Goal: Task Accomplishment & Management: Manage account settings

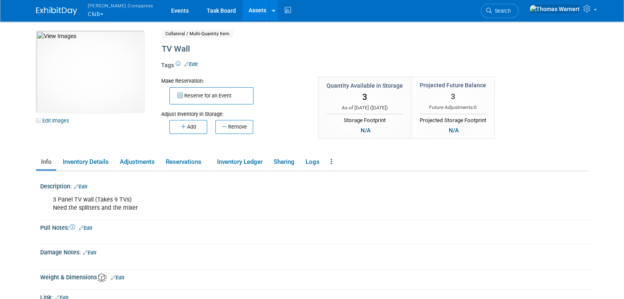
click at [80, 185] on link "Edit" at bounding box center [81, 187] width 14 height 6
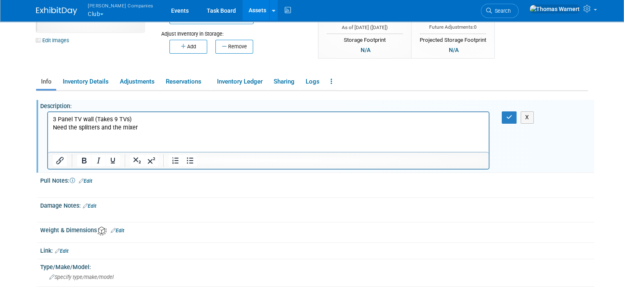
scroll to position [82, 0]
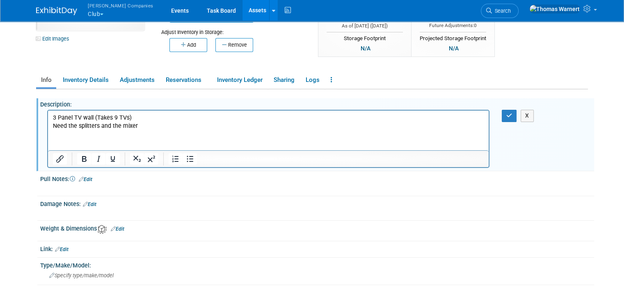
click at [147, 123] on p "3 Panel TV wall (Takes 9 TVs) Need the splitters and the mixer" at bounding box center [268, 122] width 431 height 16
click at [150, 117] on p "3 Panel TV wall (Takes 9 TVs) Need the splitters and the mixer" at bounding box center [268, 122] width 431 height 16
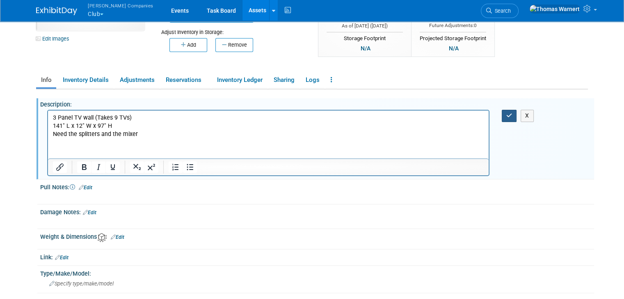
click at [509, 114] on button "button" at bounding box center [509, 116] width 15 height 12
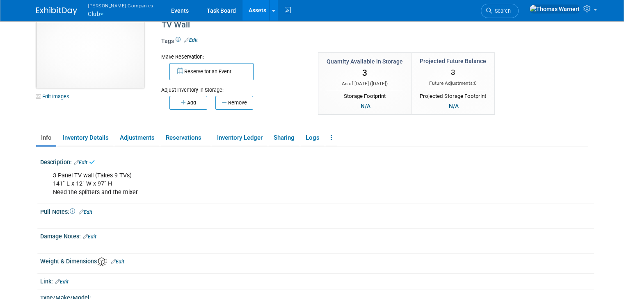
scroll to position [0, 0]
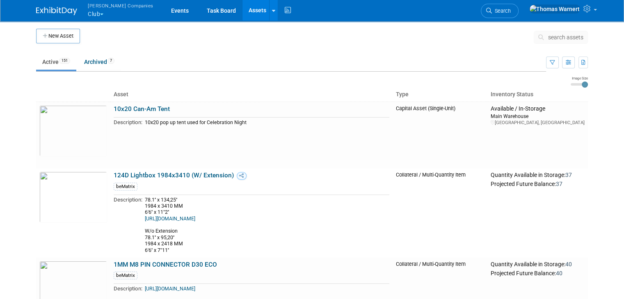
click at [93, 11] on button "Warnert Companies Club" at bounding box center [125, 10] width 77 height 21
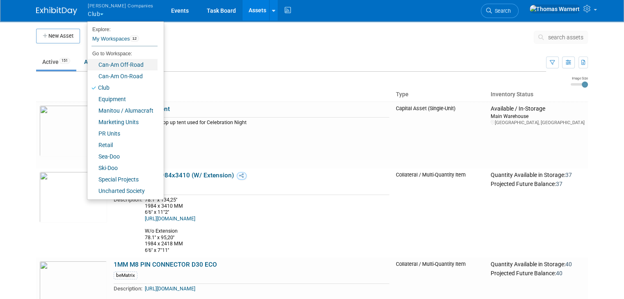
click at [117, 65] on link "Can-Am Off-Road" at bounding box center [122, 64] width 70 height 11
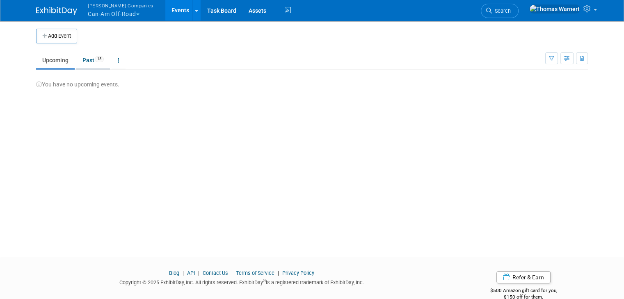
click at [84, 62] on link "Past 15" at bounding box center [93, 60] width 34 height 16
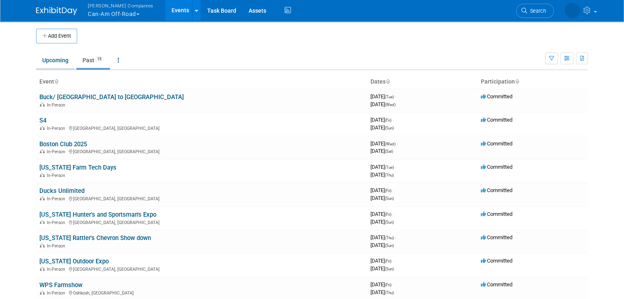
click at [47, 63] on link "Upcoming" at bounding box center [55, 60] width 39 height 16
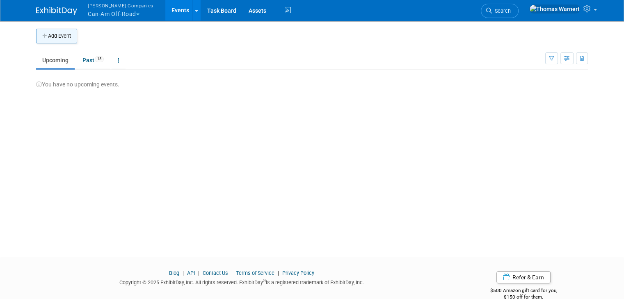
click at [62, 33] on button "Add Event" at bounding box center [56, 36] width 41 height 15
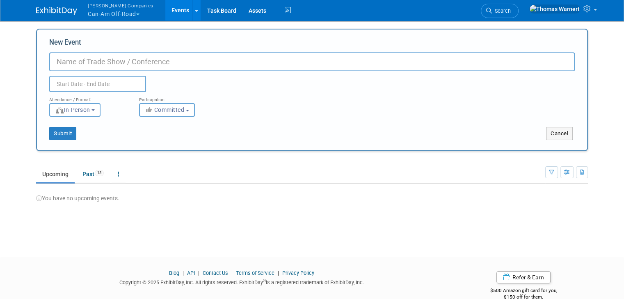
click at [120, 65] on input "New Event" at bounding box center [311, 61] width 525 height 19
type input "AZ Cycle Park / Glamis"
click at [102, 84] on input "text" at bounding box center [97, 84] width 97 height 16
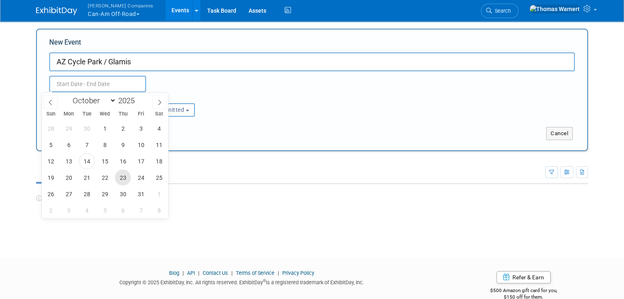
click at [121, 178] on span "23" at bounding box center [123, 178] width 16 height 16
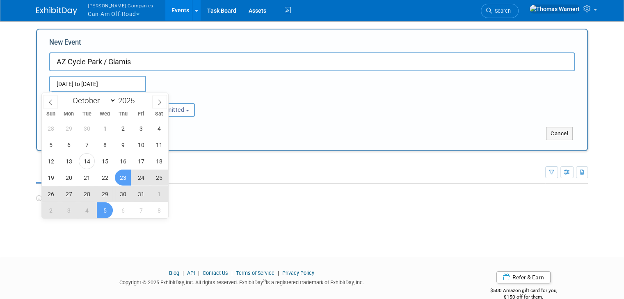
click at [105, 210] on span "5" at bounding box center [105, 211] width 16 height 16
type input "Oct 23, 2025 to Nov 5, 2025"
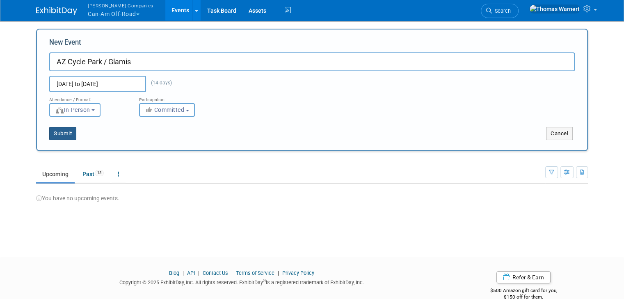
click at [51, 133] on button "Submit" at bounding box center [62, 133] width 27 height 13
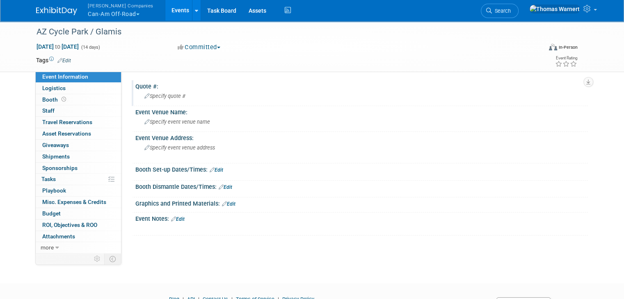
click at [180, 95] on div "Specify quote #" at bounding box center [361, 96] width 440 height 13
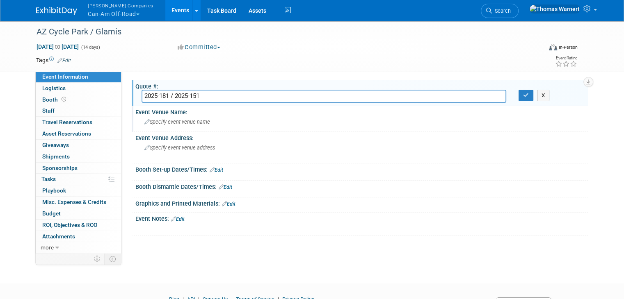
type input "2025-181 / 2025-151"
click at [217, 119] on div "Specify event venue name" at bounding box center [361, 122] width 440 height 13
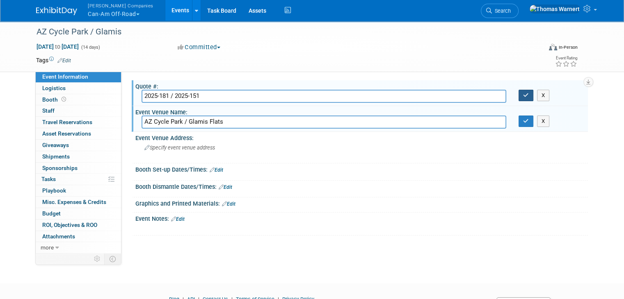
type input "AZ Cycle Park / Glamis Flats"
click at [529, 96] on icon "button" at bounding box center [526, 95] width 6 height 5
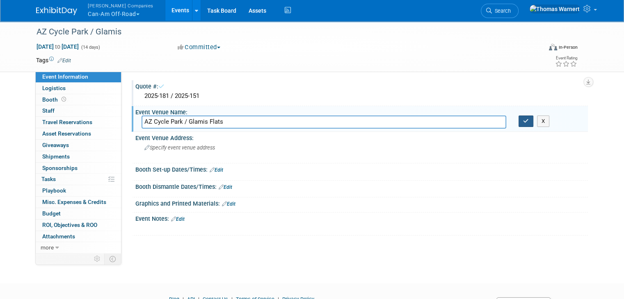
click at [528, 123] on icon "button" at bounding box center [526, 121] width 6 height 5
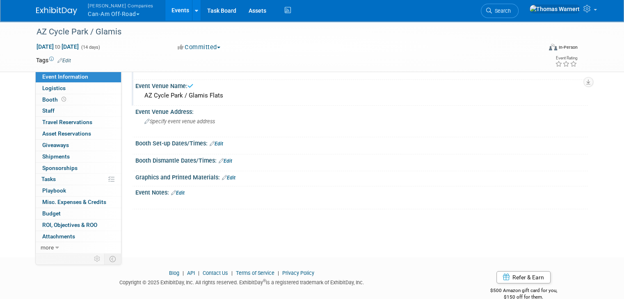
scroll to position [41, 0]
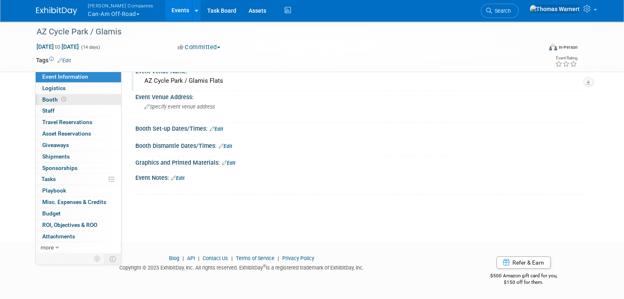
click at [68, 102] on link "Booth" at bounding box center [78, 99] width 85 height 11
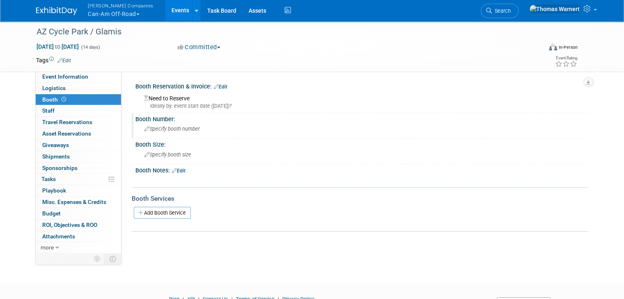
click at [180, 130] on span "Specify booth number" at bounding box center [171, 129] width 55 height 6
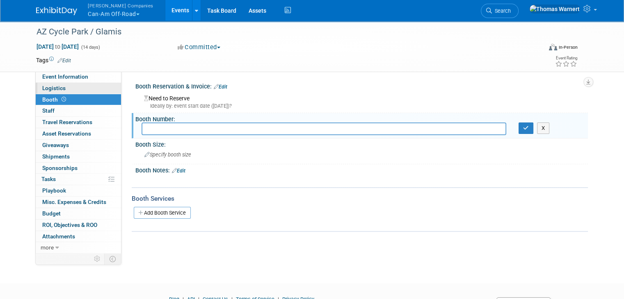
click at [70, 89] on link "Logistics" at bounding box center [78, 88] width 85 height 11
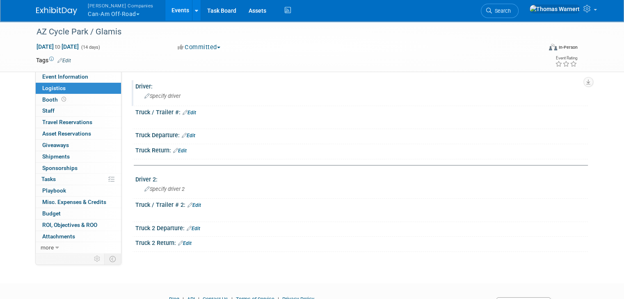
click at [161, 96] on span "Specify driver" at bounding box center [162, 96] width 36 height 6
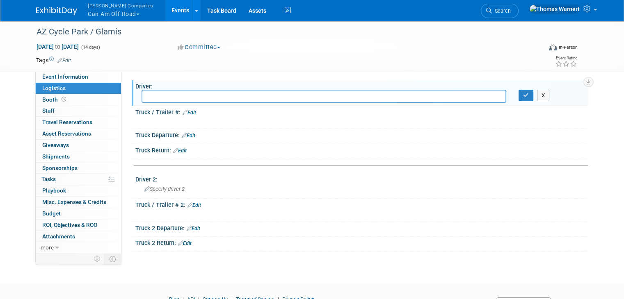
click at [182, 112] on link "Edit" at bounding box center [189, 113] width 14 height 6
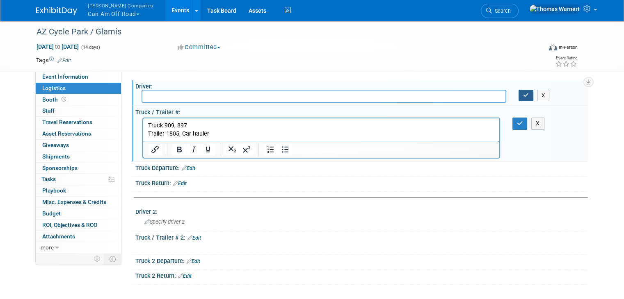
click at [529, 96] on icon "button" at bounding box center [526, 95] width 6 height 5
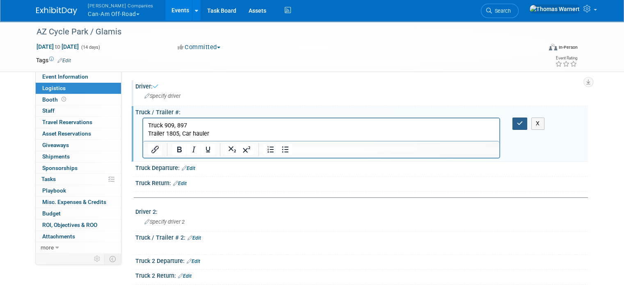
click at [523, 123] on icon "button" at bounding box center [520, 124] width 6 height 6
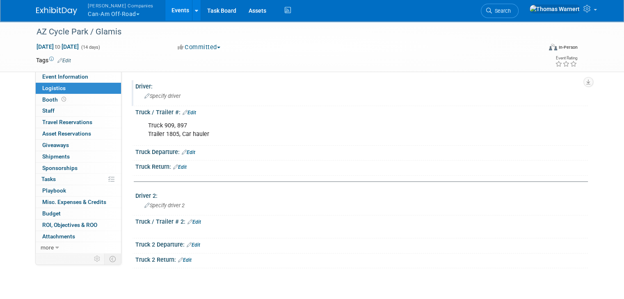
click at [184, 124] on div "Truck 909, 897 Trailer 1805, Car hauler" at bounding box center [321, 130] width 358 height 25
click at [187, 112] on link "Edit" at bounding box center [189, 113] width 14 height 6
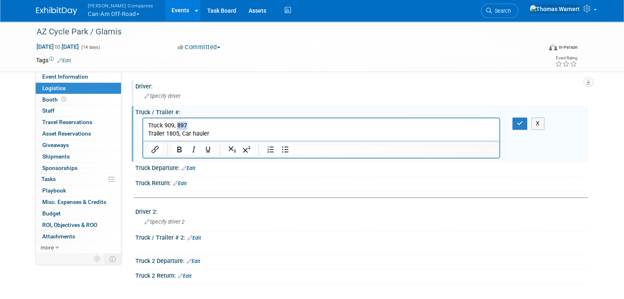
drag, startPoint x: 194, startPoint y: 123, endPoint x: 176, endPoint y: 125, distance: 17.7
click at [176, 125] on p "Truck 909, 897 Trailer 1805, Car hauler" at bounding box center [321, 130] width 347 height 16
drag, startPoint x: 216, startPoint y: 139, endPoint x: 207, endPoint y: 137, distance: 8.8
click at [207, 137] on html "Truck 909 Trailer 1805, Car hauler" at bounding box center [321, 129] width 356 height 20
drag, startPoint x: 214, startPoint y: 133, endPoint x: 179, endPoint y: 135, distance: 34.9
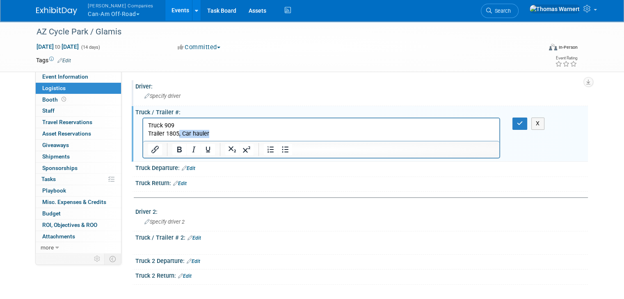
click at [179, 135] on p "Truck 909 Trailer 1805, Car hauler" at bounding box center [321, 130] width 347 height 16
click at [523, 123] on icon "button" at bounding box center [520, 124] width 6 height 6
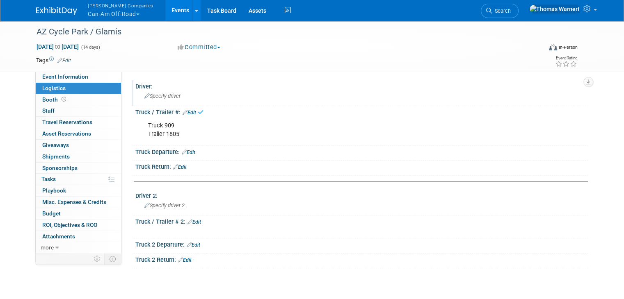
click at [192, 222] on link "Edit" at bounding box center [194, 222] width 14 height 6
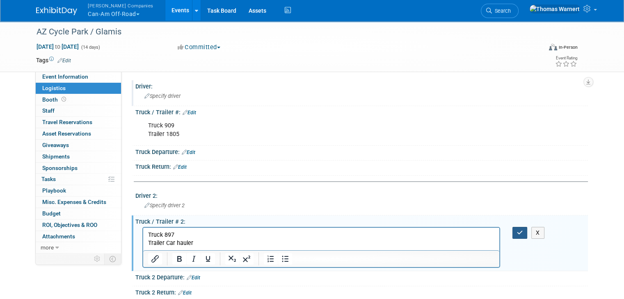
click at [521, 230] on button "button" at bounding box center [519, 233] width 15 height 12
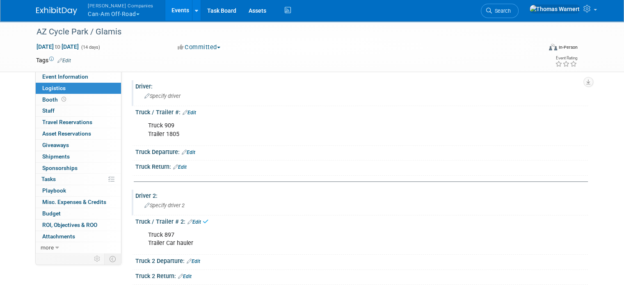
scroll to position [41, 0]
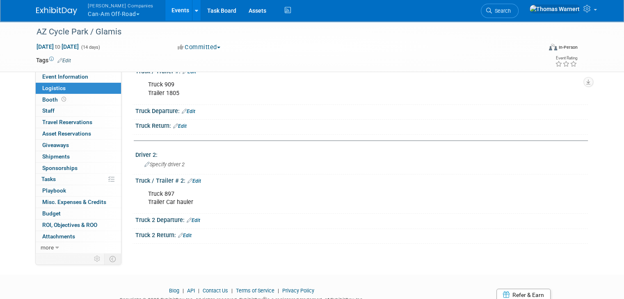
click at [187, 111] on link "Edit" at bounding box center [189, 112] width 14 height 6
select select "9"
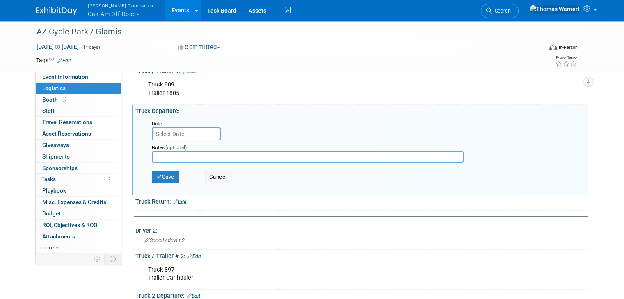
click at [182, 125] on div "Date" at bounding box center [187, 123] width 70 height 8
click at [182, 129] on input "text" at bounding box center [186, 134] width 69 height 13
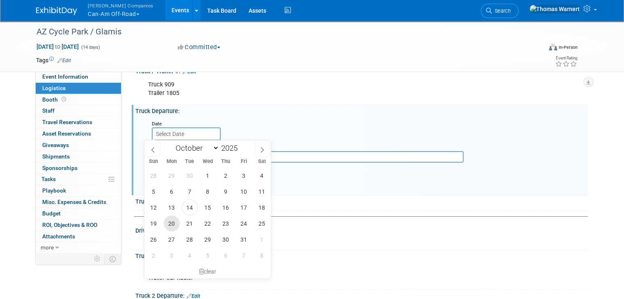
click at [173, 223] on span "20" at bounding box center [172, 224] width 16 height 16
type input "Oct 20, 2025"
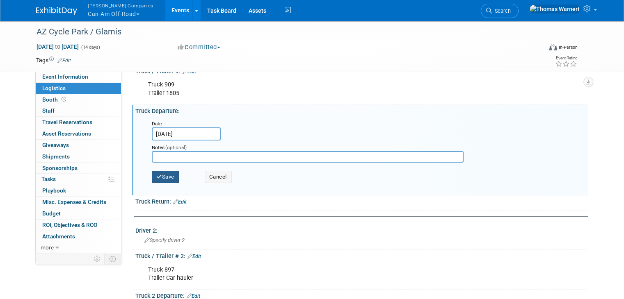
click at [166, 179] on button "Save" at bounding box center [165, 177] width 27 height 12
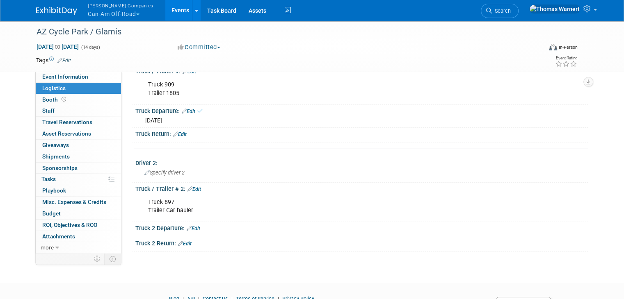
click at [192, 227] on link "Edit" at bounding box center [194, 229] width 14 height 6
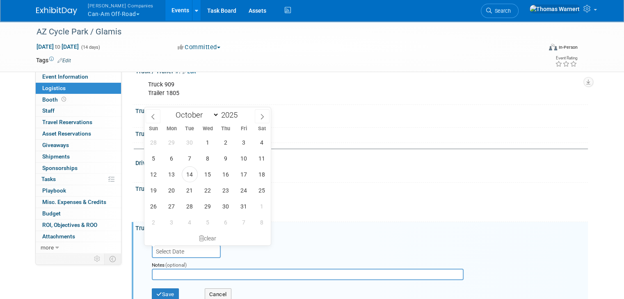
click at [185, 248] on input "text" at bounding box center [186, 251] width 69 height 13
click at [176, 190] on span "20" at bounding box center [172, 190] width 16 height 16
type input "Oct 20, 2025"
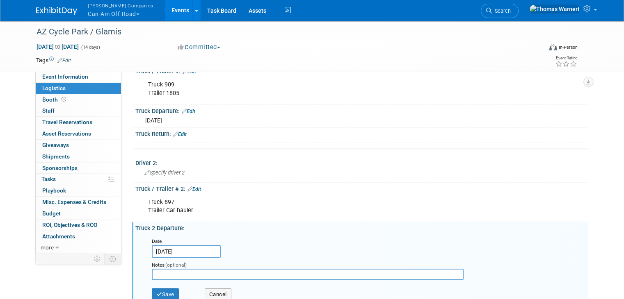
click at [178, 133] on link "Edit" at bounding box center [180, 135] width 14 height 6
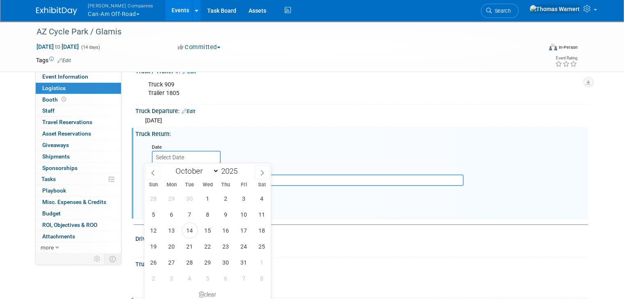
click at [176, 157] on input "text" at bounding box center [186, 157] width 69 height 13
click at [207, 274] on span "5" at bounding box center [208, 279] width 16 height 16
type input "Nov 5, 2025"
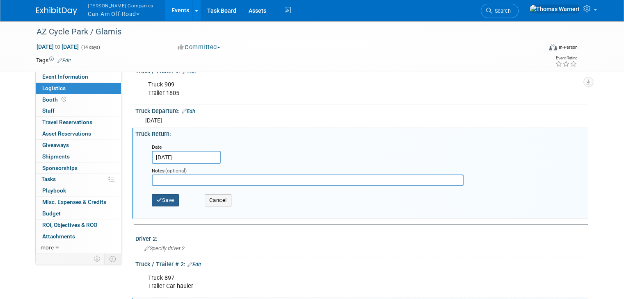
click at [166, 196] on button "Save" at bounding box center [165, 200] width 27 height 12
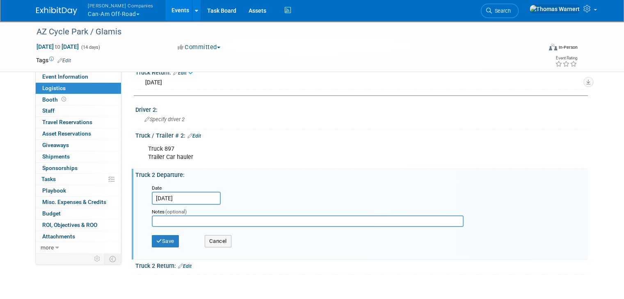
scroll to position [123, 0]
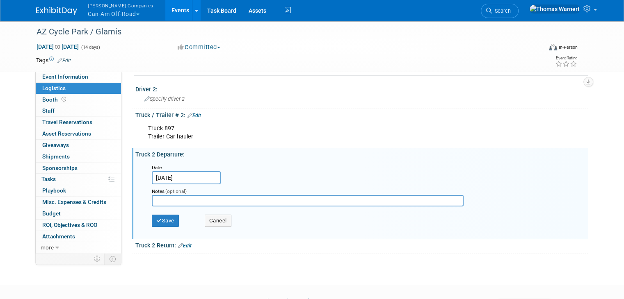
click at [184, 243] on link "Edit" at bounding box center [185, 246] width 14 height 6
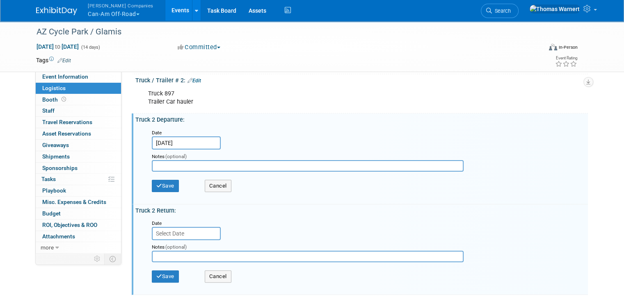
scroll to position [205, 0]
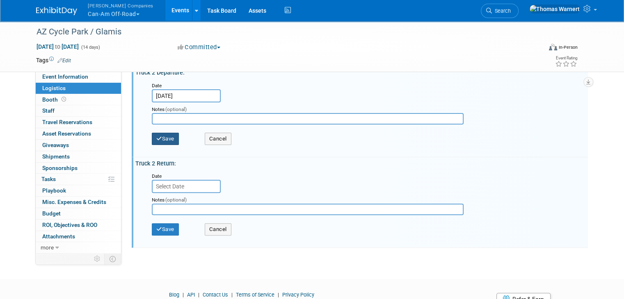
click at [162, 141] on button "Save" at bounding box center [165, 139] width 27 height 12
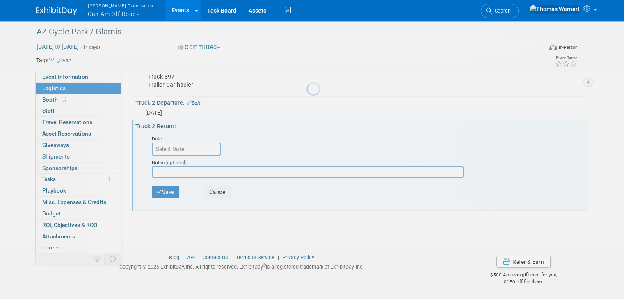
scroll to position [172, 0]
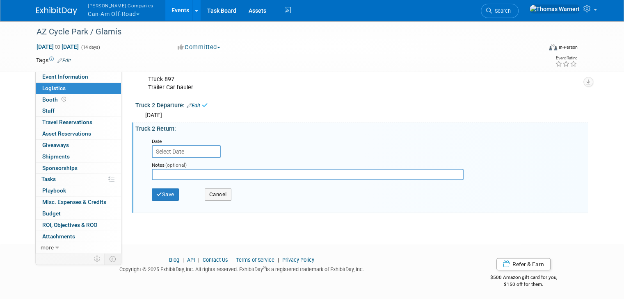
click at [186, 150] on input "text" at bounding box center [186, 151] width 69 height 13
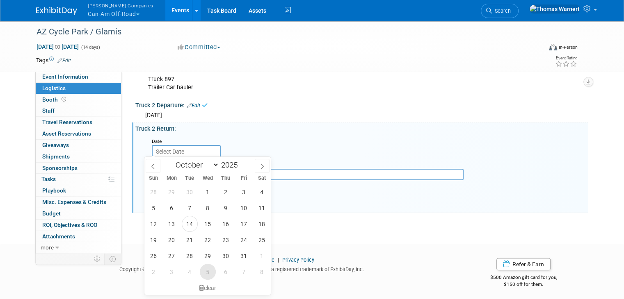
click at [210, 267] on span "5" at bounding box center [208, 272] width 16 height 16
type input "Nov 5, 2025"
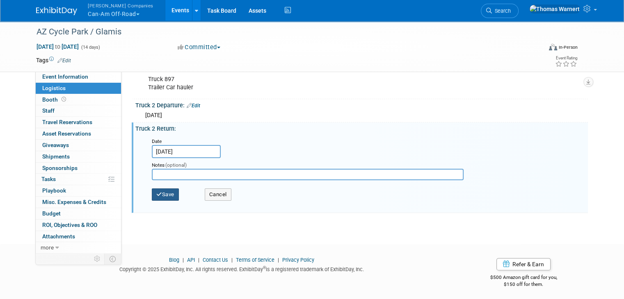
click at [161, 190] on button "Save" at bounding box center [165, 195] width 27 height 12
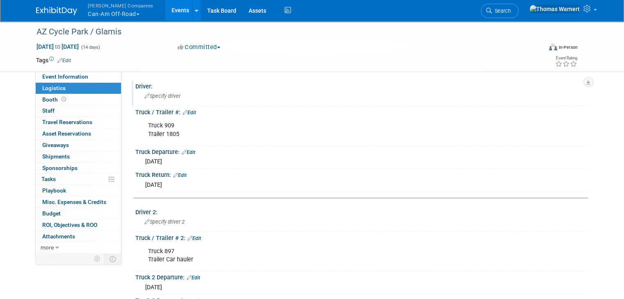
scroll to position [0, 0]
click at [55, 103] on link "Booth" at bounding box center [78, 99] width 85 height 11
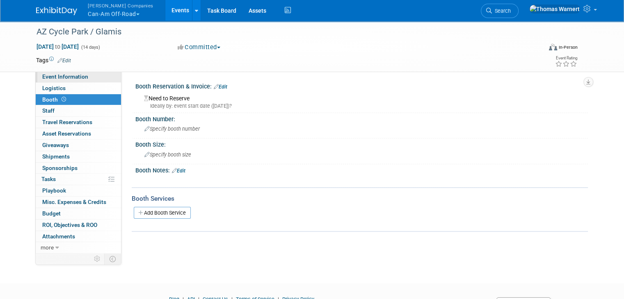
click at [62, 77] on span "Event Information" at bounding box center [65, 76] width 46 height 7
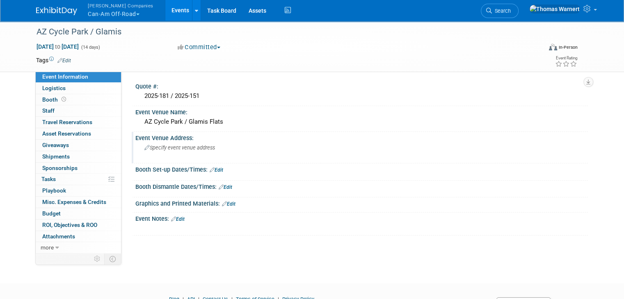
click at [195, 145] on span "Specify event venue address" at bounding box center [179, 148] width 71 height 6
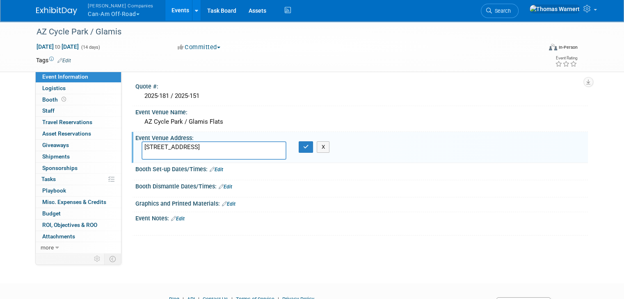
type textarea "25848 S 279th Ave, Buckeye, AZ 85326"
click at [303, 146] on icon "button" at bounding box center [306, 146] width 6 height 5
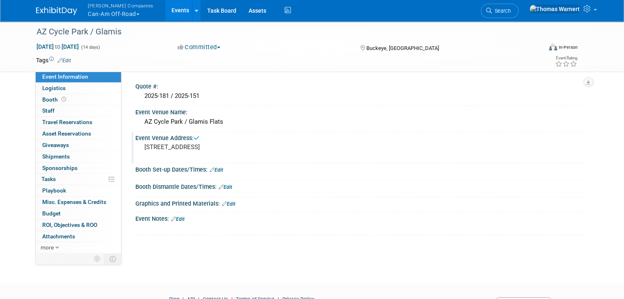
click at [294, 251] on div "Quote #: 2025-181 / 2025-151 Event Venue Name: AZ Cycle Park / Glamis Flats Edit" at bounding box center [354, 161] width 466 height 181
click at [76, 130] on span "Asset Reservations 0" at bounding box center [66, 133] width 49 height 7
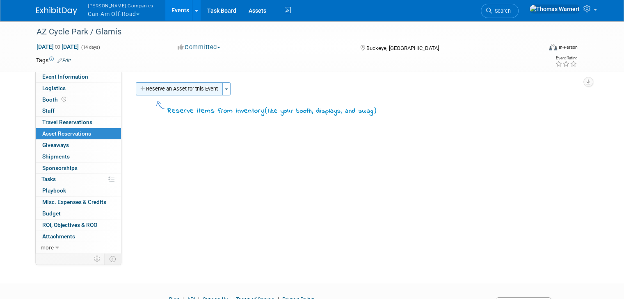
click at [179, 88] on button "Reserve an Asset for this Event" at bounding box center [179, 88] width 87 height 13
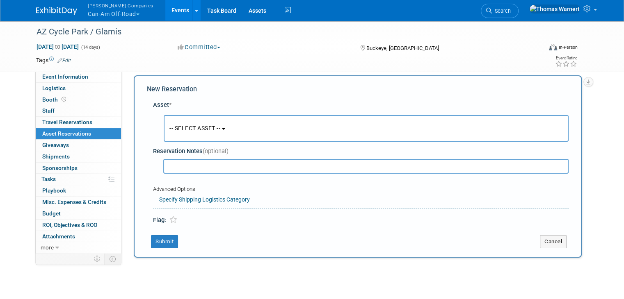
scroll to position [7, 0]
click at [209, 129] on span "-- SELECT ASSET --" at bounding box center [194, 128] width 51 height 7
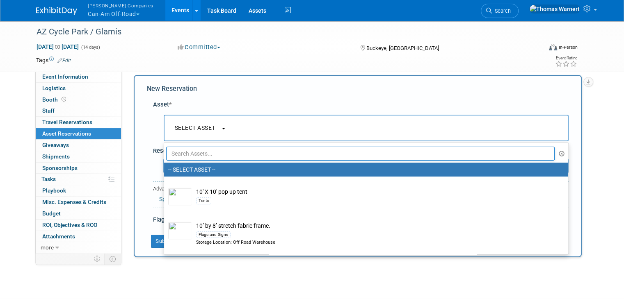
click at [213, 155] on input "text" at bounding box center [360, 154] width 388 height 14
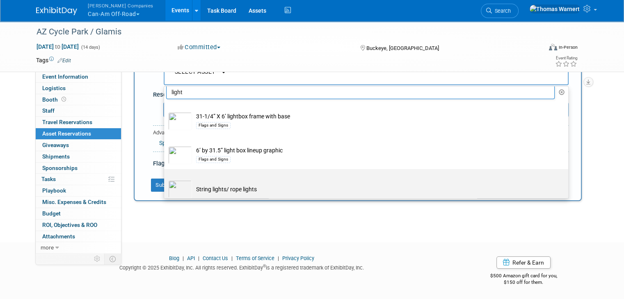
scroll to position [0, 0]
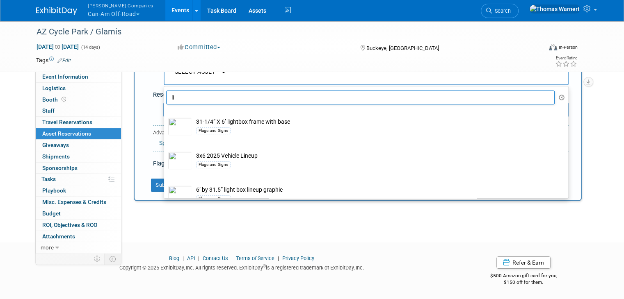
type input "l"
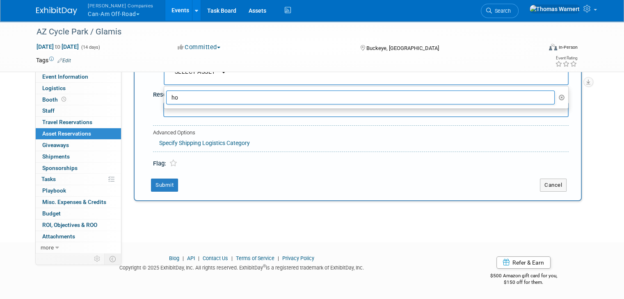
type input "h"
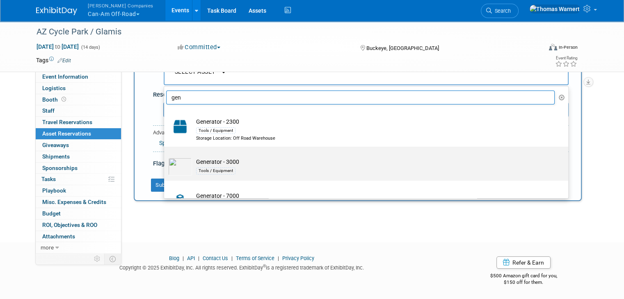
type input "gen"
click at [230, 160] on td "Generator - 3000 Tools / Equipment" at bounding box center [372, 167] width 360 height 18
click at [165, 157] on input "Generator - 3000 Tools / Equipment" at bounding box center [162, 153] width 5 height 5
select select "10723616"
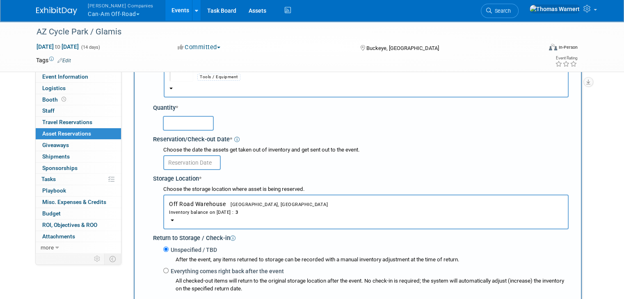
click at [196, 124] on input "text" at bounding box center [188, 123] width 51 height 15
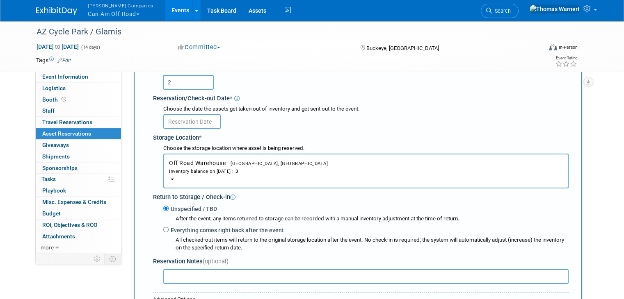
type input "2"
click at [200, 121] on input "text" at bounding box center [191, 121] width 57 height 15
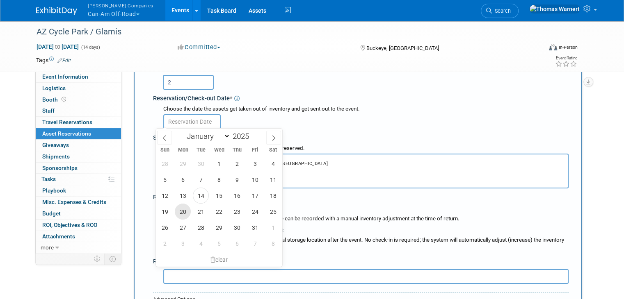
click at [180, 210] on span "20" at bounding box center [183, 212] width 16 height 16
type input "Oct 20, 2025"
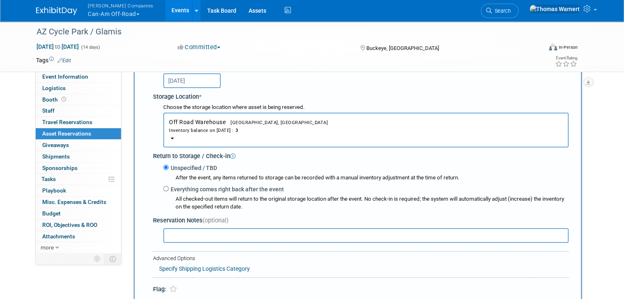
click at [203, 185] on label "Everything comes right back after the event" at bounding box center [226, 189] width 115 height 8
click at [169, 186] on input "Everything comes right back after the event" at bounding box center [165, 188] width 5 height 5
radio input "true"
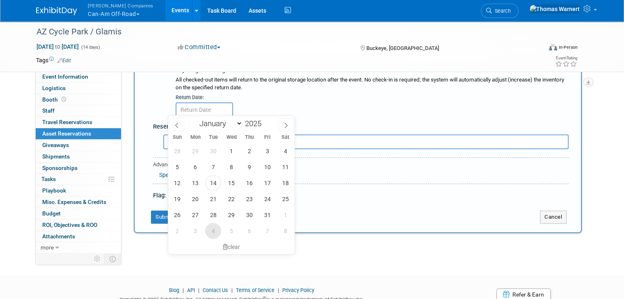
scroll to position [269, 0]
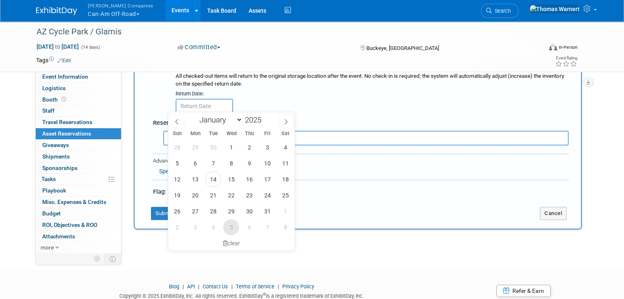
click at [233, 226] on span "5" at bounding box center [231, 227] width 16 height 16
type input "Nov 5, 2025"
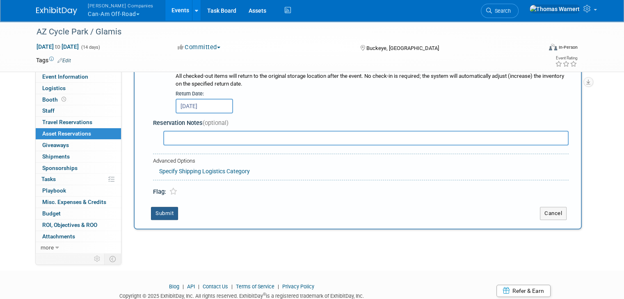
click at [164, 213] on button "Submit" at bounding box center [164, 213] width 27 height 13
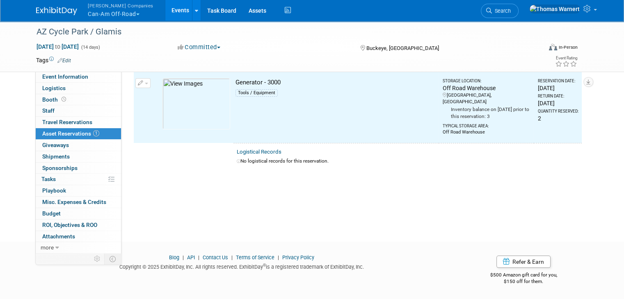
scroll to position [9, 0]
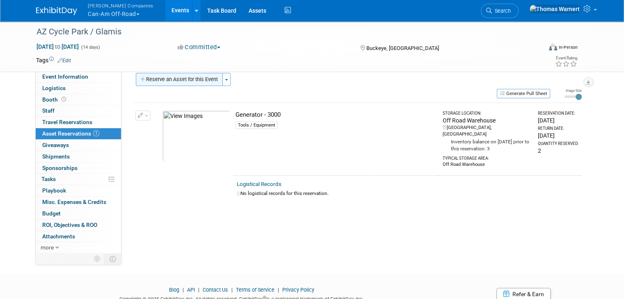
click at [156, 76] on button "Reserve an Asset for this Event" at bounding box center [179, 79] width 87 height 13
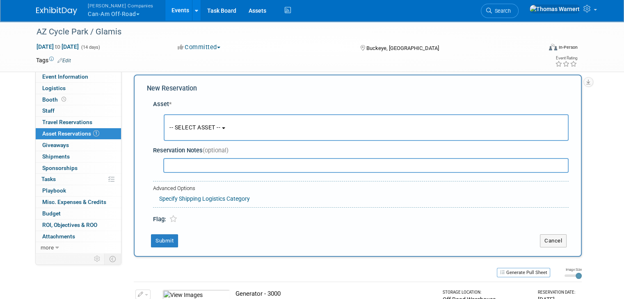
scroll to position [7, 0]
click at [194, 128] on span "-- SELECT ASSET --" at bounding box center [194, 128] width 51 height 7
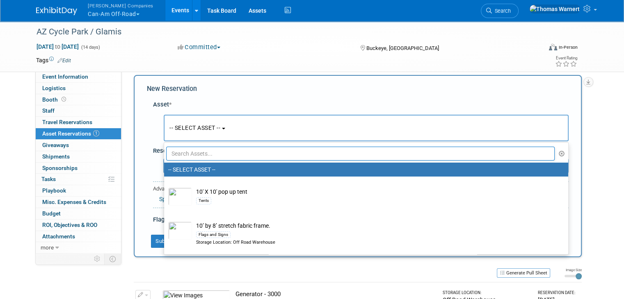
click at [189, 148] on input "text" at bounding box center [360, 154] width 388 height 14
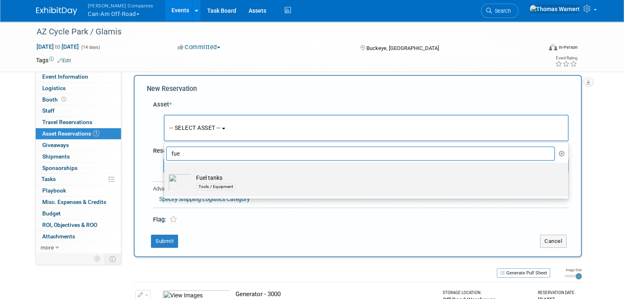
type input "fue"
click at [192, 182] on td "Fuel tanks Tools / Equipment" at bounding box center [372, 183] width 360 height 18
click at [165, 173] on input "Fuel tanks Tools / Equipment" at bounding box center [162, 169] width 5 height 5
select select "10723613"
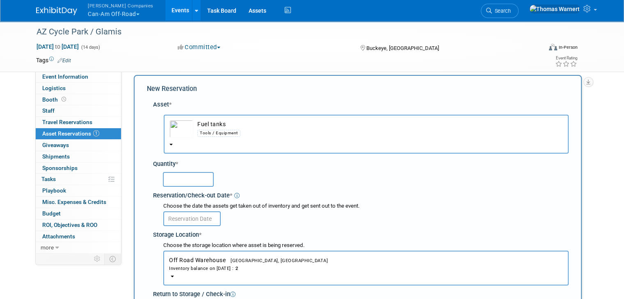
click at [186, 181] on input "text" at bounding box center [188, 179] width 51 height 15
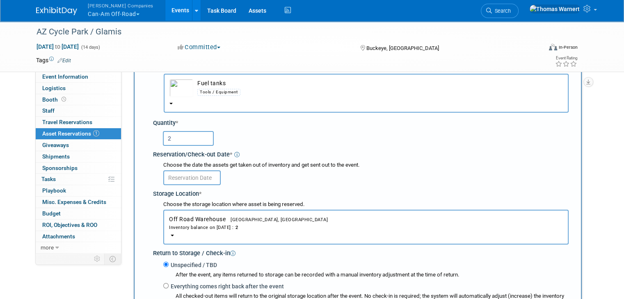
type input "2"
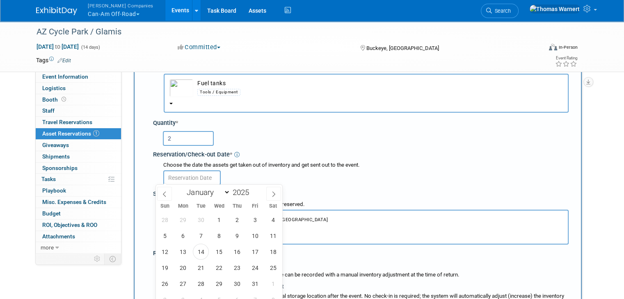
click at [193, 176] on input "text" at bounding box center [191, 178] width 57 height 15
click at [187, 269] on span "20" at bounding box center [183, 268] width 16 height 16
type input "Oct 20, 2025"
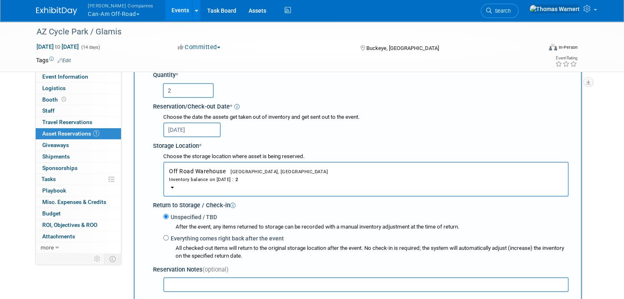
scroll to position [171, 0]
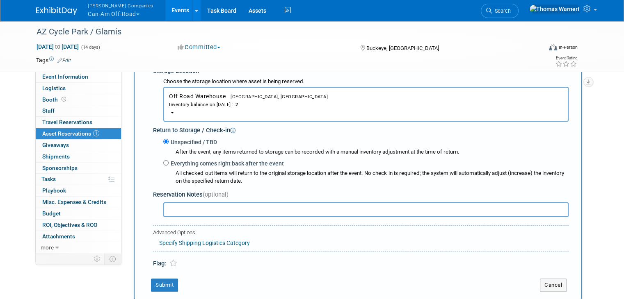
click at [199, 165] on label "Everything comes right back after the event" at bounding box center [226, 164] width 115 height 8
click at [169, 165] on input "Everything comes right back after the event" at bounding box center [165, 162] width 5 height 5
radio input "true"
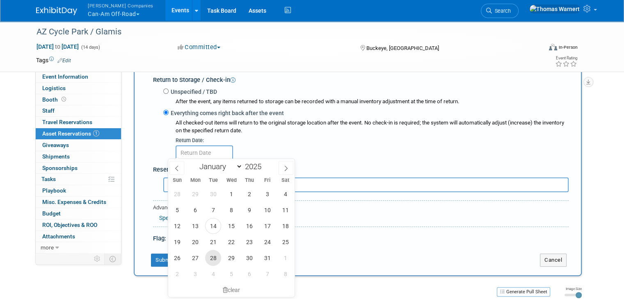
scroll to position [294, 0]
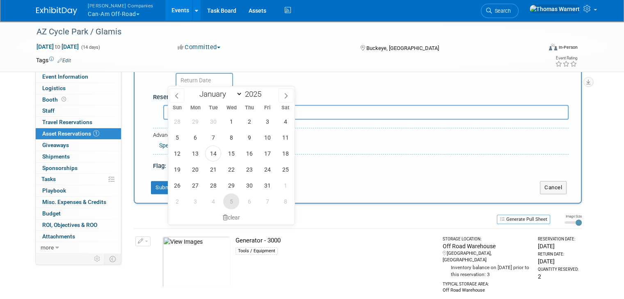
click at [235, 200] on span "5" at bounding box center [231, 202] width 16 height 16
type input "Nov 5, 2025"
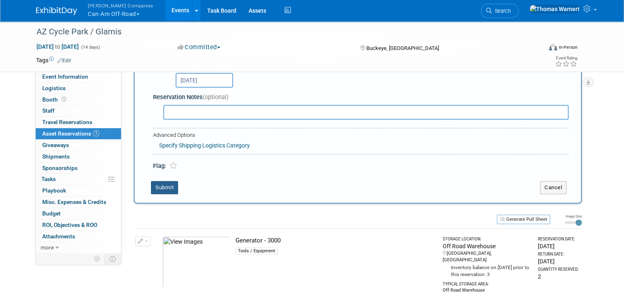
click at [164, 181] on button "Submit" at bounding box center [164, 187] width 27 height 13
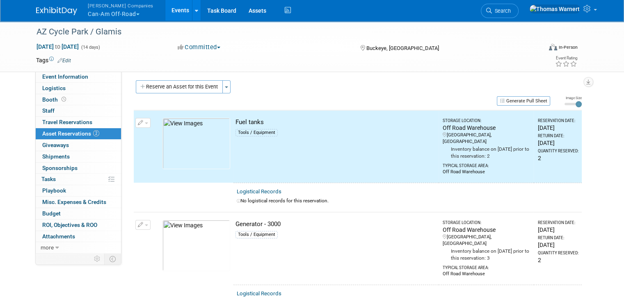
scroll to position [0, 0]
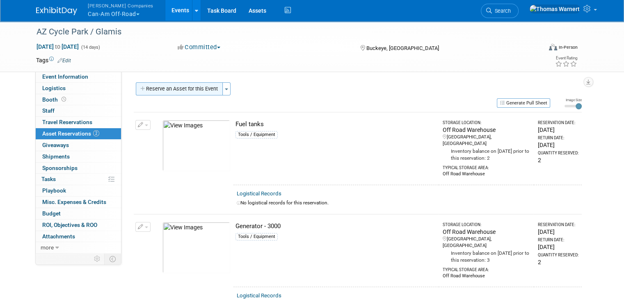
click at [155, 89] on button "Reserve an Asset for this Event" at bounding box center [179, 88] width 87 height 13
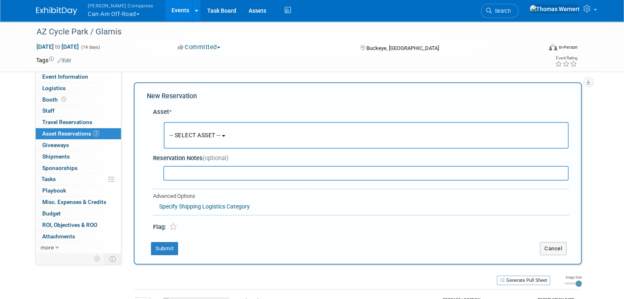
scroll to position [7, 0]
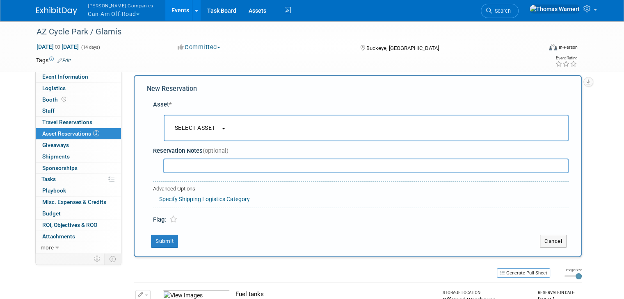
click at [188, 122] on button "-- SELECT ASSET --" at bounding box center [366, 128] width 405 height 27
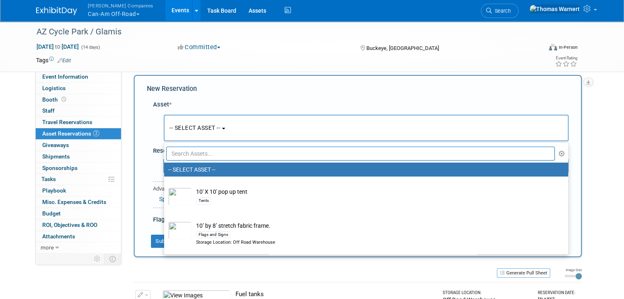
click at [196, 150] on input "text" at bounding box center [360, 154] width 388 height 14
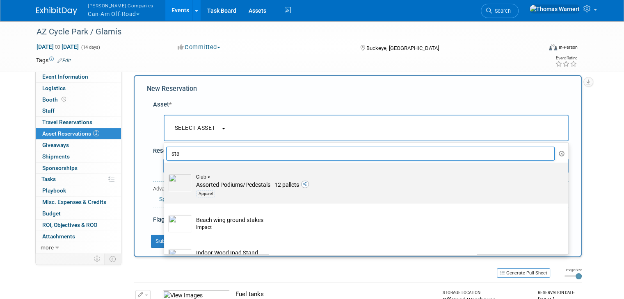
type input "star"
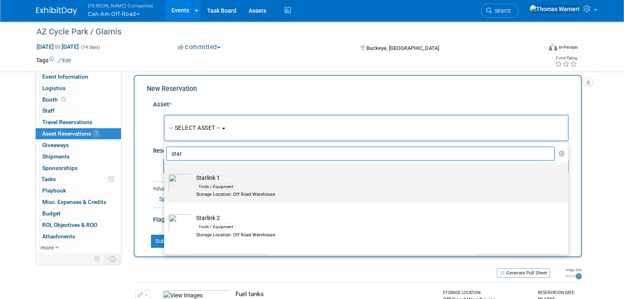
click at [249, 183] on div "Tools / Equipment" at bounding box center [374, 186] width 356 height 9
click at [165, 173] on input "Starlink 1 Tools / Equipment Storage Location: Off Road Warehouse" at bounding box center [162, 169] width 5 height 5
select select "10725591"
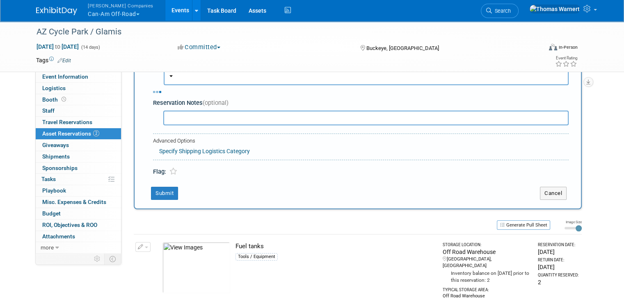
select select "9"
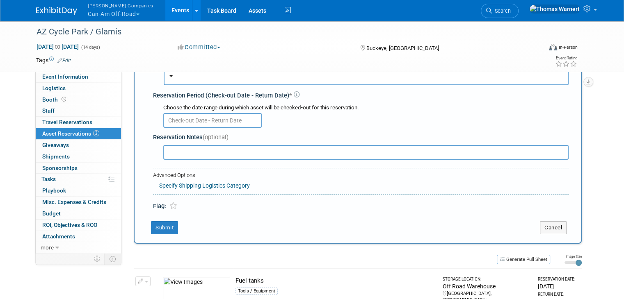
scroll to position [89, 0]
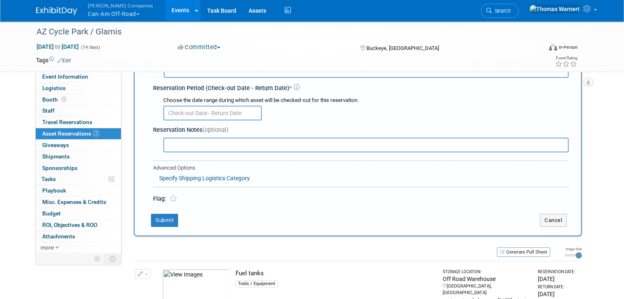
click at [200, 112] on input "text" at bounding box center [212, 113] width 98 height 15
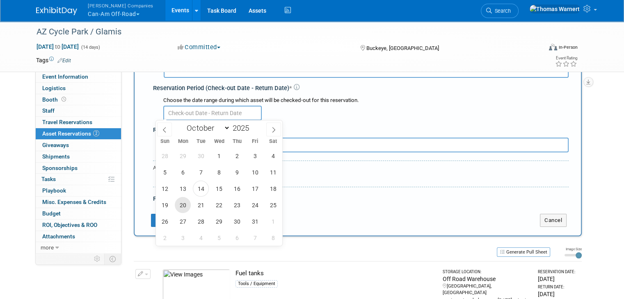
click at [180, 199] on span "20" at bounding box center [183, 205] width 16 height 16
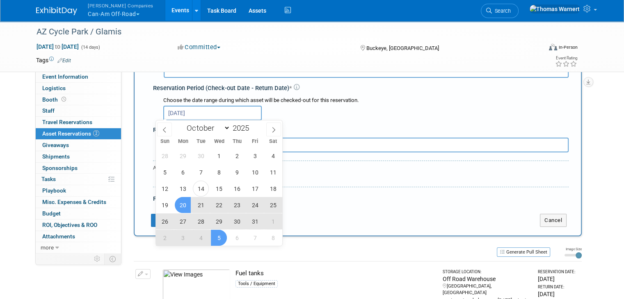
click at [222, 235] on span "5" at bounding box center [219, 238] width 16 height 16
type input "Oct 20, 2025 to Nov 5, 2025"
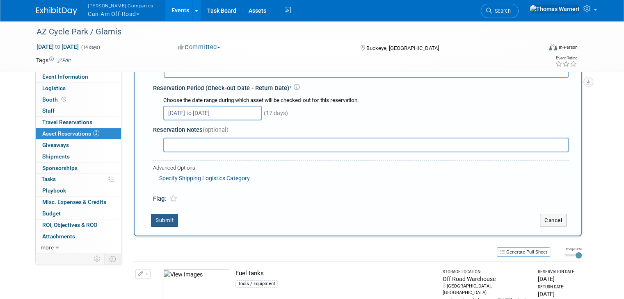
click at [162, 219] on button "Submit" at bounding box center [164, 220] width 27 height 13
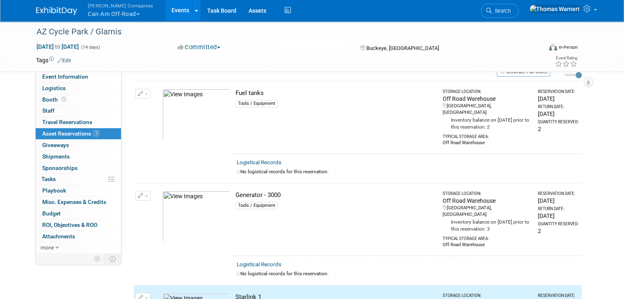
scroll to position [0, 0]
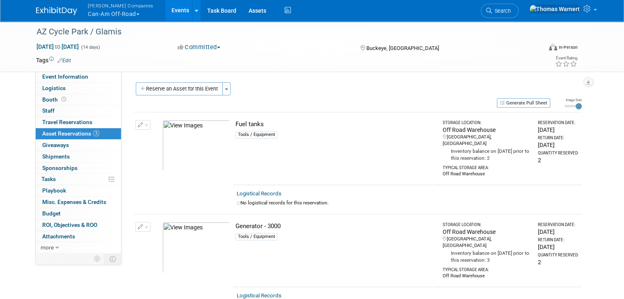
click at [194, 92] on button "Reserve an Asset for this Event" at bounding box center [179, 88] width 87 height 13
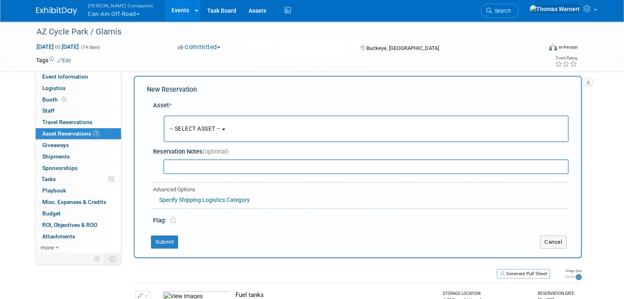
scroll to position [7, 0]
click at [190, 129] on span "-- SELECT ASSET --" at bounding box center [194, 128] width 51 height 7
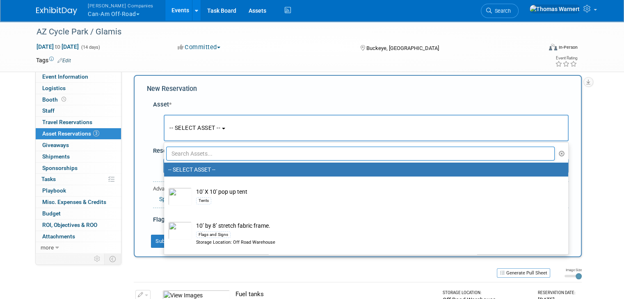
click at [201, 155] on input "text" at bounding box center [360, 154] width 388 height 14
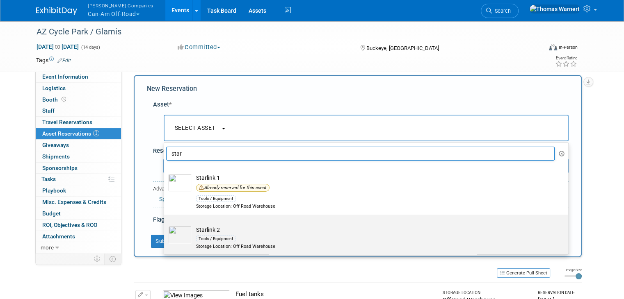
type input "star"
click at [214, 226] on td "Starlink 2 Tools / Equipment Storage Location: Off Road Warehouse" at bounding box center [372, 238] width 360 height 24
click at [165, 224] on input "Starlink 2 Tools / Equipment Storage Location: Off Road Warehouse" at bounding box center [162, 221] width 5 height 5
select select "10727912"
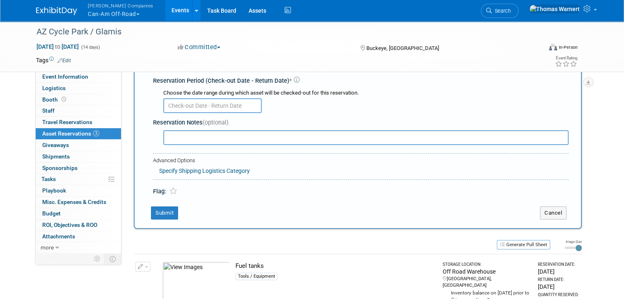
scroll to position [48, 0]
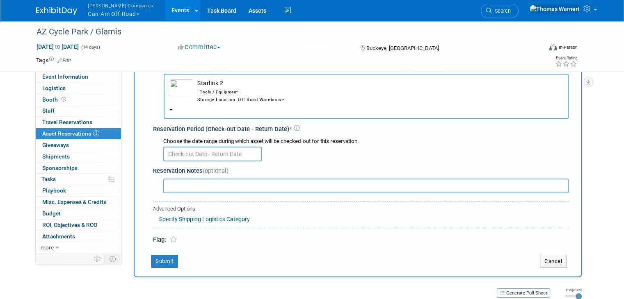
click at [208, 157] on input "text" at bounding box center [212, 154] width 98 height 15
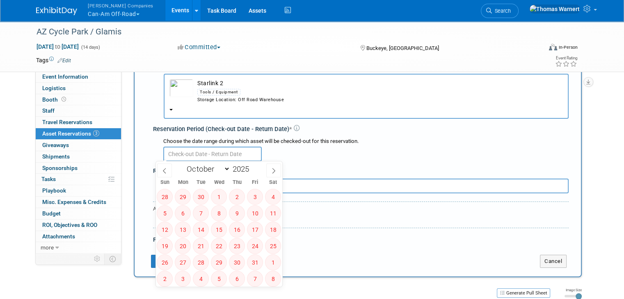
click at [417, 146] on div at bounding box center [365, 154] width 405 height 16
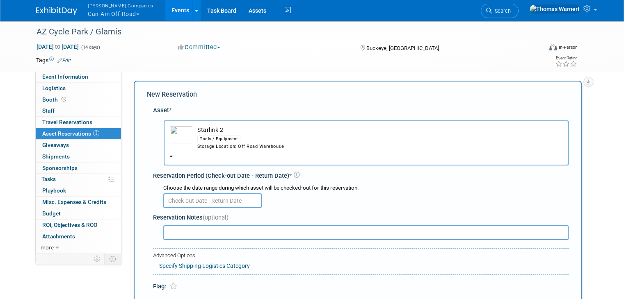
scroll to position [0, 0]
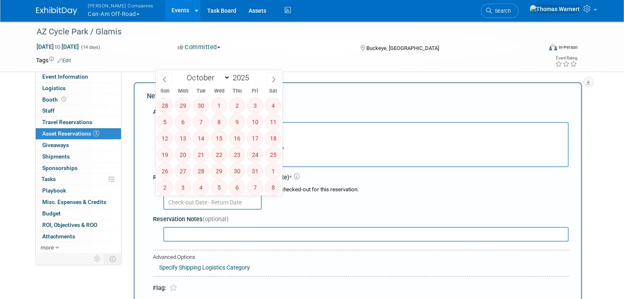
click at [230, 200] on input "text" at bounding box center [212, 202] width 98 height 15
click at [276, 78] on icon at bounding box center [274, 80] width 6 height 6
click at [256, 158] on span "21" at bounding box center [255, 155] width 16 height 16
click at [167, 80] on icon at bounding box center [165, 80] width 6 height 6
select select "9"
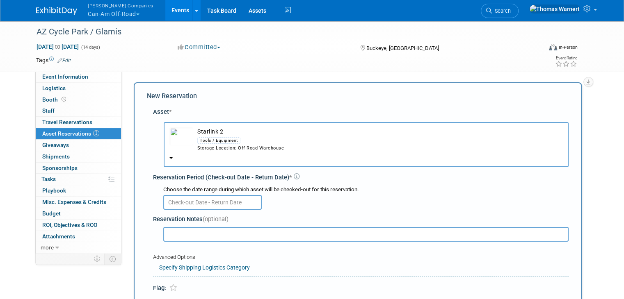
click at [359, 196] on div at bounding box center [365, 202] width 405 height 16
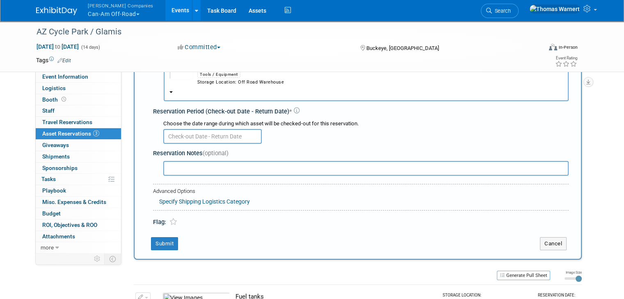
scroll to position [82, 0]
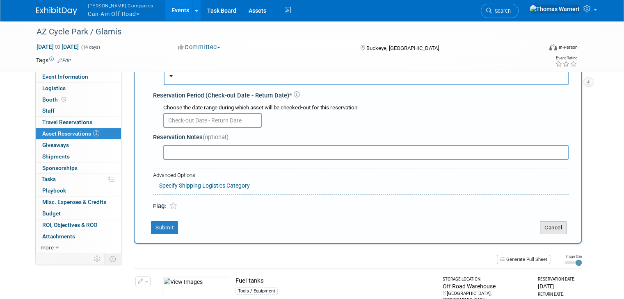
click at [565, 227] on button "Cancel" at bounding box center [553, 227] width 27 height 13
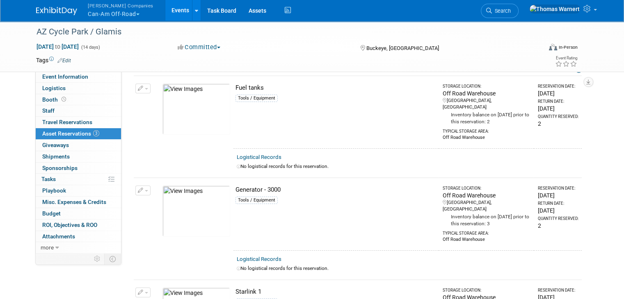
scroll to position [123, 0]
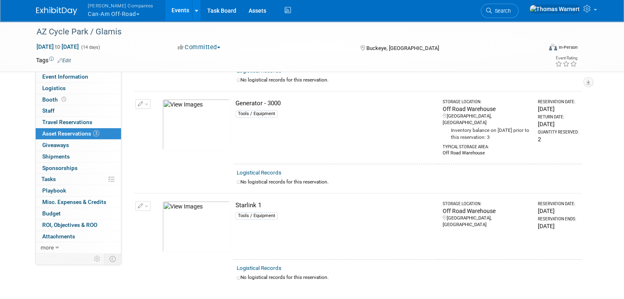
click at [206, 204] on img at bounding box center [196, 226] width 68 height 51
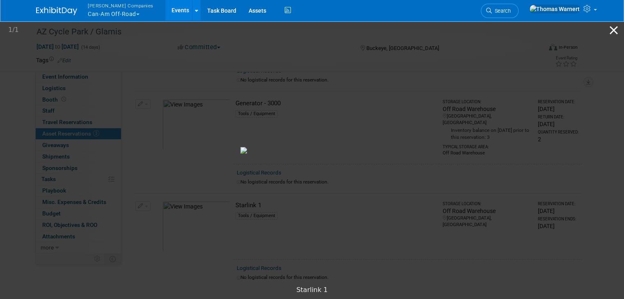
click at [613, 30] on button "Close gallery" at bounding box center [613, 30] width 21 height 19
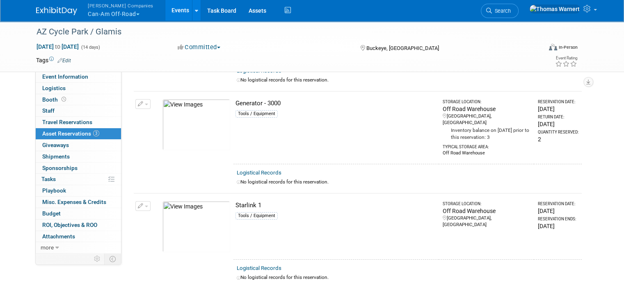
click at [138, 204] on icon "button" at bounding box center [141, 206] width 6 height 5
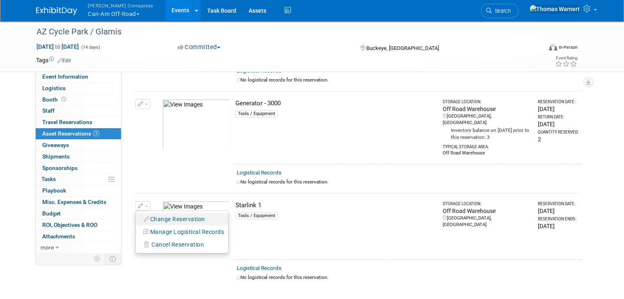
click at [157, 214] on button "Change Reservation" at bounding box center [174, 219] width 69 height 11
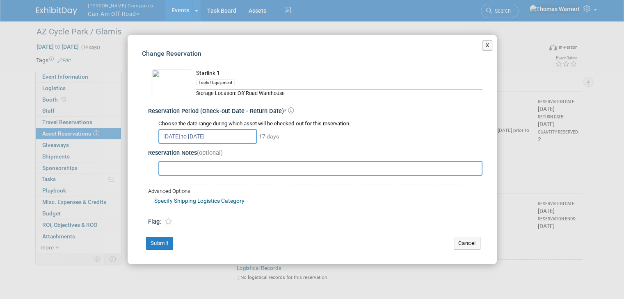
click at [228, 172] on input "text" at bounding box center [320, 168] width 324 height 15
type input "Pull 2nd one from farm tour truck"
click at [158, 245] on button "Submit" at bounding box center [159, 243] width 27 height 13
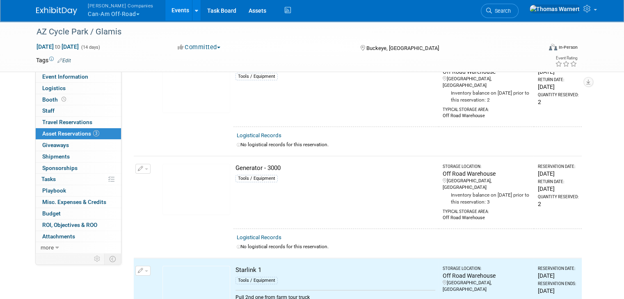
scroll to position [0, 0]
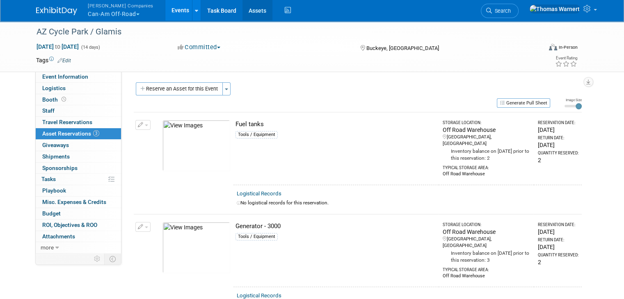
click at [243, 8] on link "Assets" at bounding box center [257, 10] width 30 height 21
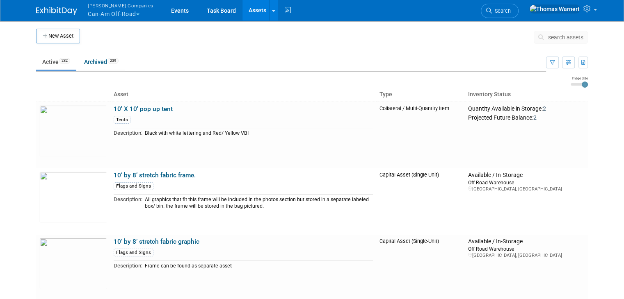
click at [571, 37] on span "search assets" at bounding box center [565, 37] width 35 height 7
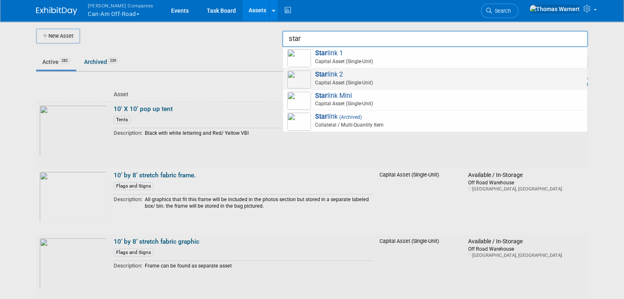
click at [434, 71] on span "Star link 2 Capital Asset (Single-Unit)" at bounding box center [435, 79] width 296 height 17
type input "Starlink 2"
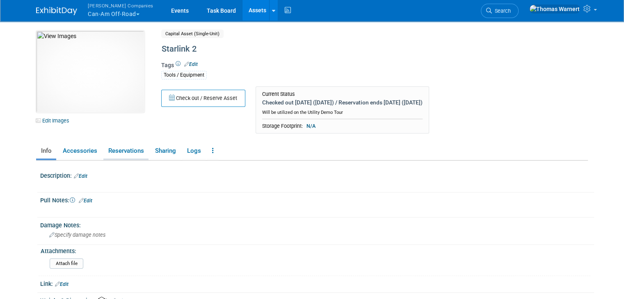
click at [124, 151] on link "Reservations" at bounding box center [125, 151] width 45 height 14
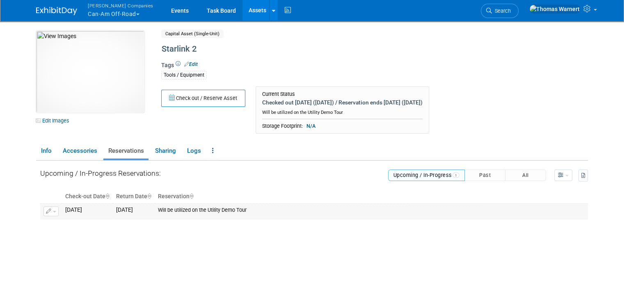
click at [239, 209] on div "Will be utilized on the Utility Demo Tour" at bounding box center [371, 210] width 426 height 7
click at [80, 211] on td "3958934400 Sun. Jun 15, 2025" at bounding box center [87, 212] width 51 height 16
click at [104, 237] on div "Upcoming / In-Progress Reservations: Upcoming / In-Progress 1 Past All" at bounding box center [313, 228] width 547 height 135
click at [165, 8] on link "Events" at bounding box center [180, 10] width 30 height 21
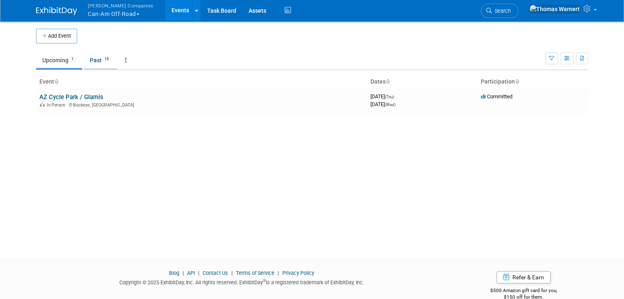
click at [89, 61] on link "Past 15" at bounding box center [101, 60] width 34 height 16
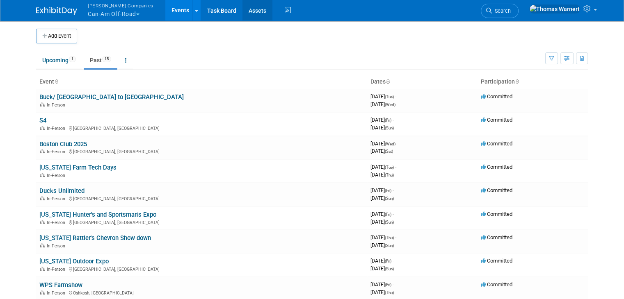
click at [242, 15] on link "Assets" at bounding box center [257, 10] width 30 height 21
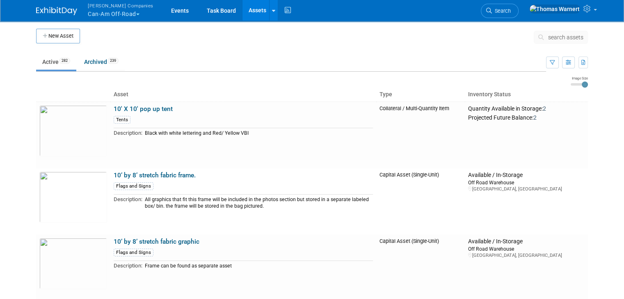
click at [577, 37] on span "search assets" at bounding box center [565, 37] width 35 height 7
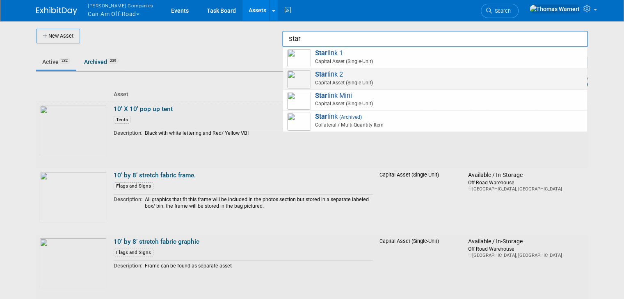
click at [426, 74] on span "Star link 2 Capital Asset (Single-Unit)" at bounding box center [435, 79] width 296 height 17
type input "Starlink 2"
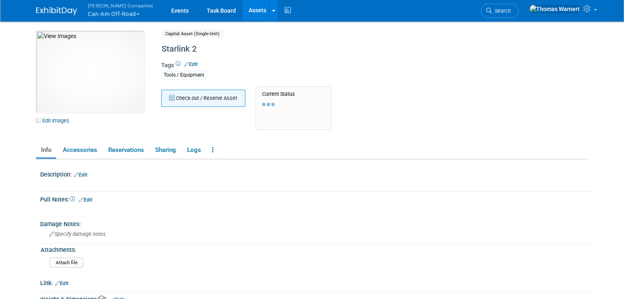
click at [194, 97] on button "Check out / Reserve Asset" at bounding box center [203, 98] width 84 height 17
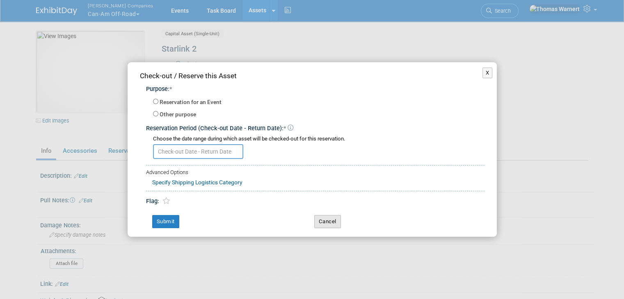
click at [324, 218] on button "Cancel" at bounding box center [327, 221] width 27 height 13
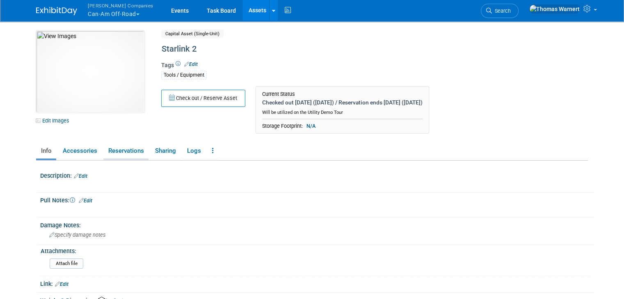
click at [119, 149] on link "Reservations" at bounding box center [125, 151] width 45 height 14
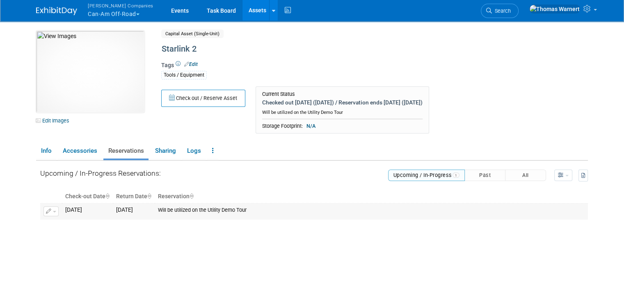
drag, startPoint x: 190, startPoint y: 208, endPoint x: 182, endPoint y: 209, distance: 8.2
click at [190, 208] on div "Will be utilized on the Utility Demo Tour" at bounding box center [371, 210] width 426 height 7
click at [53, 211] on span "button" at bounding box center [54, 212] width 3 height 2
click at [59, 220] on button "Change Reservation" at bounding box center [82, 224] width 69 height 11
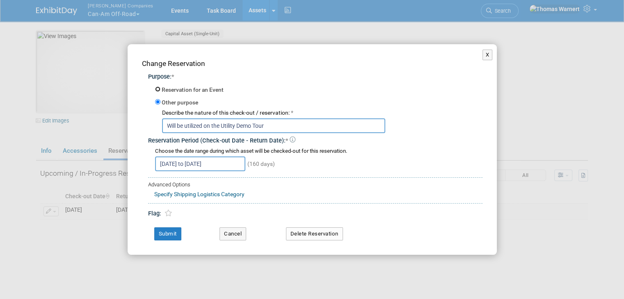
click at [157, 89] on input "Reservation for an Event" at bounding box center [157, 89] width 5 height 5
radio input "true"
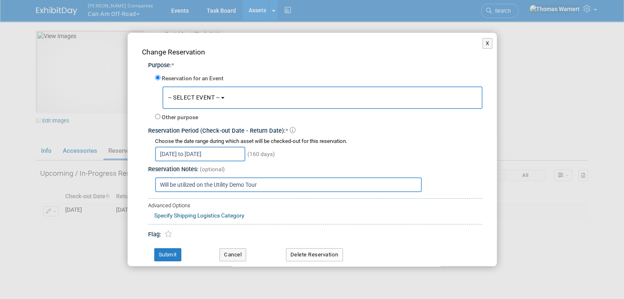
click at [201, 99] on span "-- SELECT EVENT --" at bounding box center [194, 97] width 52 height 7
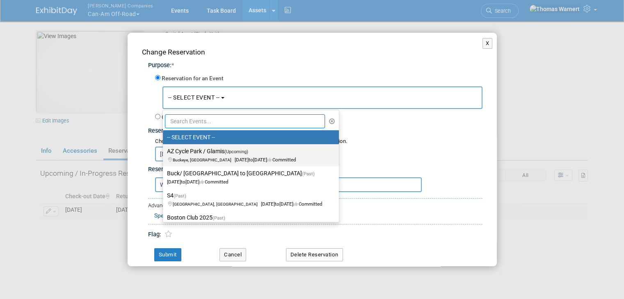
click at [199, 151] on label "AZ Cycle Park / Glamis (Upcoming) Buckeye, AZ Oct 23, 2025 to Nov 5, 2025 Commi…" at bounding box center [249, 155] width 164 height 19
click at [164, 151] on input "AZ Cycle Park / Glamis (Upcoming) Buckeye, AZ Oct 23, 2025 to Nov 5, 2025 Commi…" at bounding box center [161, 151] width 5 height 5
select select "11178699"
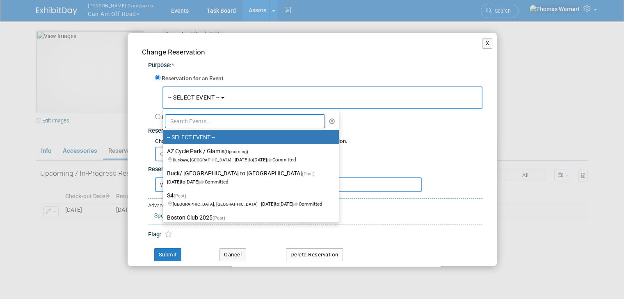
select select "9"
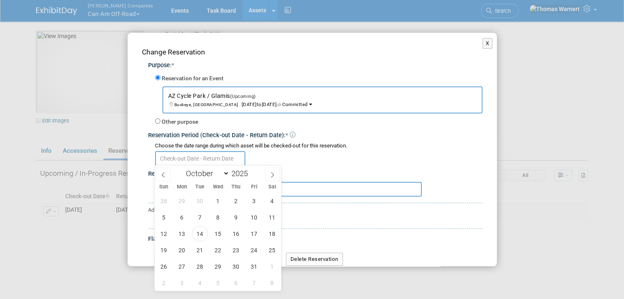
click at [212, 156] on input "text" at bounding box center [200, 158] width 90 height 15
click at [184, 250] on span "20" at bounding box center [182, 250] width 16 height 16
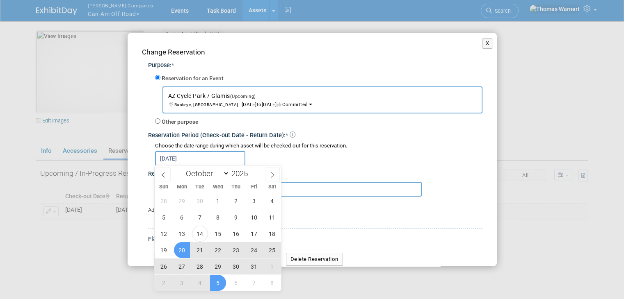
click at [217, 283] on span "5" at bounding box center [218, 283] width 16 height 16
type input "Oct 20, 2025 to Nov 5, 2025"
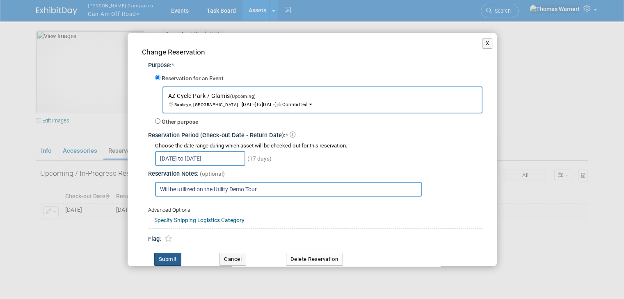
click at [172, 259] on button "Submit" at bounding box center [167, 259] width 27 height 13
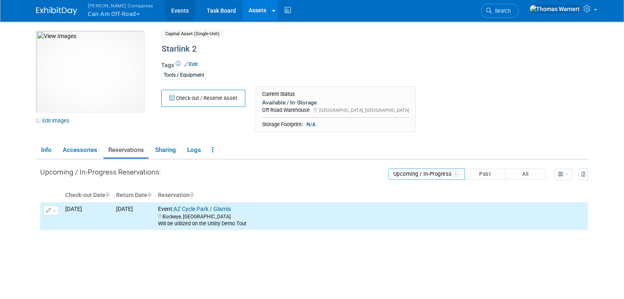
click at [166, 10] on link "Events" at bounding box center [180, 10] width 30 height 21
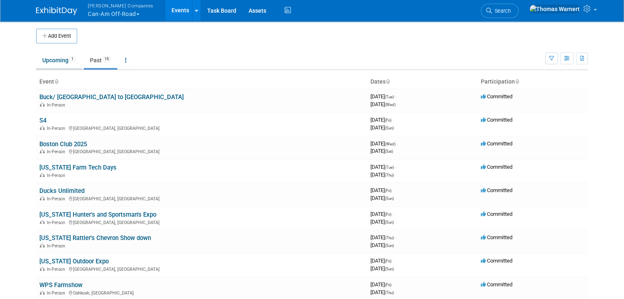
click at [57, 63] on link "Upcoming 1" at bounding box center [59, 60] width 46 height 16
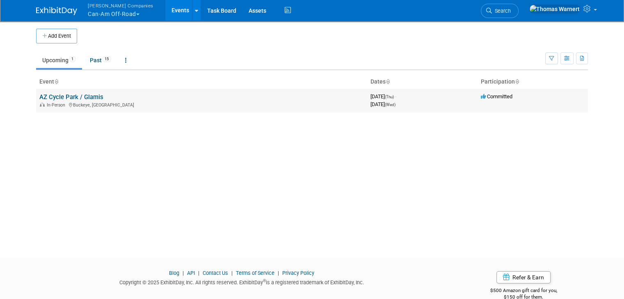
click at [75, 99] on link "AZ Cycle Park / Glamis" at bounding box center [71, 96] width 64 height 7
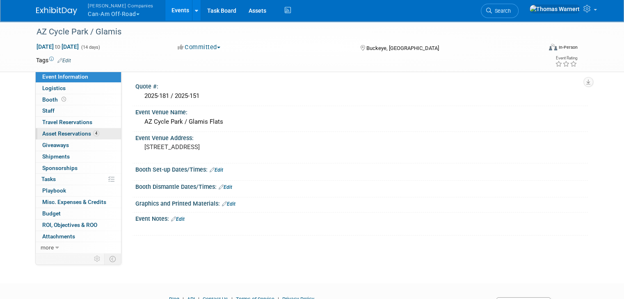
click at [83, 132] on span "Asset Reservations 4" at bounding box center [70, 133] width 57 height 7
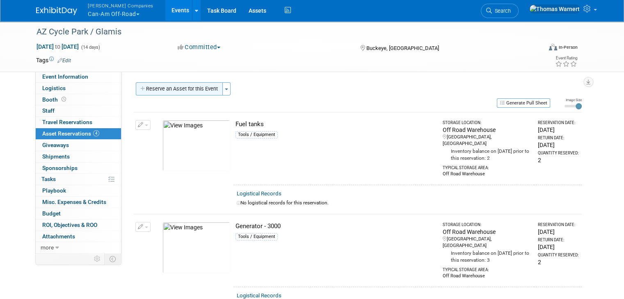
click at [179, 88] on button "Reserve an Asset for this Event" at bounding box center [179, 88] width 87 height 13
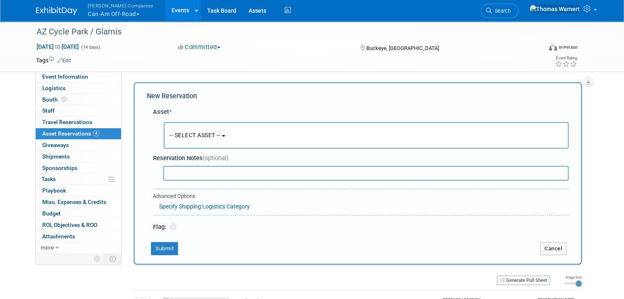
scroll to position [7, 0]
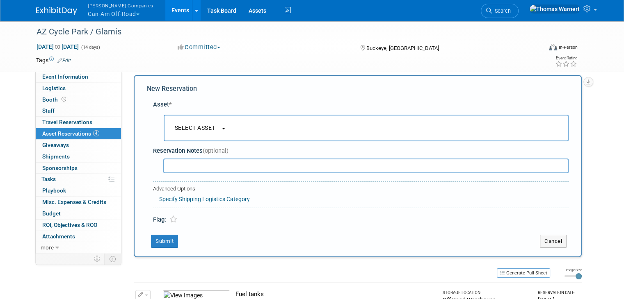
click at [209, 126] on span "-- SELECT ASSET --" at bounding box center [194, 128] width 51 height 7
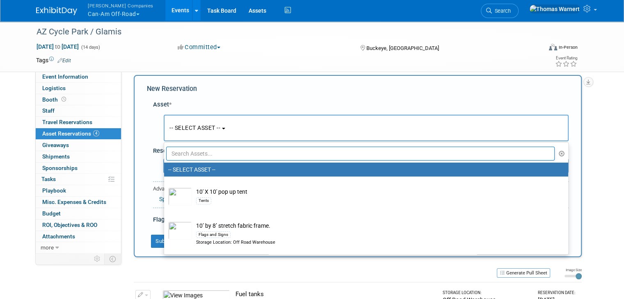
click at [205, 149] on input "text" at bounding box center [360, 154] width 388 height 14
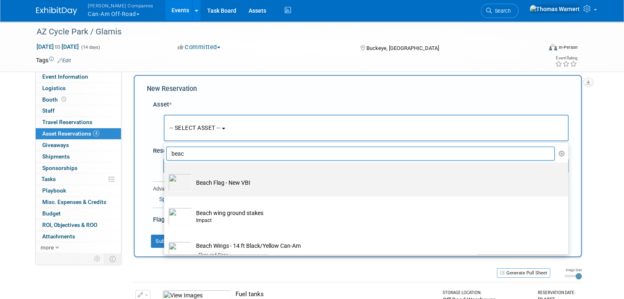
type input "beac"
click at [235, 182] on td "Beach Flag - New VBI" at bounding box center [372, 183] width 360 height 18
click at [165, 173] on input "Beach Flag - New VBI" at bounding box center [162, 169] width 5 height 5
select select "10729601"
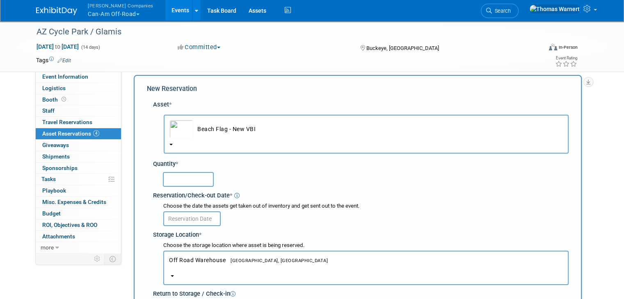
click at [198, 183] on input "text" at bounding box center [188, 179] width 51 height 15
type input "8"
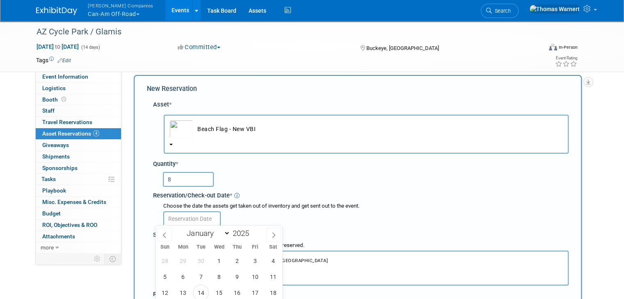
click at [206, 218] on input "text" at bounding box center [191, 219] width 57 height 15
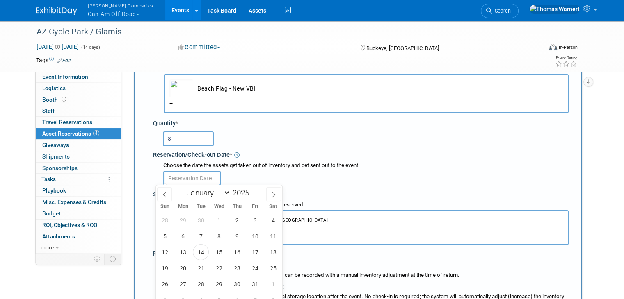
scroll to position [48, 0]
click at [182, 267] on span "20" at bounding box center [183, 268] width 16 height 16
type input "Oct 20, 2025"
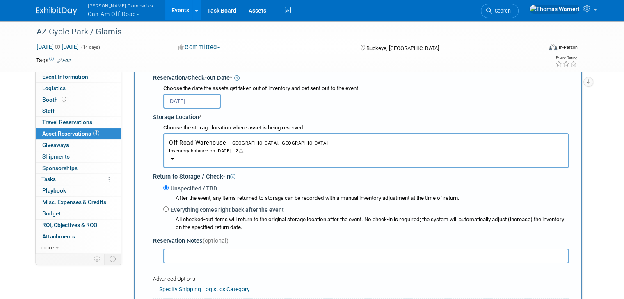
scroll to position [130, 0]
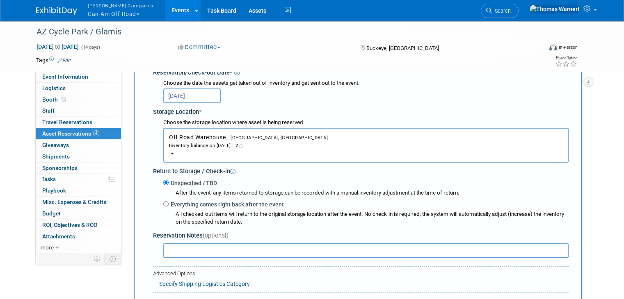
click at [186, 203] on label "Everything comes right back after the event" at bounding box center [226, 205] width 115 height 8
click at [169, 203] on input "Everything comes right back after the event" at bounding box center [165, 203] width 5 height 5
radio input "true"
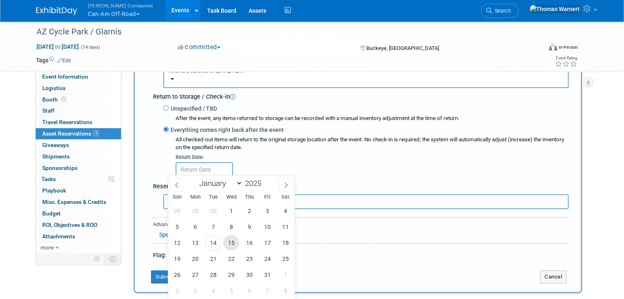
scroll to position [212, 0]
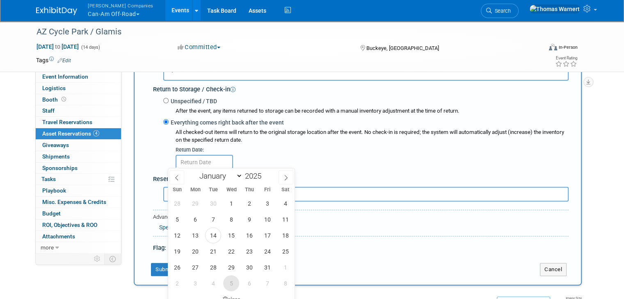
click at [228, 280] on span "5" at bounding box center [231, 284] width 16 height 16
type input "Nov 5, 2025"
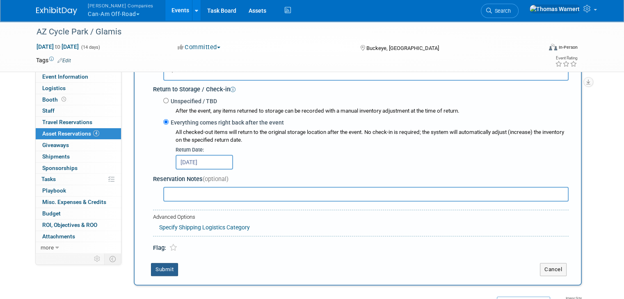
click at [158, 267] on button "Submit" at bounding box center [164, 269] width 27 height 13
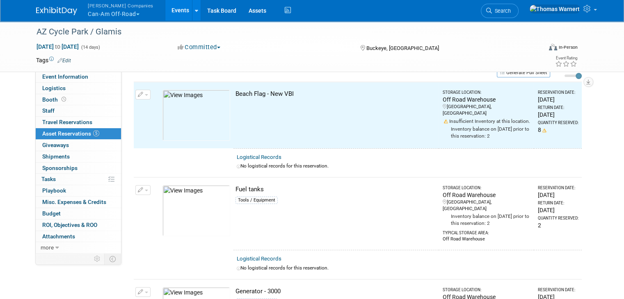
scroll to position [9, 0]
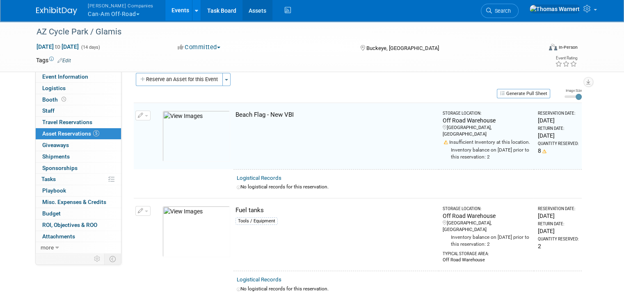
click at [242, 12] on link "Assets" at bounding box center [257, 10] width 30 height 21
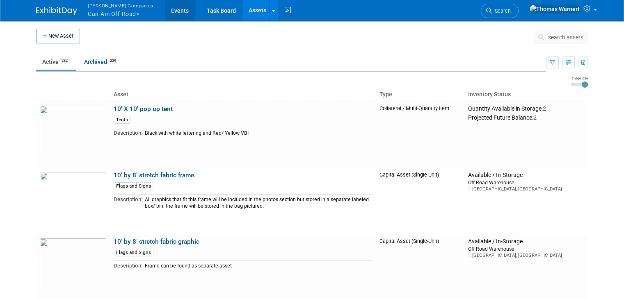
click at [165, 10] on link "Events" at bounding box center [180, 10] width 30 height 21
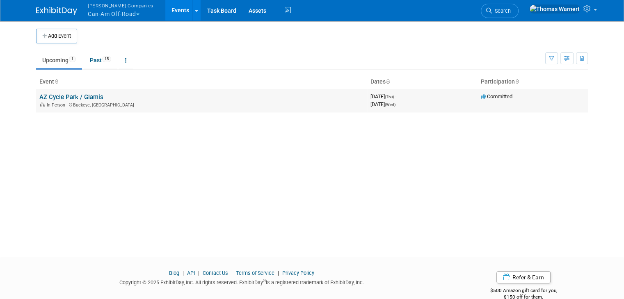
click at [50, 99] on link "AZ Cycle Park / Glamis" at bounding box center [71, 96] width 64 height 7
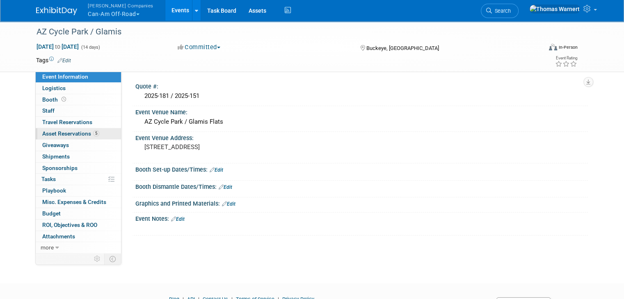
click at [73, 132] on span "Asset Reservations 5" at bounding box center [70, 133] width 57 height 7
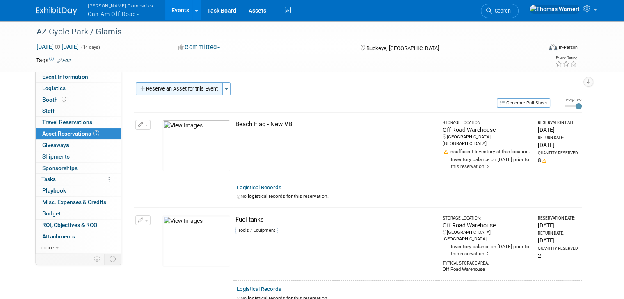
click at [180, 94] on button "Reserve an Asset for this Event" at bounding box center [179, 88] width 87 height 13
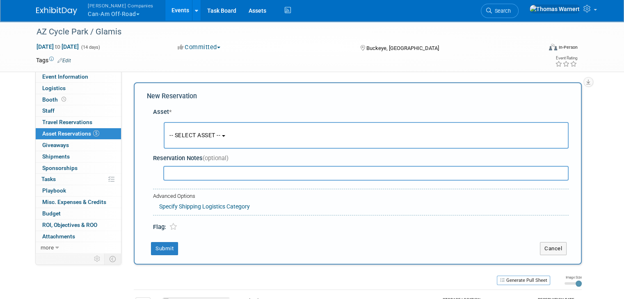
scroll to position [7, 0]
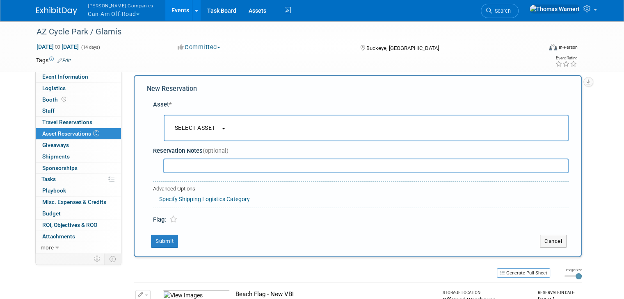
click at [188, 122] on button "-- SELECT ASSET --" at bounding box center [366, 128] width 405 height 27
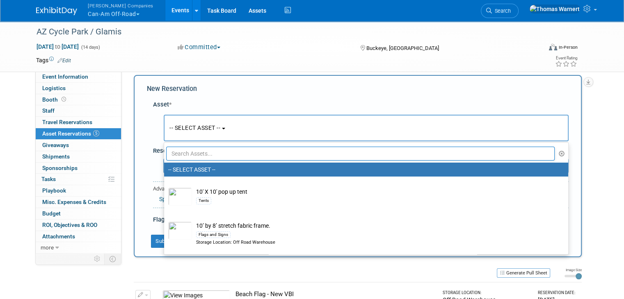
click at [194, 153] on input "text" at bounding box center [360, 154] width 388 height 14
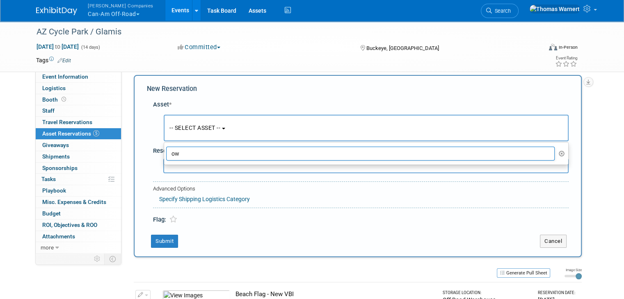
type input "o"
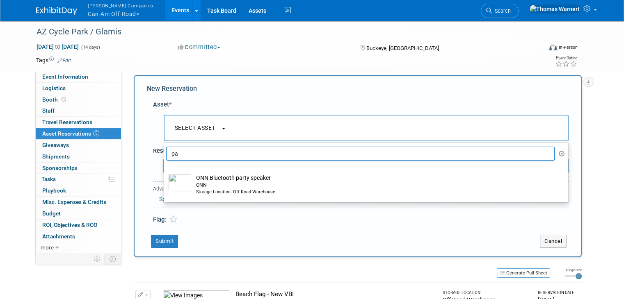
type input "p"
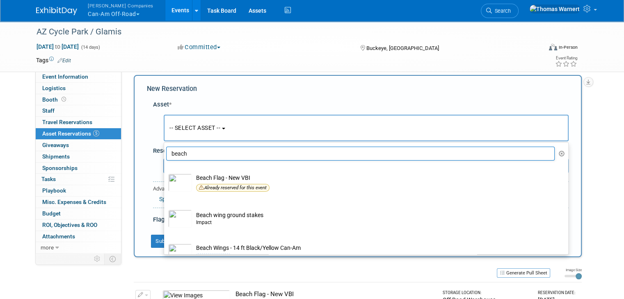
scroll to position [0, 0]
type input "b"
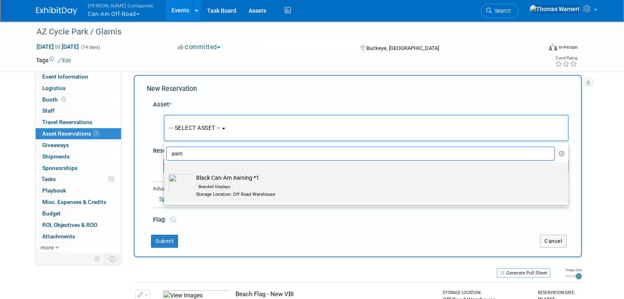
type input "awn"
click at [236, 173] on label "Black Can-Am Awning *1 Branded Displays Storage Location: Off Road Warehouse" at bounding box center [364, 182] width 392 height 37
click at [165, 173] on input "Black Can-Am Awning *1 Branded Displays Storage Location: Off Road Warehouse" at bounding box center [162, 169] width 5 height 5
select select "10723526"
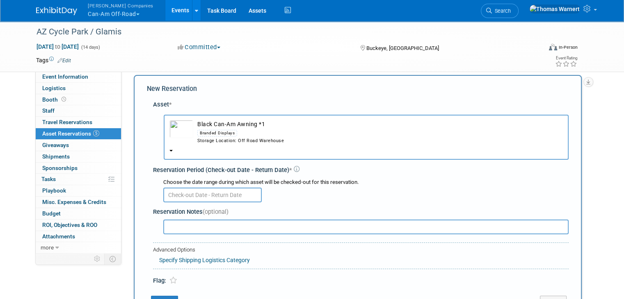
click at [189, 226] on input "text" at bounding box center [365, 227] width 405 height 15
type input "Also bringing new awning with new VBI"
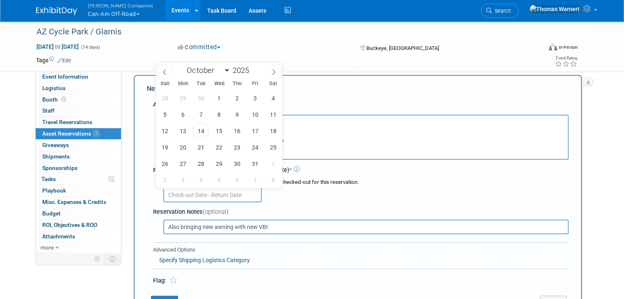
click at [175, 190] on input "text" at bounding box center [212, 195] width 98 height 15
click at [187, 148] on span "20" at bounding box center [183, 147] width 16 height 16
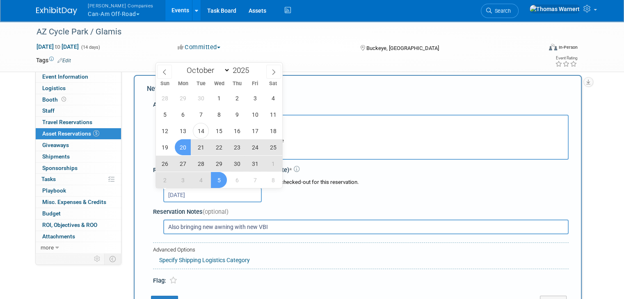
click at [216, 180] on span "5" at bounding box center [219, 180] width 16 height 16
type input "Oct 20, 2025 to Nov 5, 2025"
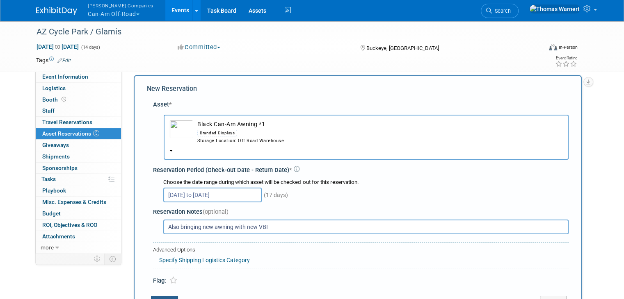
click at [162, 296] on button "Submit" at bounding box center [164, 302] width 27 height 13
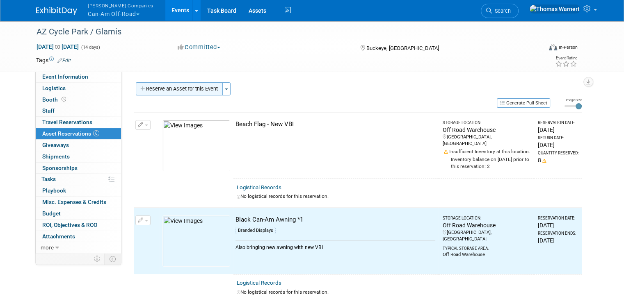
click at [179, 86] on button "Reserve an Asset for this Event" at bounding box center [179, 88] width 87 height 13
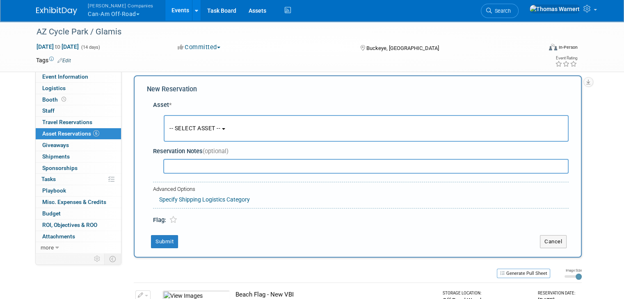
scroll to position [7, 0]
click at [207, 128] on span "-- SELECT ASSET --" at bounding box center [194, 128] width 51 height 7
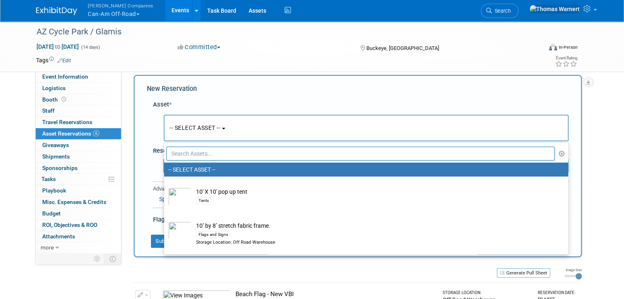
click at [185, 148] on input "text" at bounding box center [360, 154] width 388 height 14
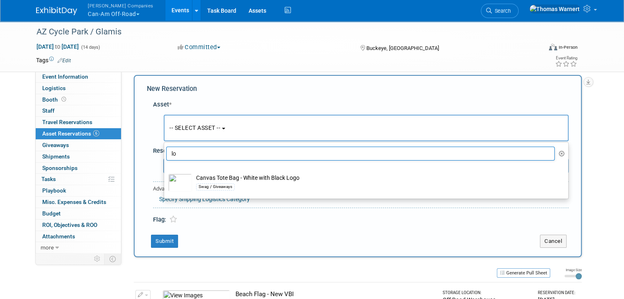
type input "l"
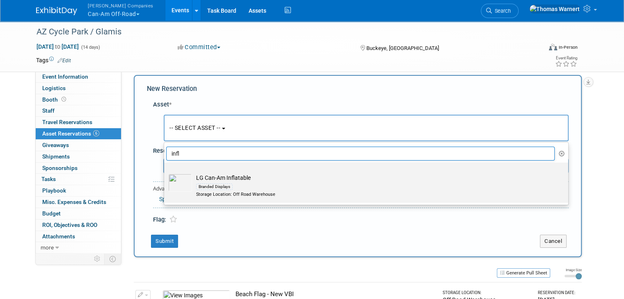
type input "infl"
click at [198, 187] on div "Branded Displays" at bounding box center [214, 187] width 36 height 7
click at [165, 173] on input "LG Can-Am Inflatable Branded Displays Storage Location: Off Road Warehouse" at bounding box center [162, 169] width 5 height 5
select select "10727478"
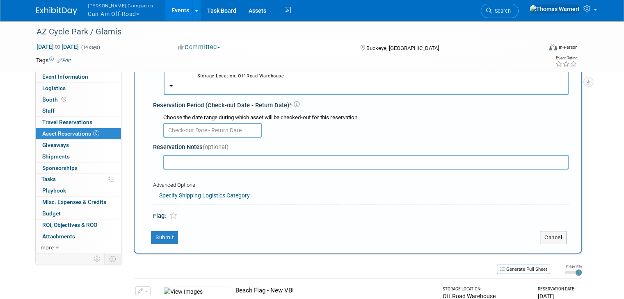
scroll to position [89, 0]
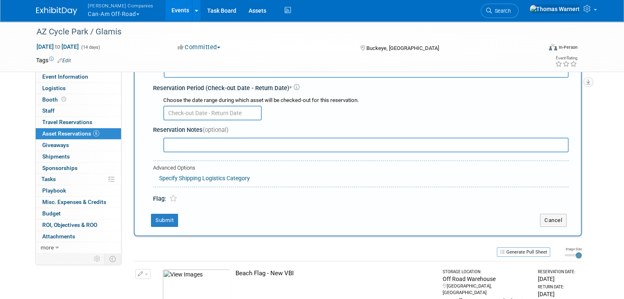
click at [202, 112] on input "text" at bounding box center [212, 113] width 98 height 15
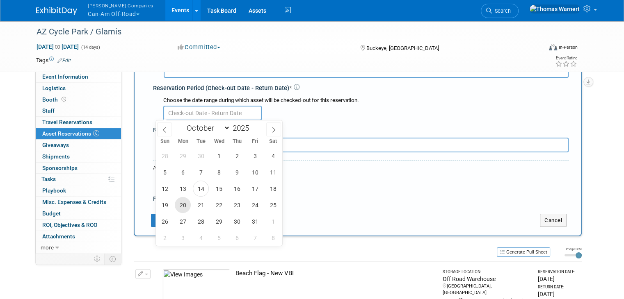
click at [183, 203] on span "20" at bounding box center [183, 205] width 16 height 16
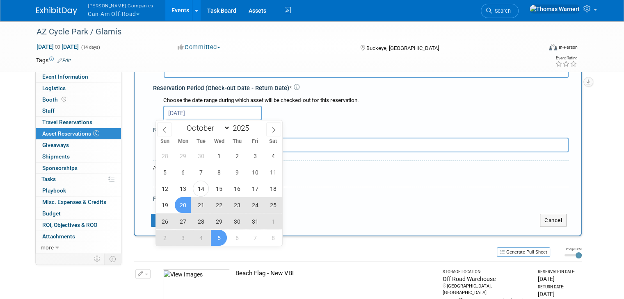
click at [213, 235] on span "5" at bounding box center [219, 238] width 16 height 16
type input "Oct 20, 2025 to Nov 5, 2025"
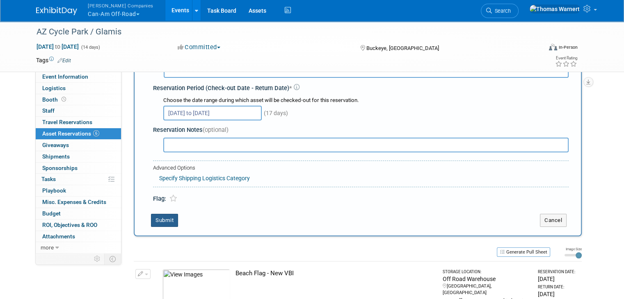
click at [166, 220] on button "Submit" at bounding box center [164, 220] width 27 height 13
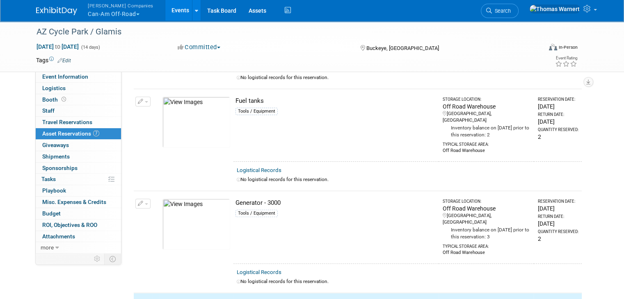
scroll to position [0, 0]
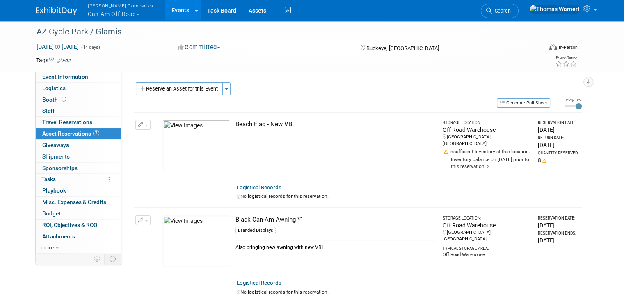
click at [192, 84] on button "Reserve an Asset for this Event" at bounding box center [179, 88] width 87 height 13
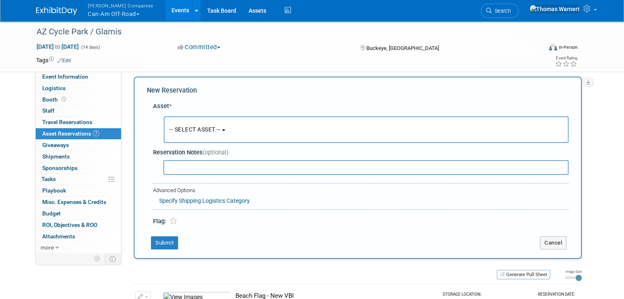
scroll to position [7, 0]
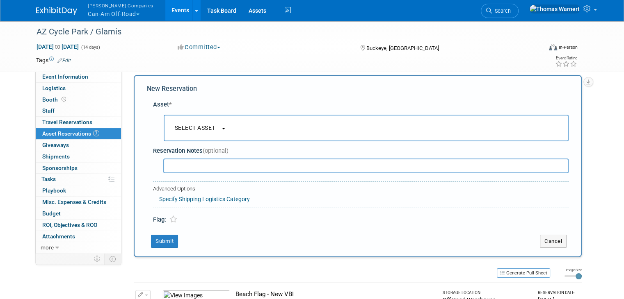
click at [197, 121] on button "-- SELECT ASSET --" at bounding box center [366, 128] width 405 height 27
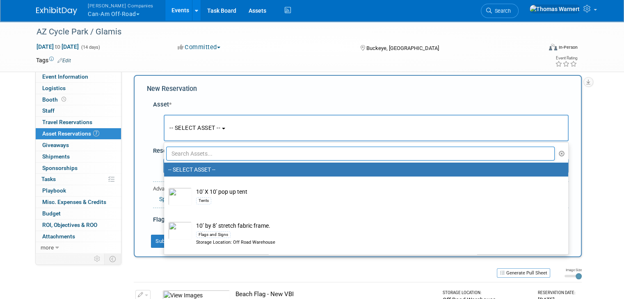
click at [203, 149] on input "text" at bounding box center [360, 154] width 388 height 14
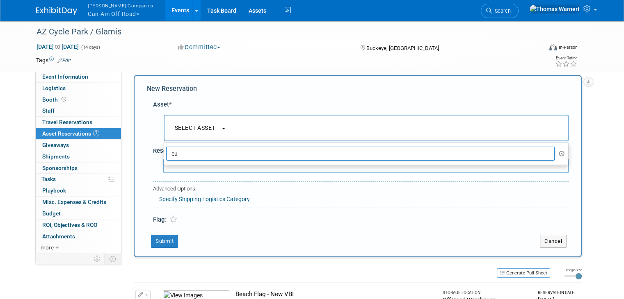
type input "c"
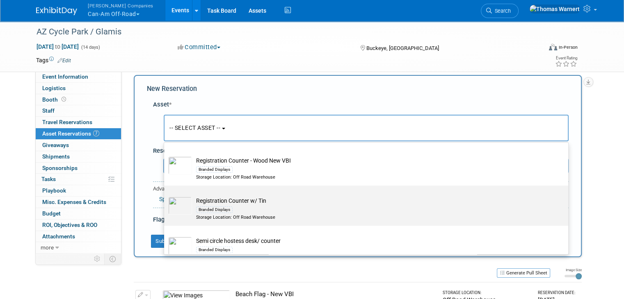
scroll to position [328, 0]
type input "cou"
click at [246, 198] on td "Semi circle hostess desk/ counter Branded Displays Storage Location: Off Road W…" at bounding box center [372, 208] width 360 height 24
click at [165, 195] on input "Semi circle hostess desk/ counter Branded Displays Storage Location: Off Road W…" at bounding box center [162, 191] width 5 height 5
select select "10727472"
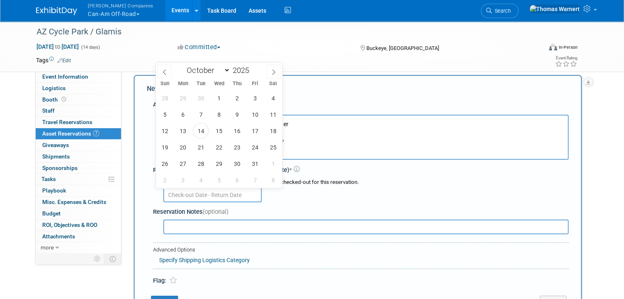
click at [192, 194] on input "text" at bounding box center [212, 195] width 98 height 15
click at [185, 150] on span "20" at bounding box center [183, 147] width 16 height 16
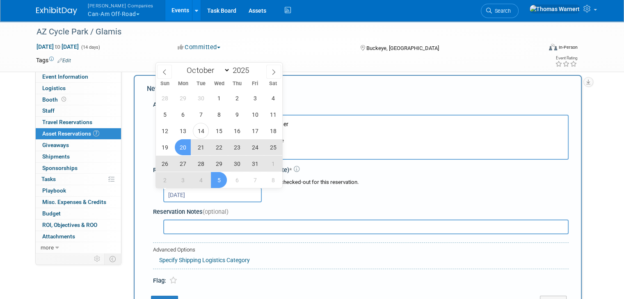
click at [219, 178] on span "5" at bounding box center [219, 180] width 16 height 16
type input "Oct 20, 2025 to Nov 5, 2025"
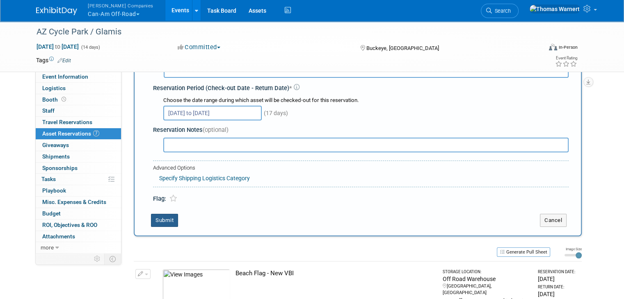
click at [158, 220] on button "Submit" at bounding box center [164, 220] width 27 height 13
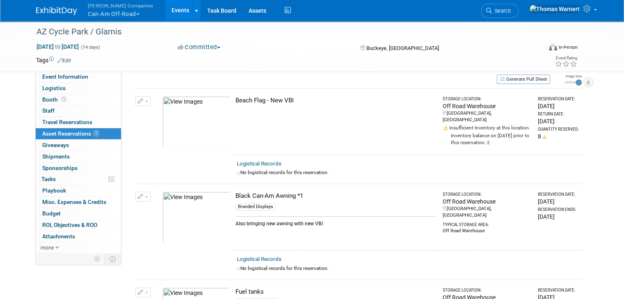
scroll to position [0, 0]
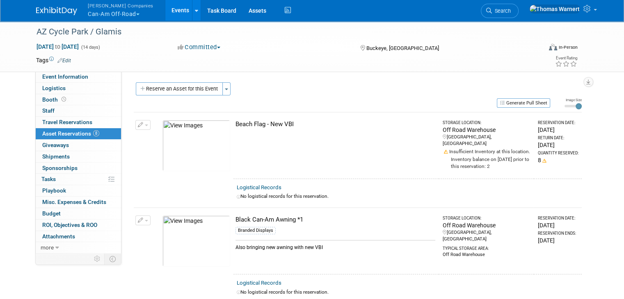
click at [189, 90] on button "Reserve an Asset for this Event" at bounding box center [179, 88] width 87 height 13
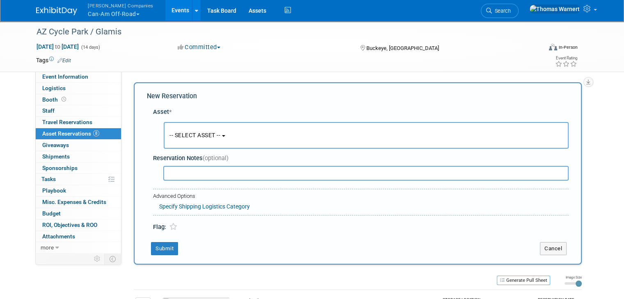
scroll to position [7, 0]
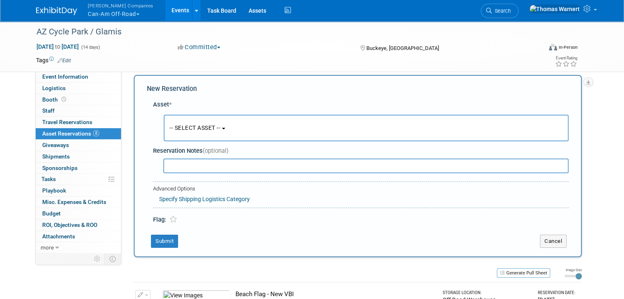
click at [187, 129] on span "-- SELECT ASSET --" at bounding box center [194, 128] width 51 height 7
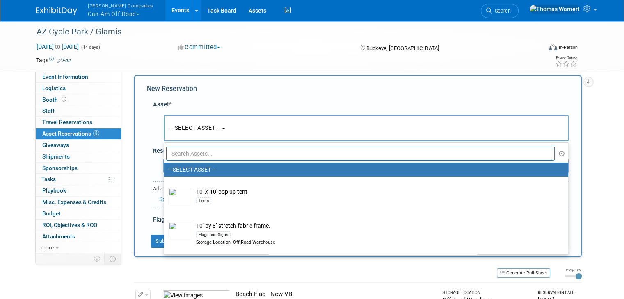
click at [189, 157] on input "text" at bounding box center [360, 154] width 388 height 14
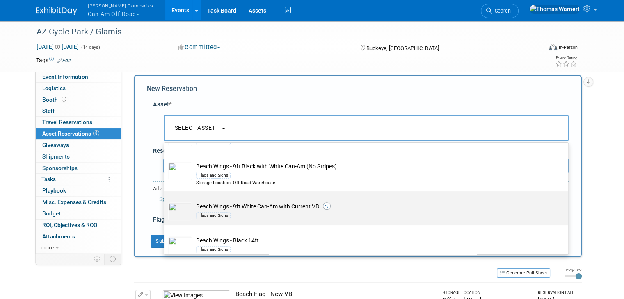
scroll to position [343, 0]
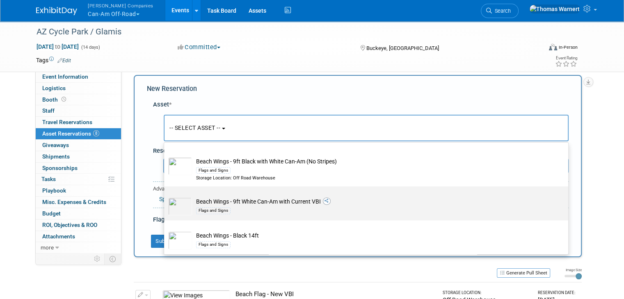
type input "beac"
click at [269, 202] on td "Beach Wings - 9ft White Can-Am with Current VBI Flags and Signs" at bounding box center [372, 207] width 360 height 18
click at [165, 196] on input "Beach Wings - 9ft White Can-Am with Current VBI Flags and Signs" at bounding box center [162, 193] width 5 height 5
select select "10723523"
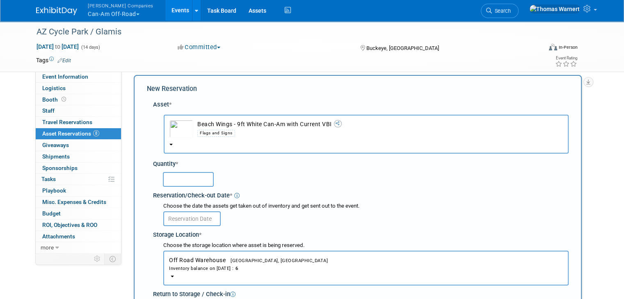
click at [191, 179] on input "text" at bounding box center [188, 179] width 51 height 15
type input "4"
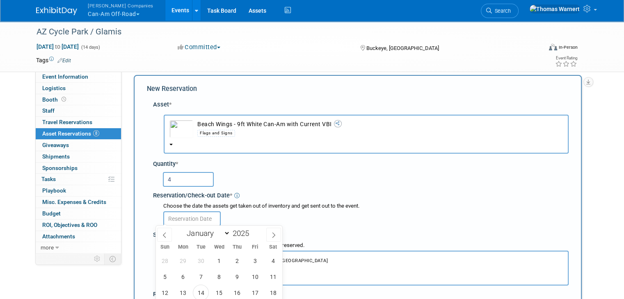
click at [194, 215] on input "text" at bounding box center [191, 219] width 57 height 15
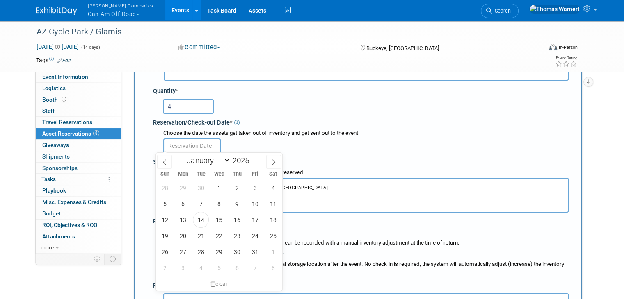
scroll to position [89, 0]
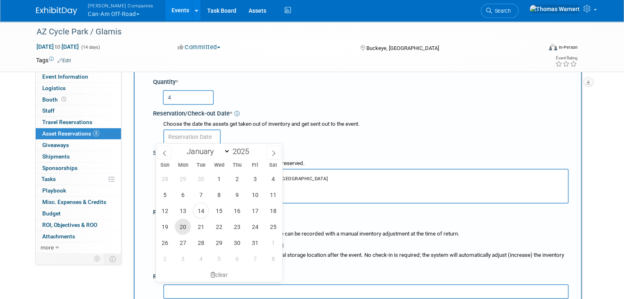
click at [184, 223] on span "20" at bounding box center [183, 227] width 16 height 16
type input "Oct 20, 2025"
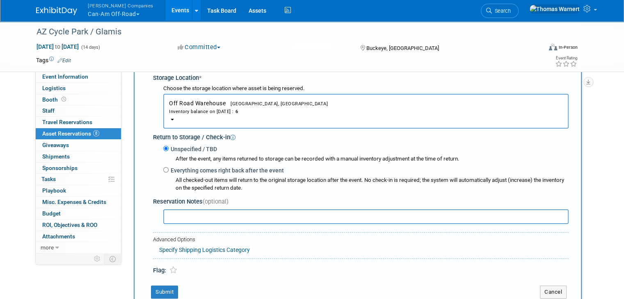
scroll to position [171, 0]
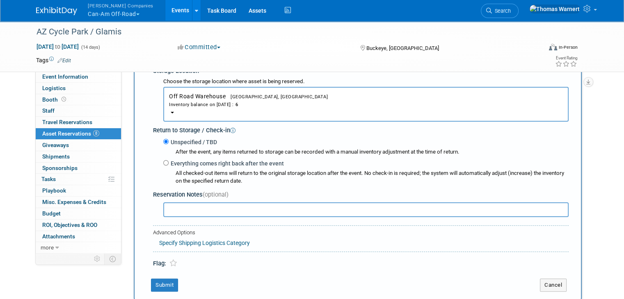
click at [194, 160] on label "Everything comes right back after the event" at bounding box center [226, 164] width 115 height 8
click at [169, 160] on input "Everything comes right back after the event" at bounding box center [165, 162] width 5 height 5
radio input "true"
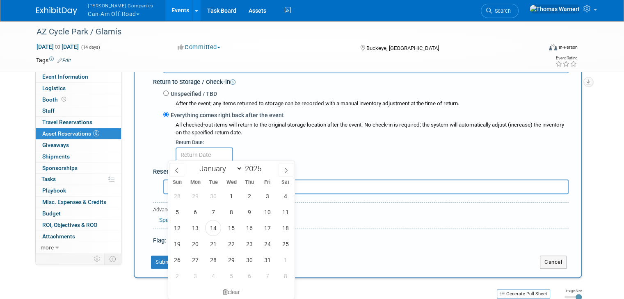
scroll to position [294, 0]
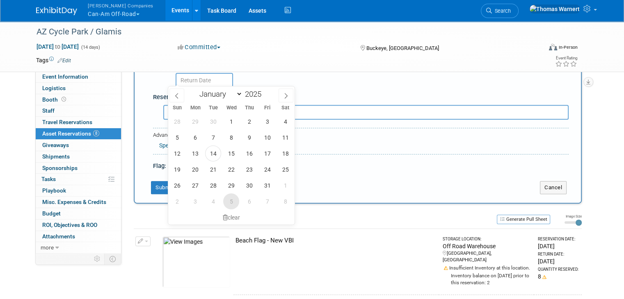
click at [231, 196] on span "5" at bounding box center [231, 202] width 16 height 16
type input "[DATE]"
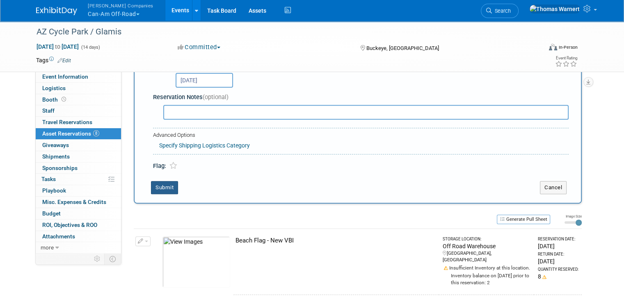
click at [163, 187] on button "Submit" at bounding box center [164, 187] width 27 height 13
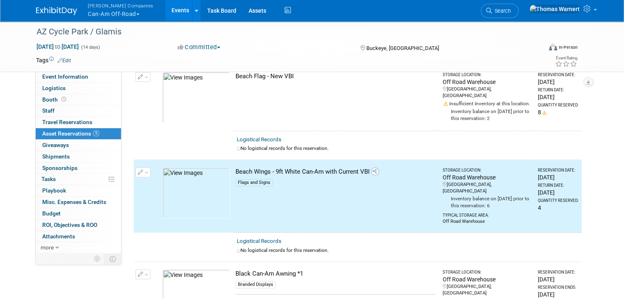
scroll to position [0, 0]
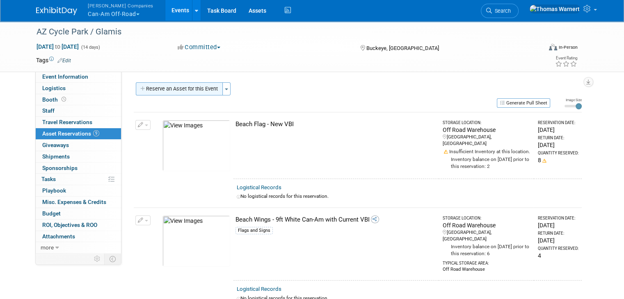
click at [194, 95] on button "Reserve an Asset for this Event" at bounding box center [179, 88] width 87 height 13
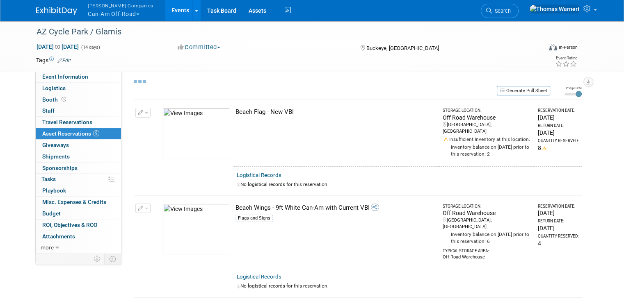
select select "9"
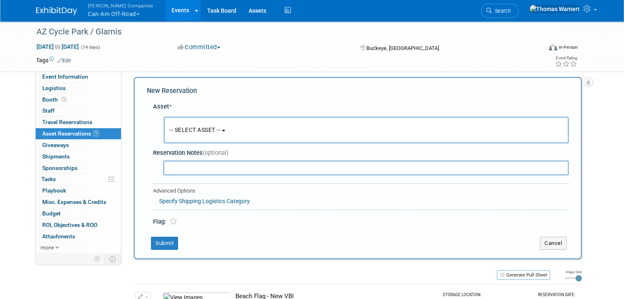
scroll to position [7, 0]
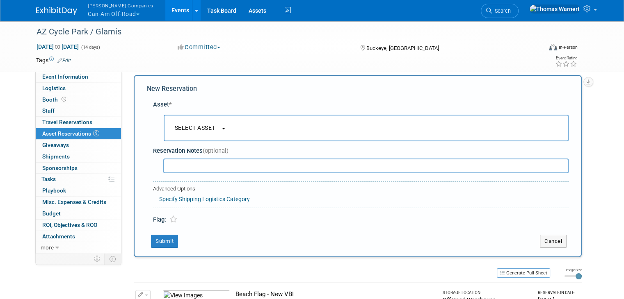
click at [184, 126] on span "-- SELECT ASSET --" at bounding box center [194, 128] width 51 height 7
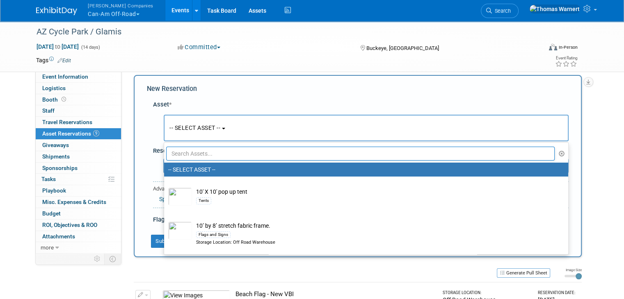
click at [187, 150] on input "text" at bounding box center [360, 154] width 388 height 14
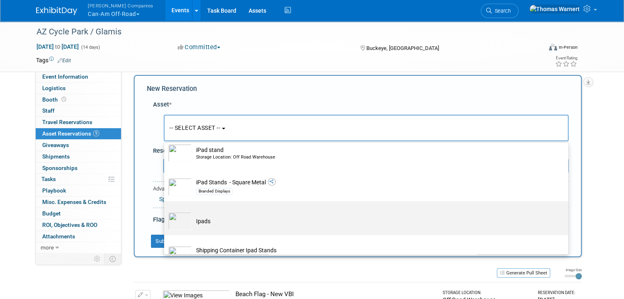
scroll to position [123, 0]
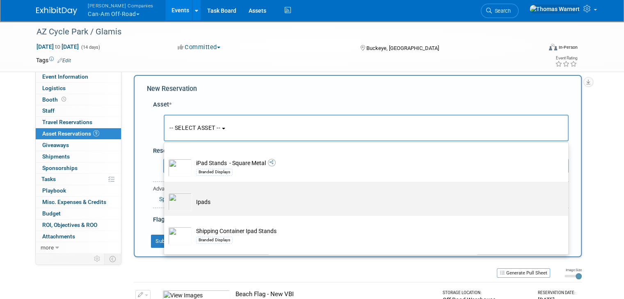
type input "ipad"
click at [230, 204] on td "Ipads" at bounding box center [372, 202] width 360 height 18
click at [165, 192] on input "Ipads" at bounding box center [162, 189] width 5 height 5
select select "10725688"
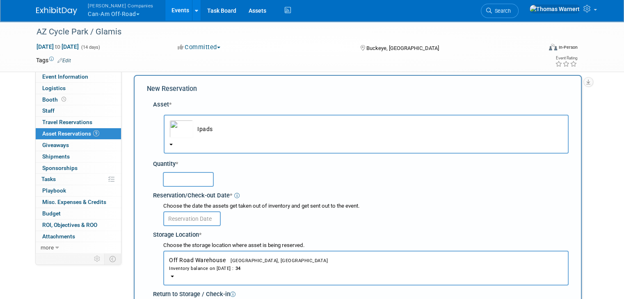
click at [192, 187] on div at bounding box center [362, 179] width 413 height 19
click at [192, 178] on input "text" at bounding box center [188, 179] width 51 height 15
type input "15"
click at [198, 212] on input "text" at bounding box center [191, 219] width 57 height 15
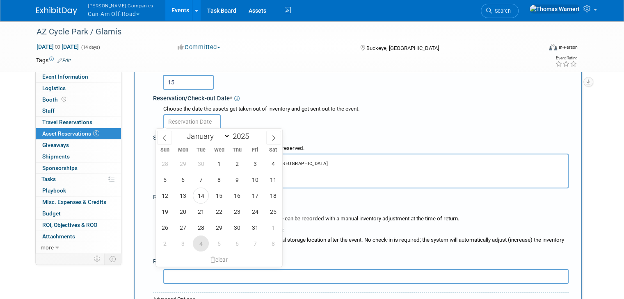
scroll to position [130, 0]
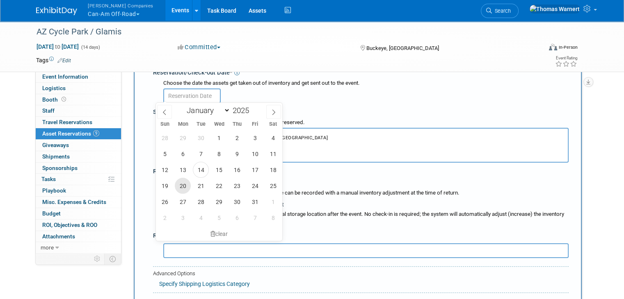
click at [180, 191] on span "20" at bounding box center [183, 186] width 16 height 16
type input "Oct 20, 2025"
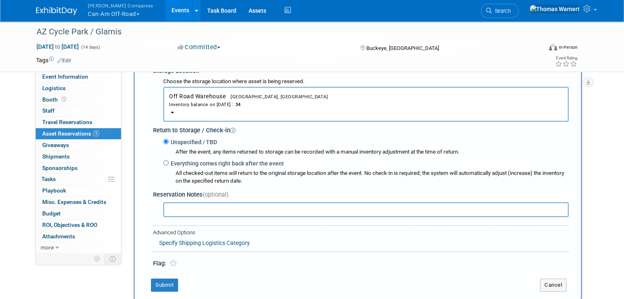
click at [173, 160] on label "Everything comes right back after the event" at bounding box center [226, 164] width 115 height 8
click at [169, 160] on input "Everything comes right back after the event" at bounding box center [165, 162] width 5 height 5
radio input "true"
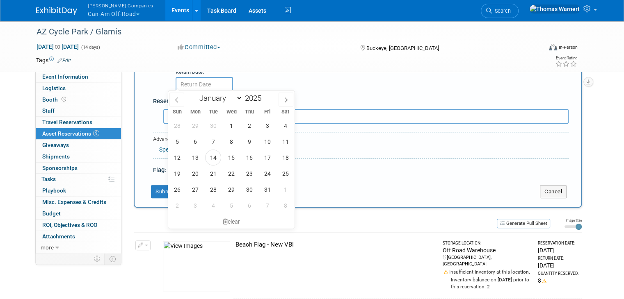
scroll to position [294, 0]
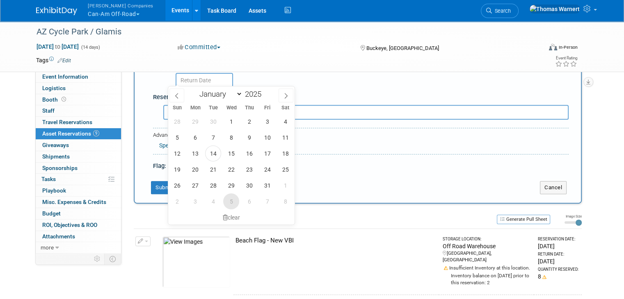
click at [227, 201] on span "5" at bounding box center [231, 202] width 16 height 16
type input "Nov 5, 2025"
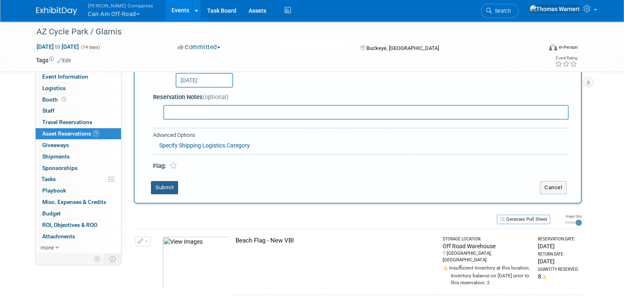
click at [166, 186] on button "Submit" at bounding box center [164, 187] width 27 height 13
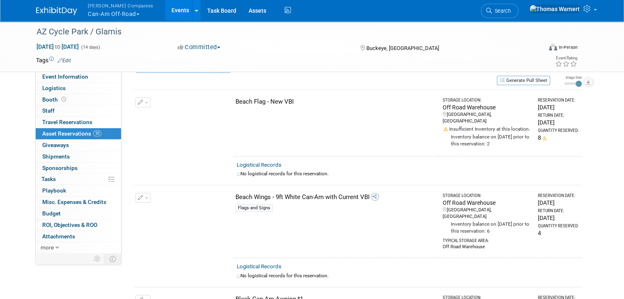
scroll to position [0, 0]
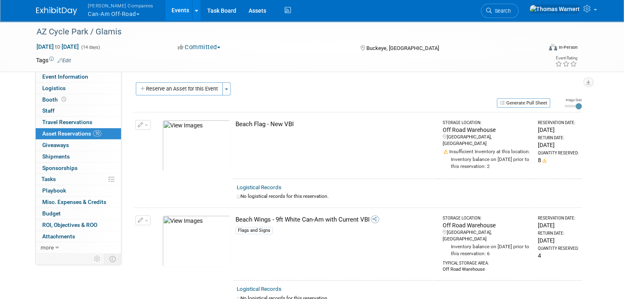
click at [162, 86] on button "Reserve an Asset for this Event" at bounding box center [179, 88] width 87 height 13
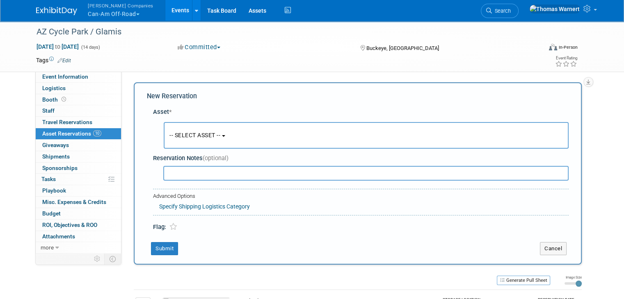
scroll to position [7, 0]
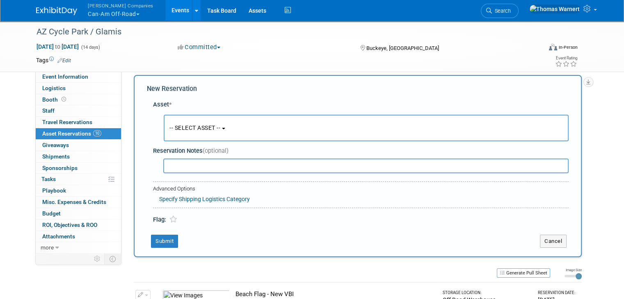
click at [212, 125] on span "-- SELECT ASSET --" at bounding box center [194, 128] width 51 height 7
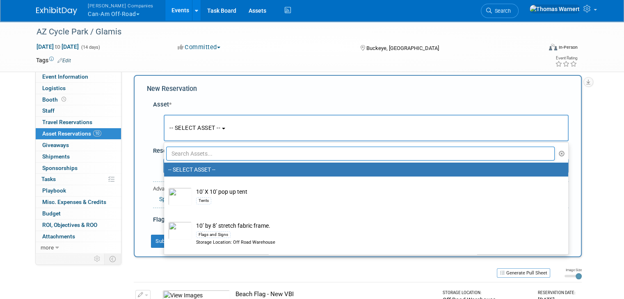
click at [208, 154] on input "text" at bounding box center [360, 154] width 388 height 14
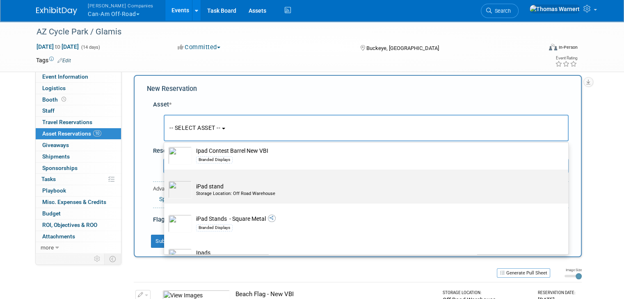
scroll to position [82, 0]
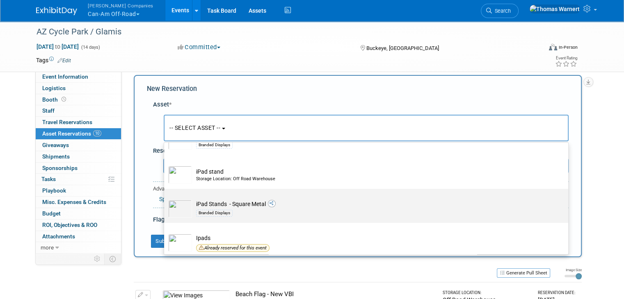
type input "ipad"
click at [249, 204] on td "iPad Stands - Square Metal Branded Displays" at bounding box center [372, 209] width 360 height 18
click at [165, 199] on input "iPad Stands - Square Metal Branded Displays" at bounding box center [162, 196] width 5 height 5
select select "10723796"
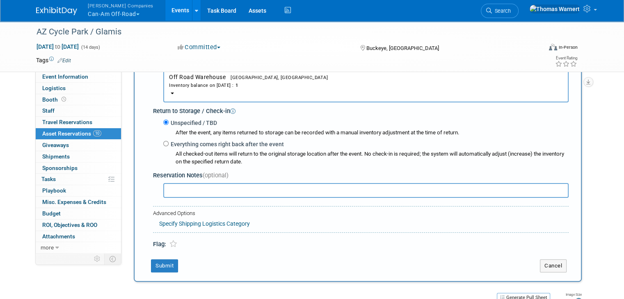
scroll to position [205, 0]
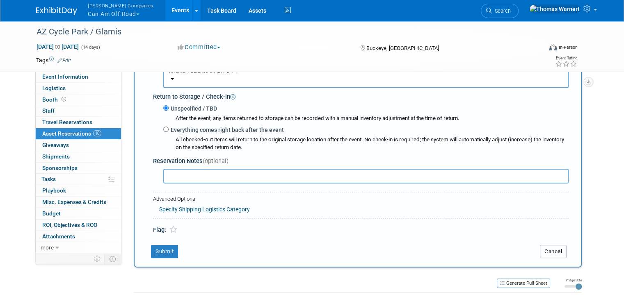
drag, startPoint x: 558, startPoint y: 247, endPoint x: 462, endPoint y: 228, distance: 97.9
click at [558, 247] on button "Cancel" at bounding box center [553, 251] width 27 height 13
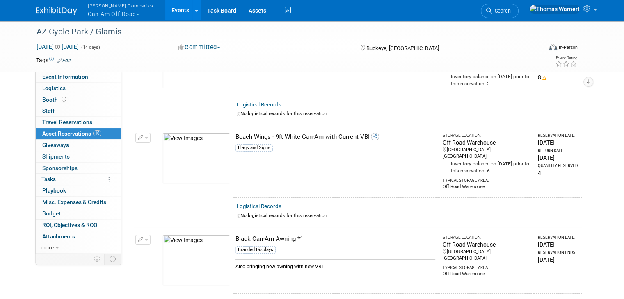
scroll to position [0, 0]
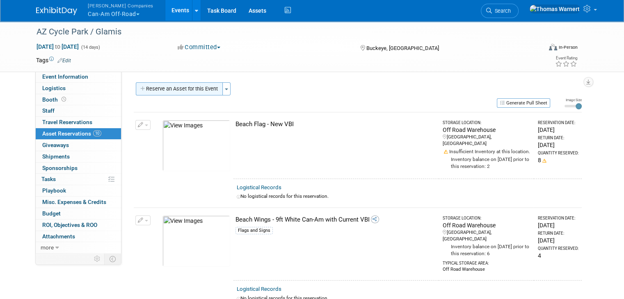
click at [187, 89] on button "Reserve an Asset for this Event" at bounding box center [179, 88] width 87 height 13
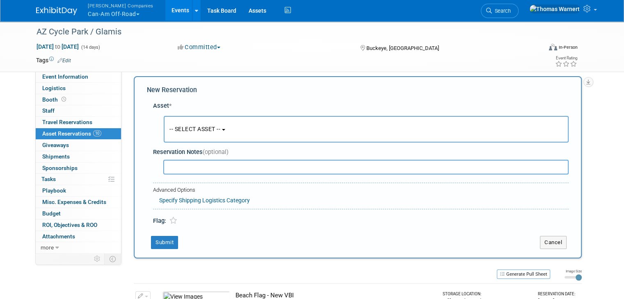
scroll to position [7, 0]
click at [194, 125] on span "-- SELECT ASSET --" at bounding box center [194, 128] width 51 height 7
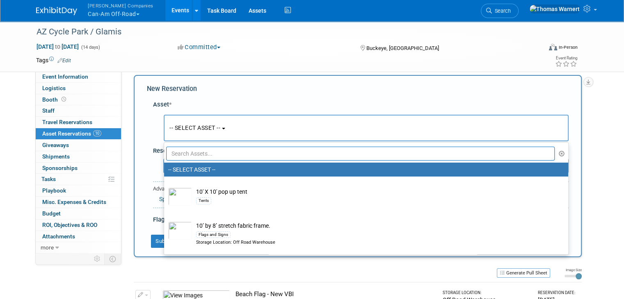
click at [190, 153] on input "text" at bounding box center [360, 154] width 388 height 14
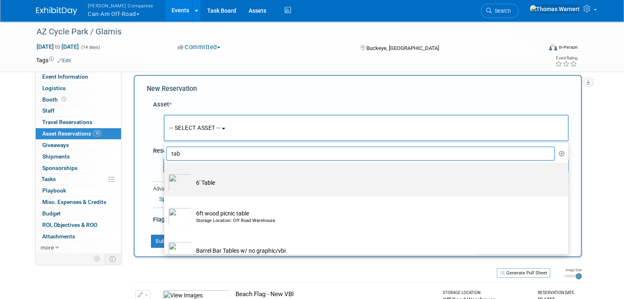
type input "tab"
click at [192, 175] on td "6' Table" at bounding box center [372, 183] width 360 height 18
click at [165, 173] on input "6' Table" at bounding box center [162, 169] width 5 height 5
select select "10725593"
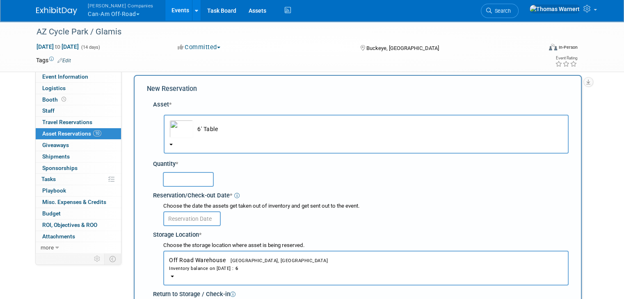
click at [190, 182] on input "text" at bounding box center [188, 179] width 51 height 15
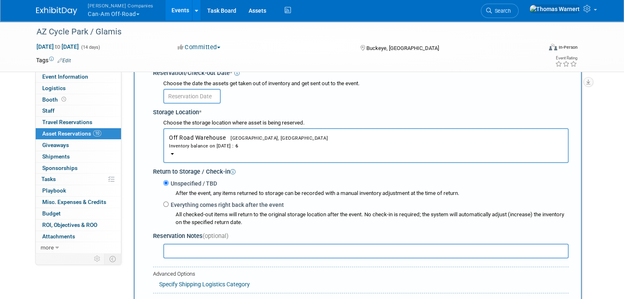
scroll to position [130, 0]
type input "6"
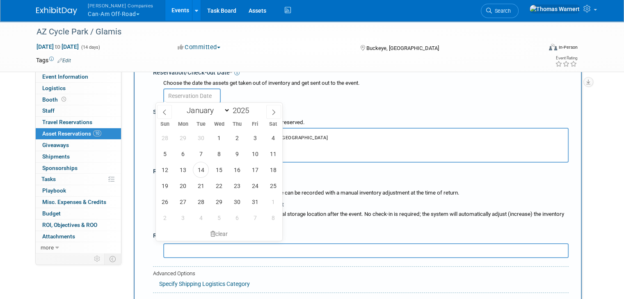
click at [180, 99] on input "text" at bounding box center [191, 96] width 57 height 15
click at [190, 187] on span "20" at bounding box center [183, 186] width 16 height 16
type input "Oct 20, 2025"
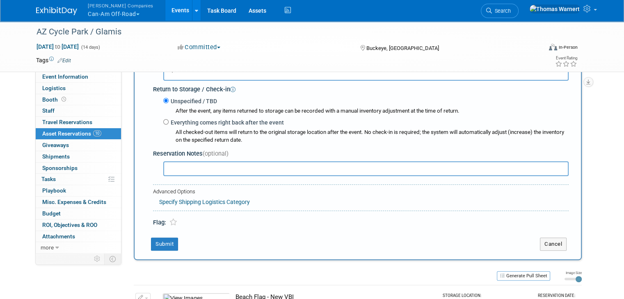
click at [187, 123] on label "Everything comes right back after the event" at bounding box center [226, 123] width 115 height 8
click at [169, 123] on input "Everything comes right back after the event" at bounding box center [165, 121] width 5 height 5
radio input "true"
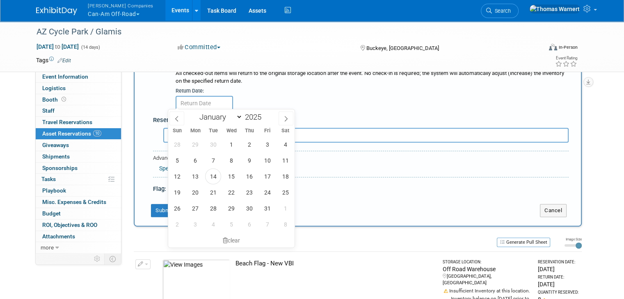
scroll to position [294, 0]
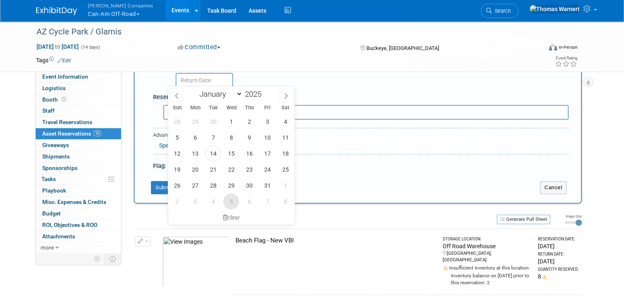
click at [228, 199] on span "5" at bounding box center [231, 202] width 16 height 16
type input "Nov 5, 2025"
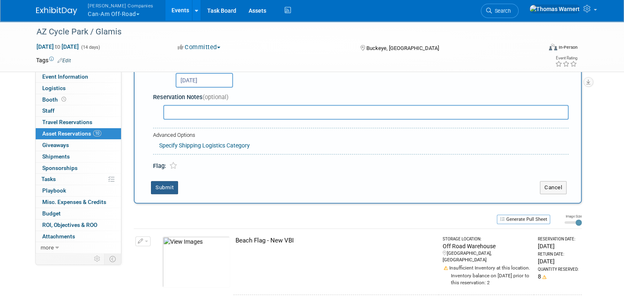
click at [163, 182] on button "Submit" at bounding box center [164, 187] width 27 height 13
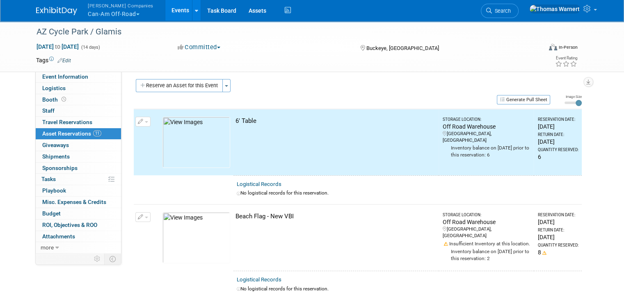
scroll to position [0, 0]
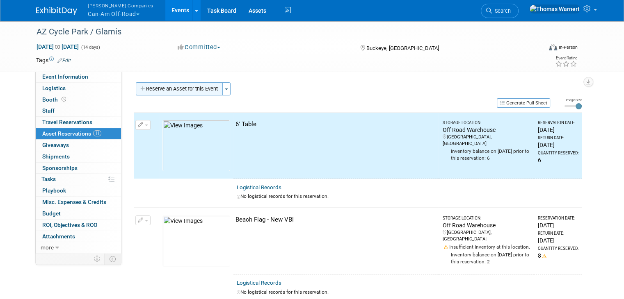
click at [179, 89] on button "Reserve an Asset for this Event" at bounding box center [179, 88] width 87 height 13
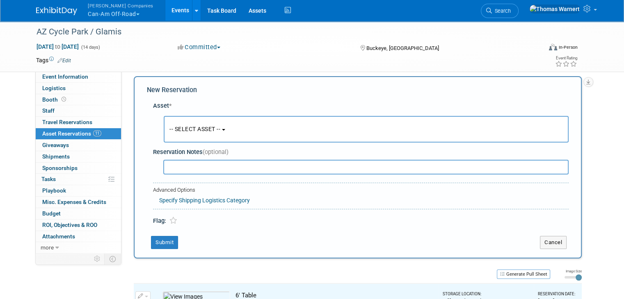
scroll to position [7, 0]
click at [196, 134] on button "-- SELECT ASSET --" at bounding box center [366, 128] width 405 height 27
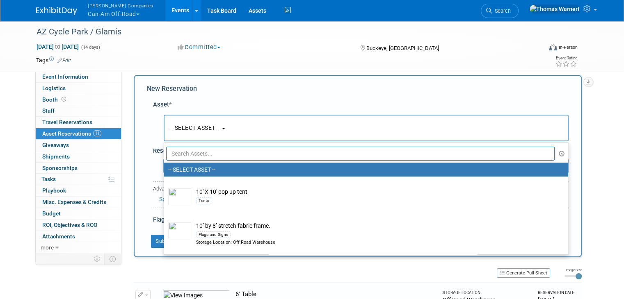
click at [196, 148] on input "text" at bounding box center [360, 154] width 388 height 14
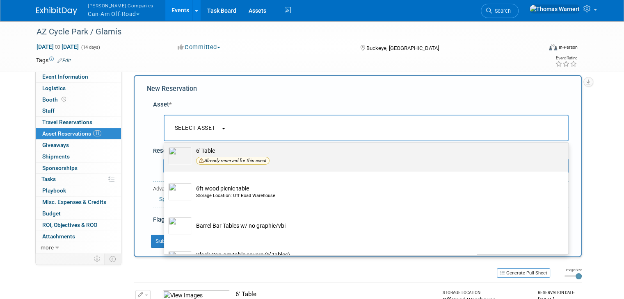
scroll to position [123, 0]
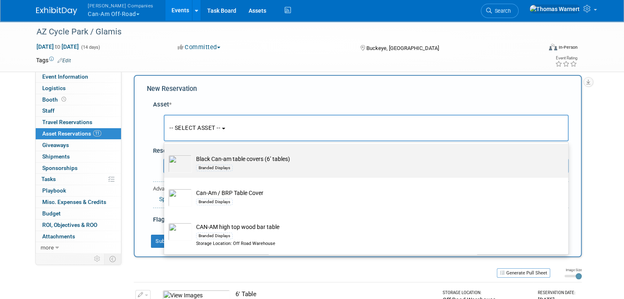
type input "table"
click at [247, 160] on td "Black Can-am table covers (6’ tables) Branded Displays" at bounding box center [372, 164] width 360 height 18
click at [165, 154] on input "Black Can-am table covers (6’ tables) Branded Displays" at bounding box center [162, 150] width 5 height 5
select select "10727237"
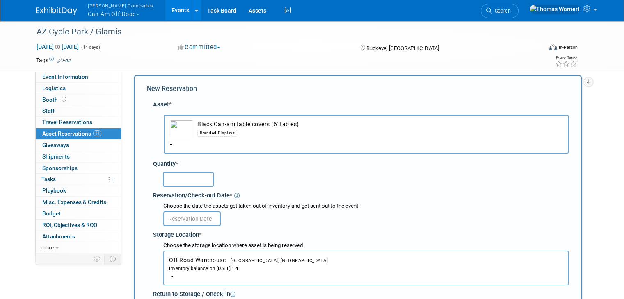
click at [179, 181] on input "text" at bounding box center [188, 179] width 51 height 15
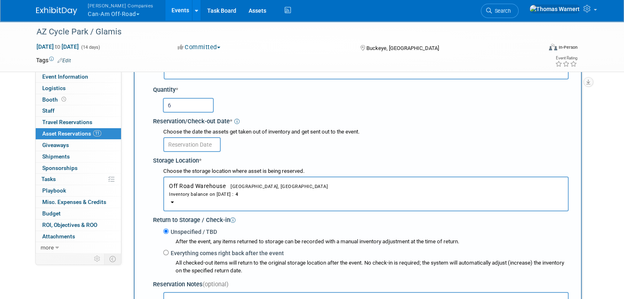
scroll to position [89, 0]
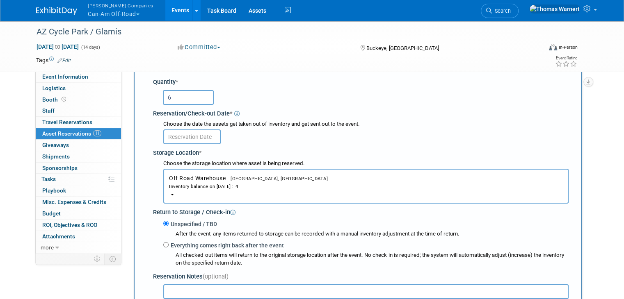
type input "6"
click at [194, 137] on input "text" at bounding box center [191, 137] width 57 height 15
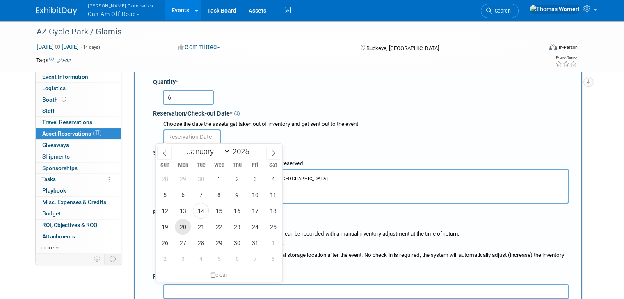
click at [187, 228] on span "20" at bounding box center [183, 227] width 16 height 16
type input "Oct 20, 2025"
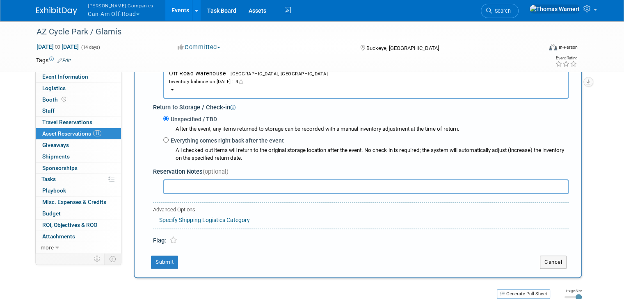
scroll to position [212, 0]
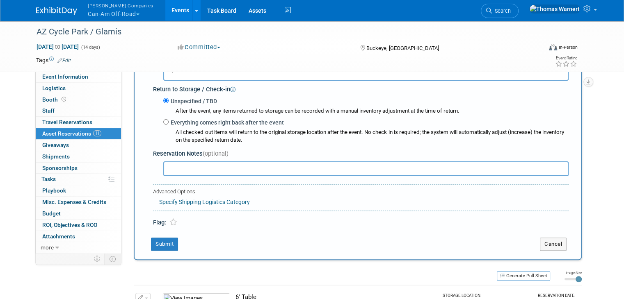
click at [180, 119] on label "Everything comes right back after the event" at bounding box center [226, 123] width 115 height 8
click at [169, 119] on input "Everything comes right back after the event" at bounding box center [165, 121] width 5 height 5
radio input "true"
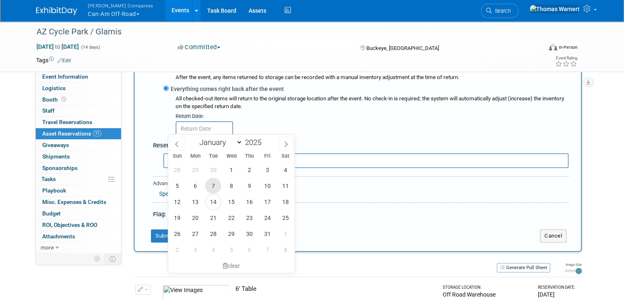
scroll to position [294, 0]
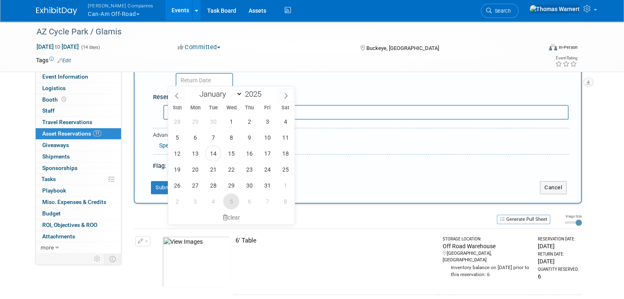
click at [229, 203] on span "5" at bounding box center [231, 202] width 16 height 16
type input "Nov 5, 2025"
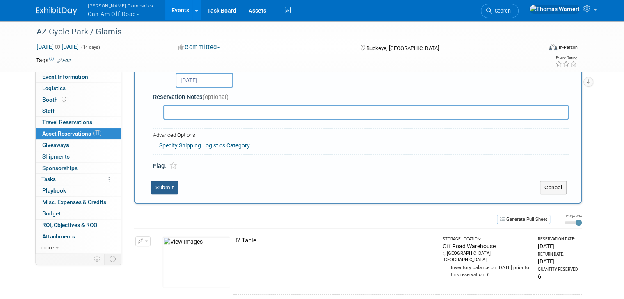
click at [158, 184] on button "Submit" at bounding box center [164, 187] width 27 height 13
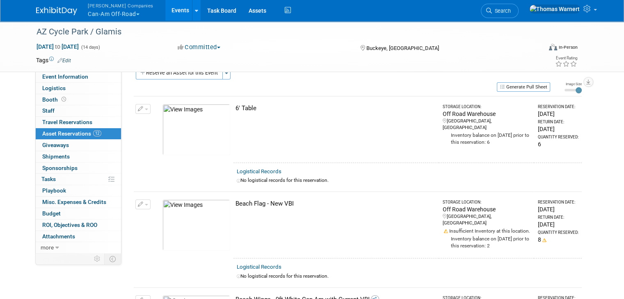
scroll to position [0, 0]
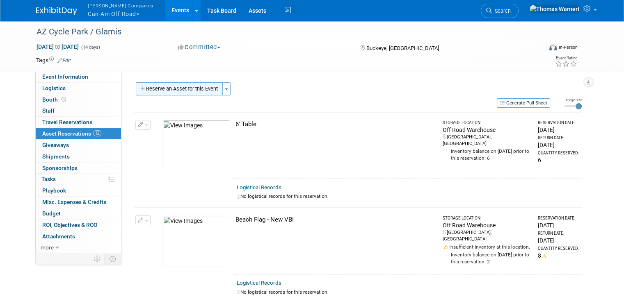
click at [194, 92] on button "Reserve an Asset for this Event" at bounding box center [179, 88] width 87 height 13
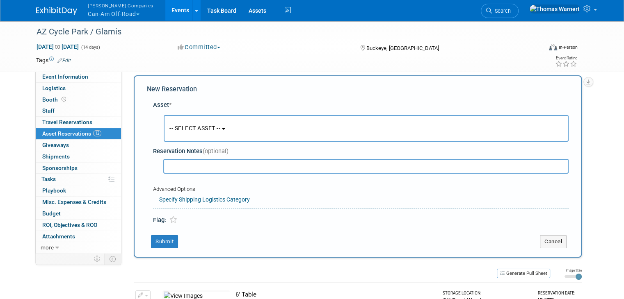
scroll to position [7, 0]
click at [192, 122] on button "-- SELECT ASSET --" at bounding box center [366, 128] width 405 height 27
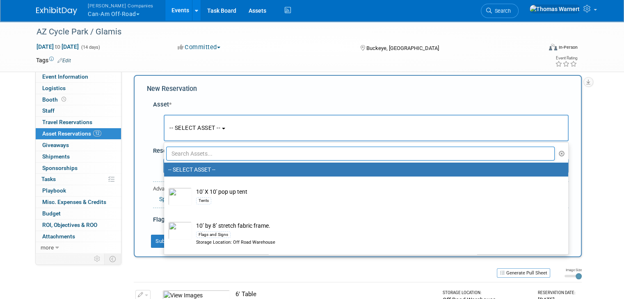
click at [193, 148] on input "text" at bounding box center [360, 154] width 388 height 14
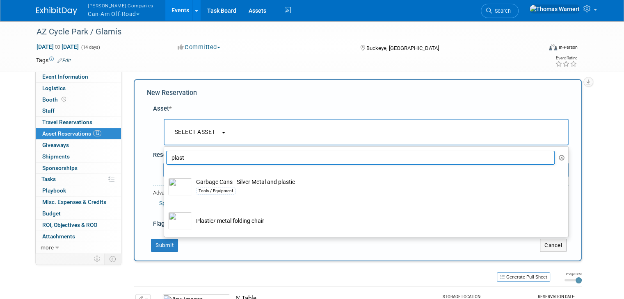
scroll to position [0, 0]
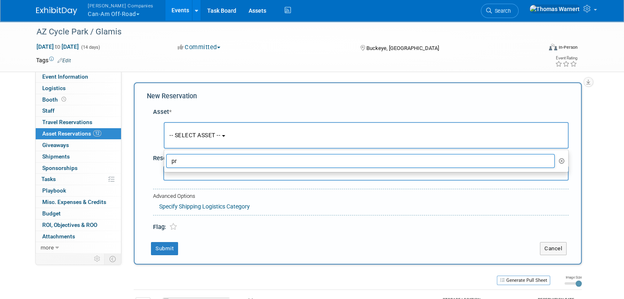
type input "p"
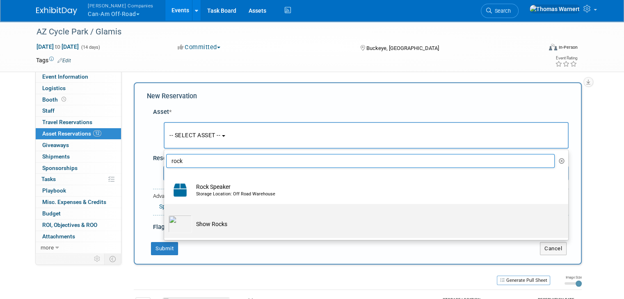
type input "rock"
click at [212, 219] on td "Show Rocks" at bounding box center [372, 224] width 360 height 18
click at [165, 214] on input "Show Rocks" at bounding box center [162, 211] width 5 height 5
select select "10723730"
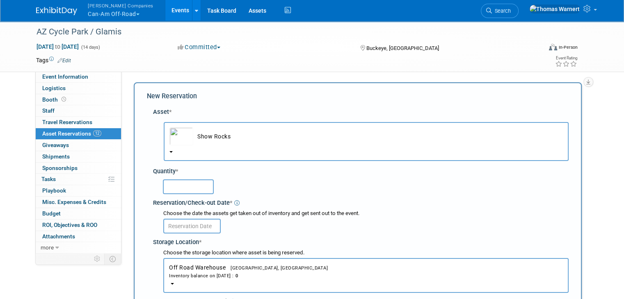
click at [181, 191] on input "text" at bounding box center [188, 187] width 51 height 15
type input "10"
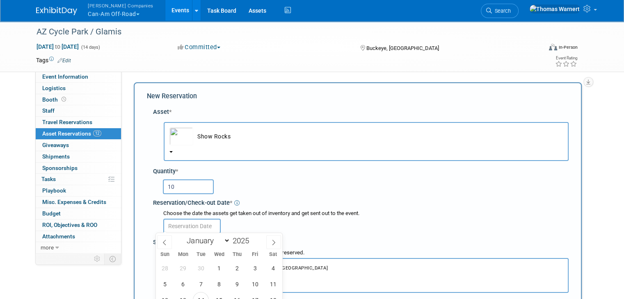
click at [205, 226] on input "text" at bounding box center [191, 226] width 57 height 15
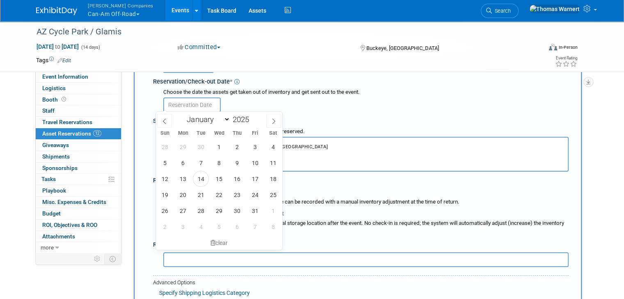
scroll to position [123, 0]
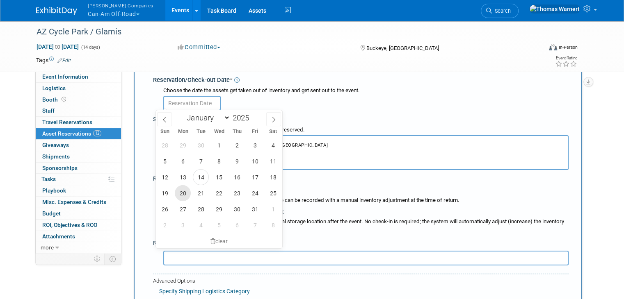
click at [185, 197] on span "20" at bounding box center [183, 193] width 16 height 16
type input "Oct 20, 2025"
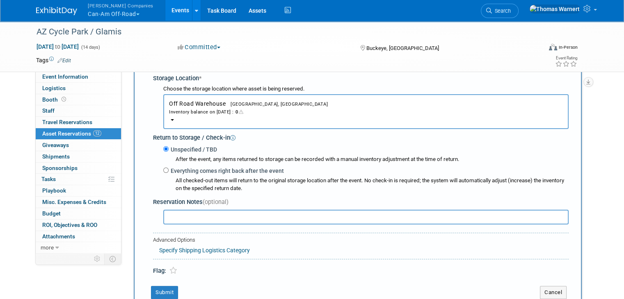
click at [185, 171] on label "Everything comes right back after the event" at bounding box center [226, 171] width 115 height 8
click at [169, 171] on input "Everything comes right back after the event" at bounding box center [165, 170] width 5 height 5
radio input "true"
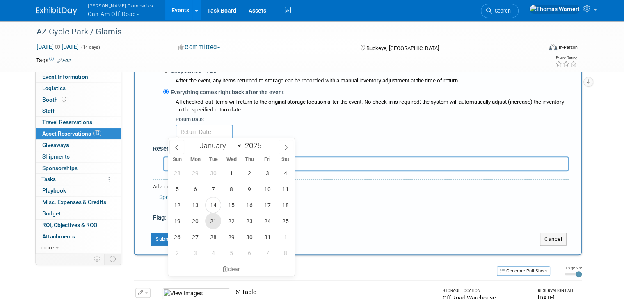
scroll to position [246, 0]
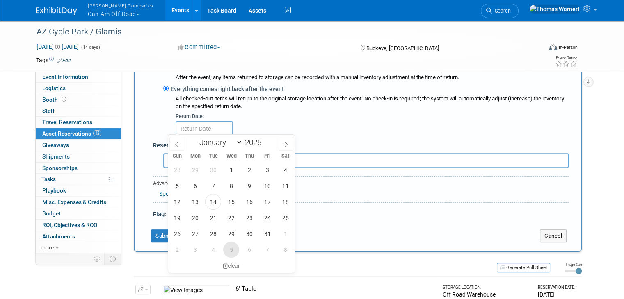
click at [236, 248] on span "5" at bounding box center [231, 250] width 16 height 16
type input "Nov 5, 2025"
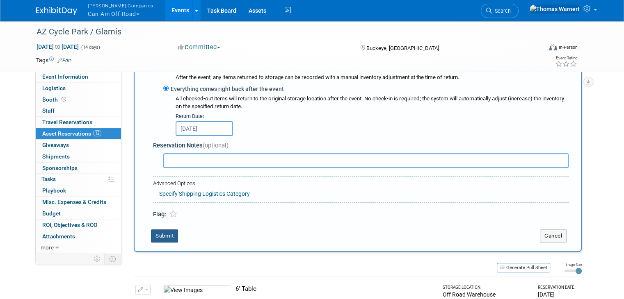
click at [151, 235] on button "Submit" at bounding box center [164, 236] width 27 height 13
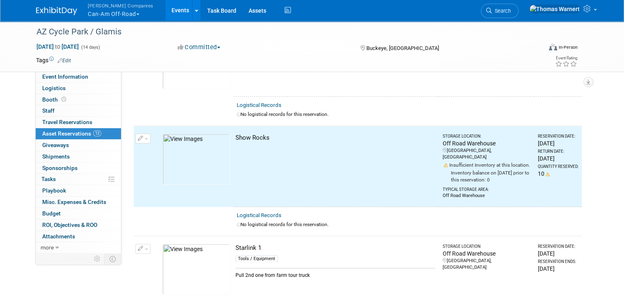
scroll to position [963, 0]
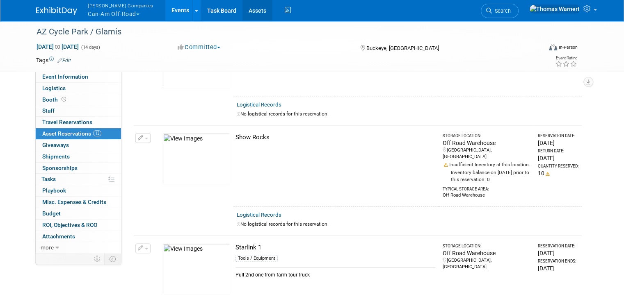
click at [242, 11] on link "Assets" at bounding box center [257, 10] width 30 height 21
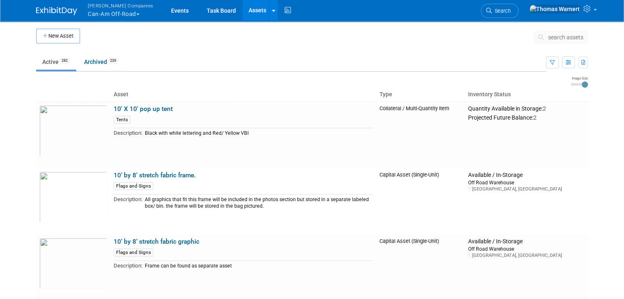
click at [564, 34] on span "search assets" at bounding box center [565, 37] width 35 height 7
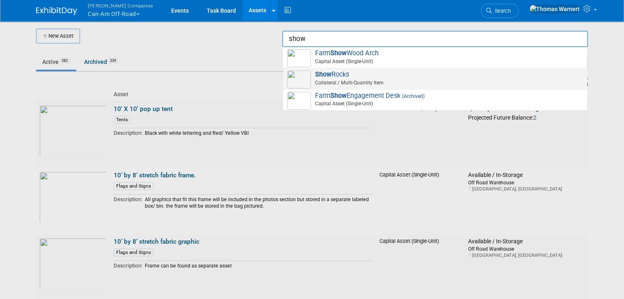
click at [397, 77] on span "Show Rocks Collateral / Multi-Quantity Item" at bounding box center [435, 79] width 296 height 17
type input "Show Rocks"
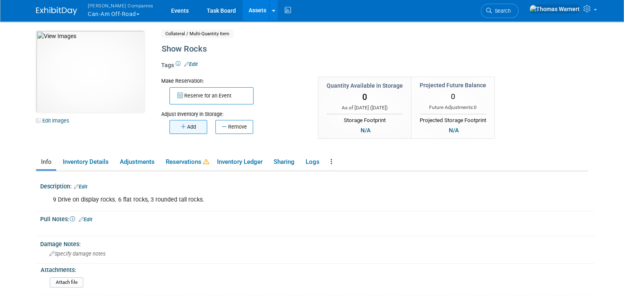
click at [171, 123] on button "Add" at bounding box center [188, 127] width 38 height 14
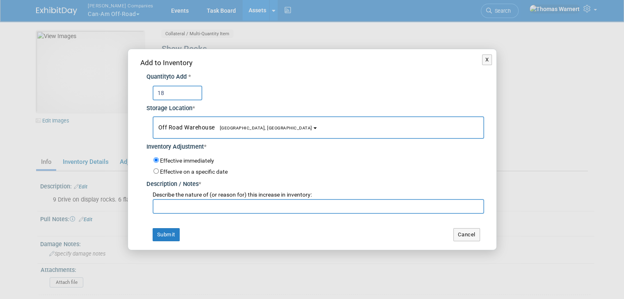
type input "18"
click at [182, 207] on input "text" at bounding box center [318, 206] width 331 height 15
type input "."
click at [174, 97] on input "18" at bounding box center [178, 93] width 50 height 15
type input "15"
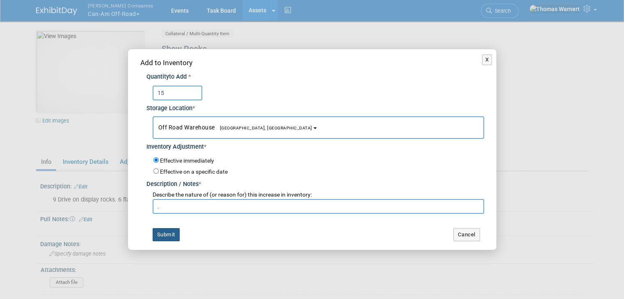
click at [164, 237] on button "Submit" at bounding box center [166, 234] width 27 height 13
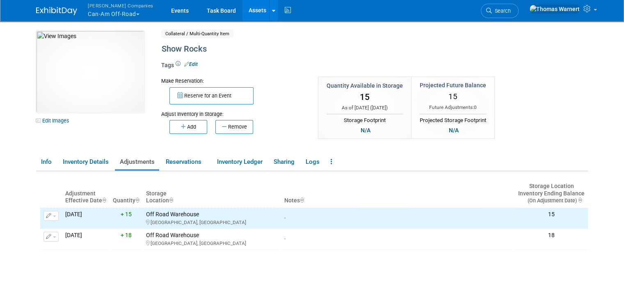
click at [30, 162] on div "10051043-10723730-25149a80-a631-49f1-8007-2c90b1277bbf.jpg Edit Images Collater…" at bounding box center [312, 172] width 564 height 303
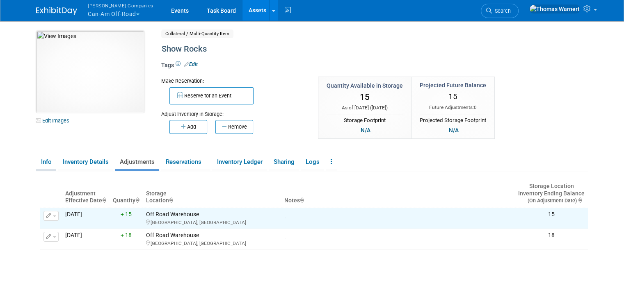
click at [36, 161] on link "Info" at bounding box center [46, 162] width 20 height 14
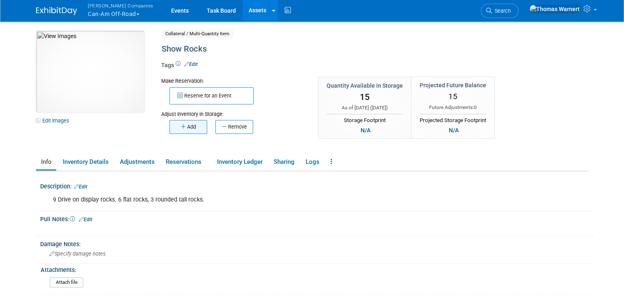
click at [185, 128] on button "Add" at bounding box center [188, 127] width 38 height 14
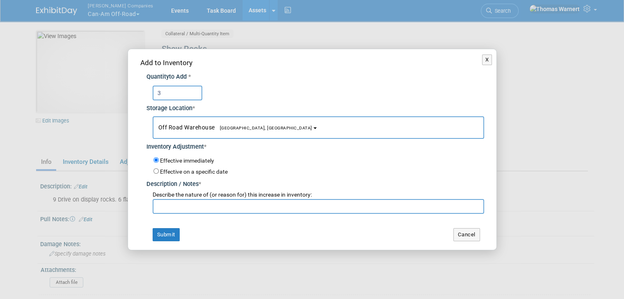
type input "3"
click at [201, 207] on input "text" at bounding box center [318, 206] width 331 height 15
type input "."
click at [172, 233] on button "Submit" at bounding box center [166, 234] width 27 height 13
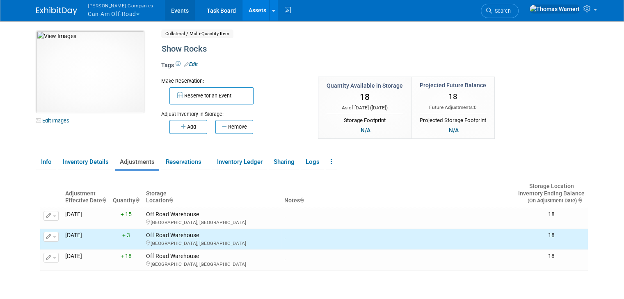
click at [166, 10] on link "Events" at bounding box center [180, 10] width 30 height 21
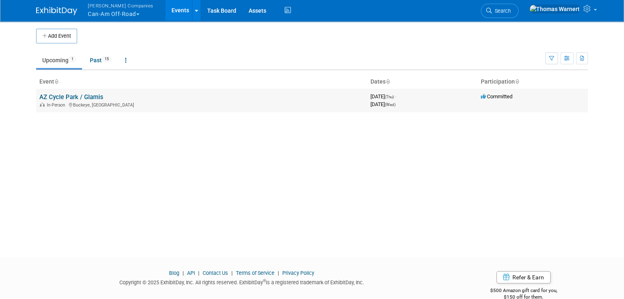
click at [51, 96] on link "AZ Cycle Park / Glamis" at bounding box center [71, 96] width 64 height 7
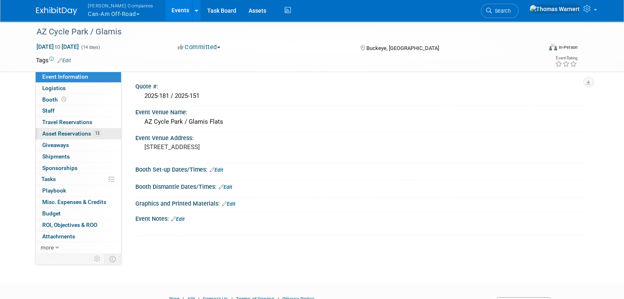
click at [79, 135] on span "Asset Reservations 13" at bounding box center [71, 133] width 59 height 7
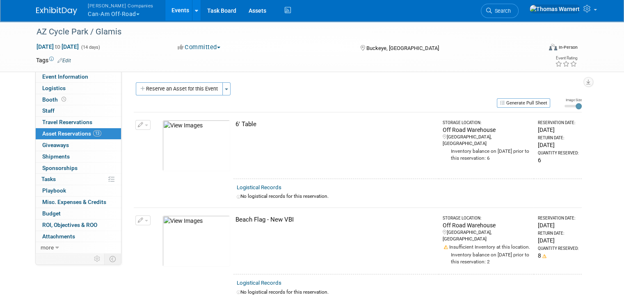
click at [182, 89] on button "Reserve an Asset for this Event" at bounding box center [179, 88] width 87 height 13
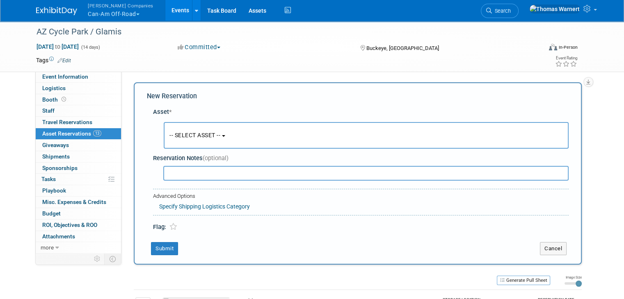
scroll to position [7, 0]
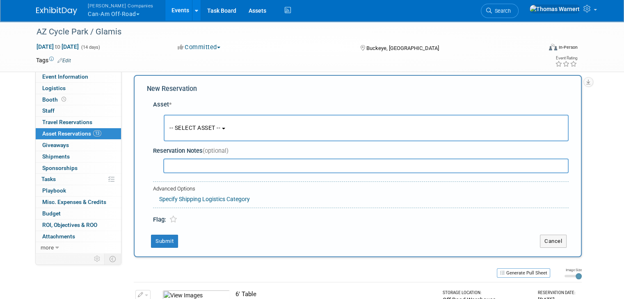
click at [185, 129] on span "-- SELECT ASSET --" at bounding box center [194, 128] width 51 height 7
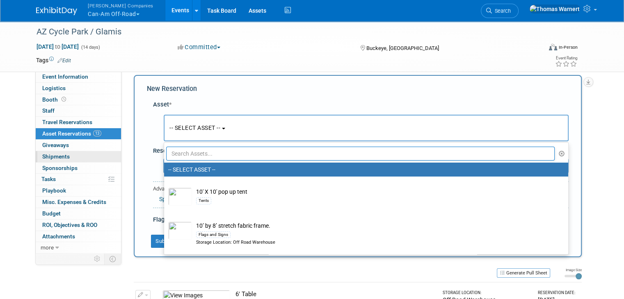
click at [61, 159] on span "Shipments 0" at bounding box center [55, 156] width 27 height 7
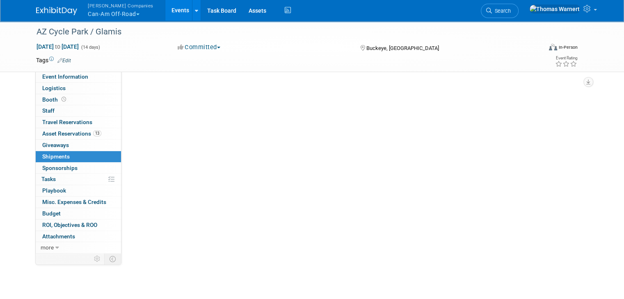
scroll to position [0, 0]
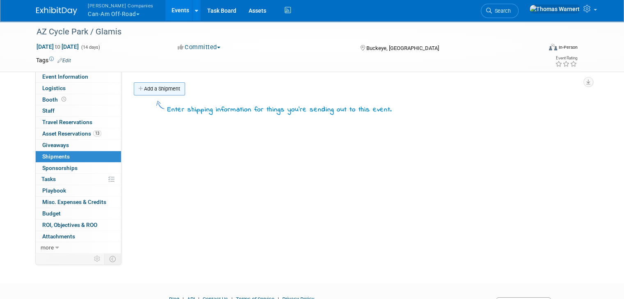
click at [153, 89] on link "Add a Shipment" at bounding box center [159, 88] width 51 height 13
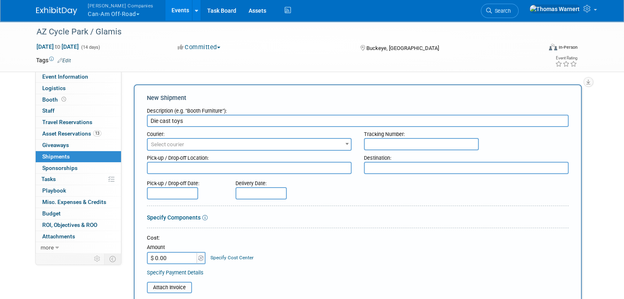
type input "Die cast toys"
click at [413, 141] on input "text" at bounding box center [421, 144] width 115 height 12
paste input "1ZA6V758681114726"
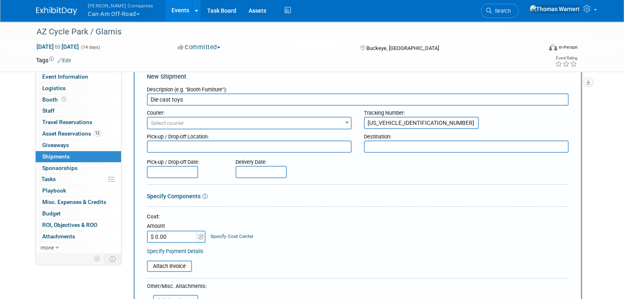
scroll to position [41, 0]
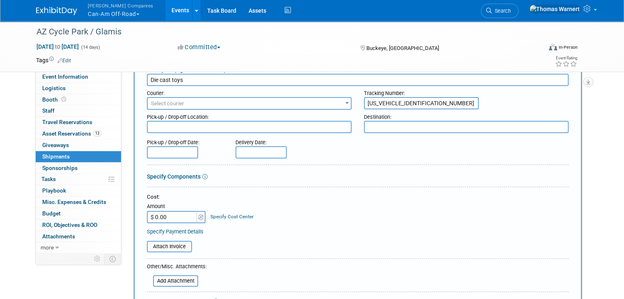
type input "1ZA6V758681114726"
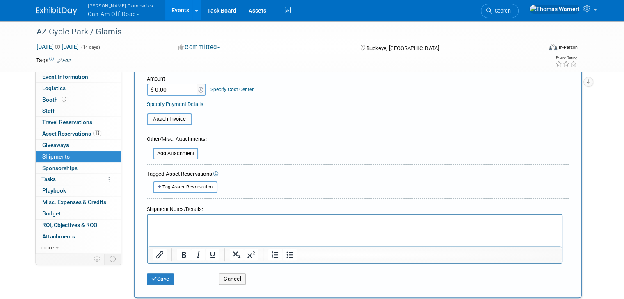
scroll to position [246, 0]
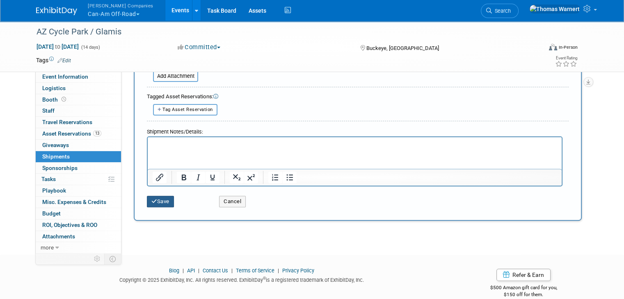
click at [155, 198] on button "Save" at bounding box center [160, 201] width 27 height 11
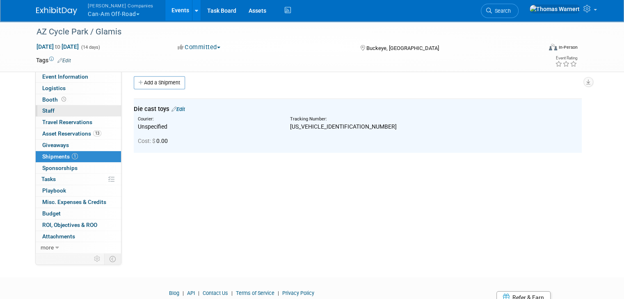
scroll to position [0, 0]
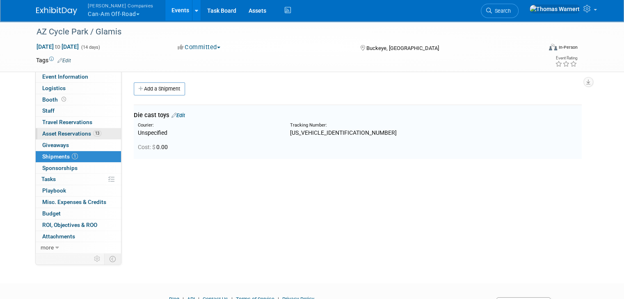
click at [67, 130] on link "13 Asset Reservations 13" at bounding box center [78, 133] width 85 height 11
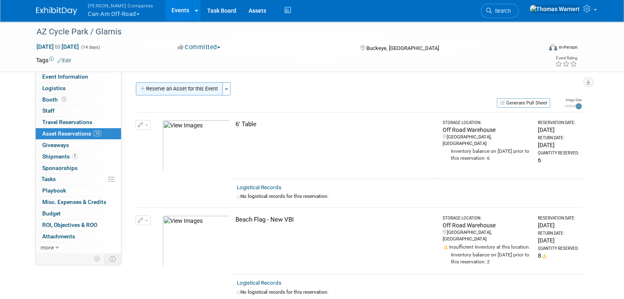
click at [160, 83] on button "Reserve an Asset for this Event" at bounding box center [179, 88] width 87 height 13
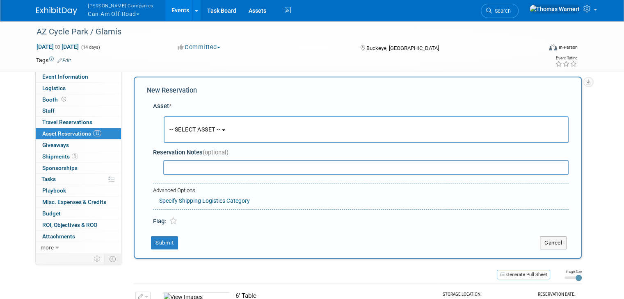
scroll to position [7, 0]
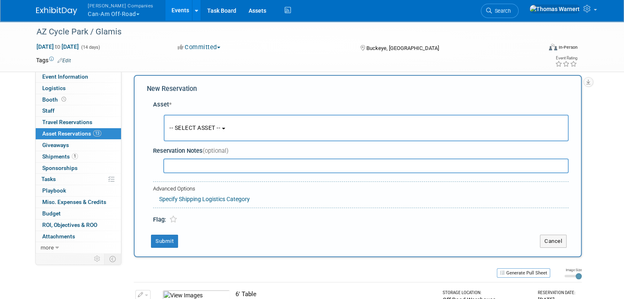
click at [183, 123] on button "-- SELECT ASSET --" at bounding box center [366, 128] width 405 height 27
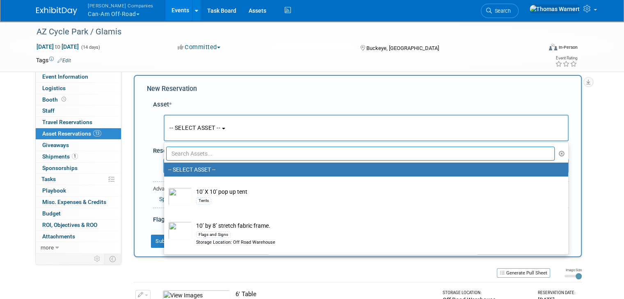
click at [187, 150] on input "text" at bounding box center [360, 154] width 388 height 14
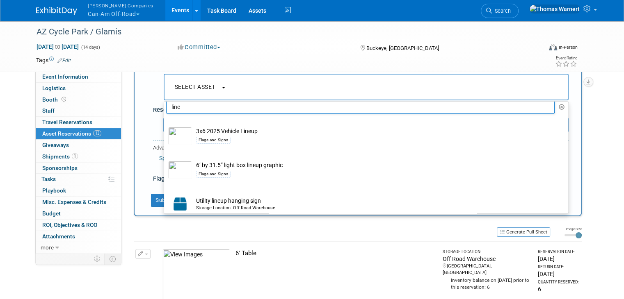
scroll to position [0, 0]
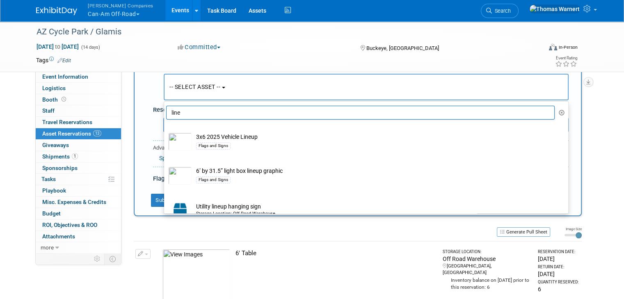
type input "line"
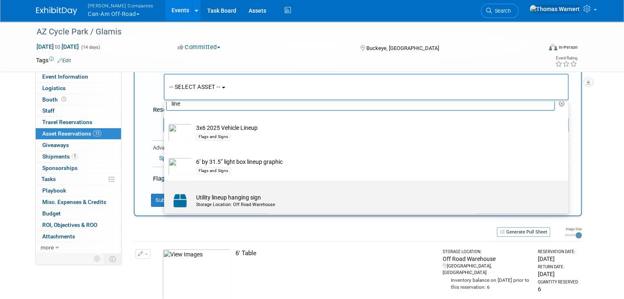
scroll to position [11, 0]
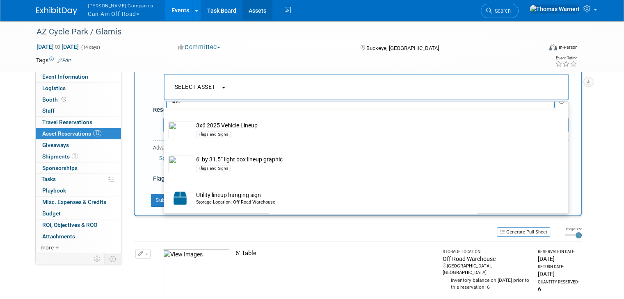
click at [242, 4] on link "Assets" at bounding box center [257, 10] width 30 height 21
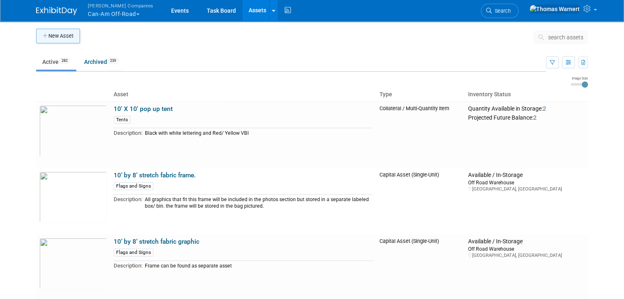
click at [58, 36] on button "New Asset" at bounding box center [58, 36] width 44 height 15
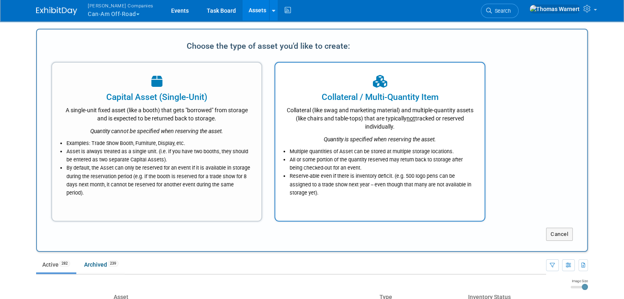
click at [368, 129] on div "Collateral (like swag and marketing material) and multiple-quantity assets (lik…" at bounding box center [379, 116] width 189 height 27
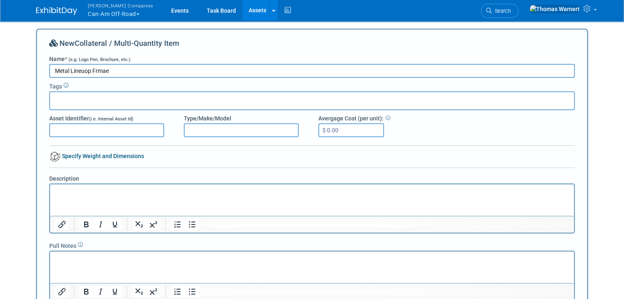
click at [76, 70] on input "Metal Lineuop Frmae" at bounding box center [311, 71] width 525 height 14
click at [107, 73] on input "Metal Lineup Frmae" at bounding box center [311, 71] width 525 height 14
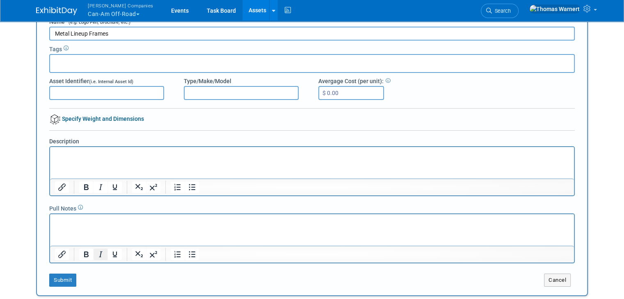
scroll to position [123, 0]
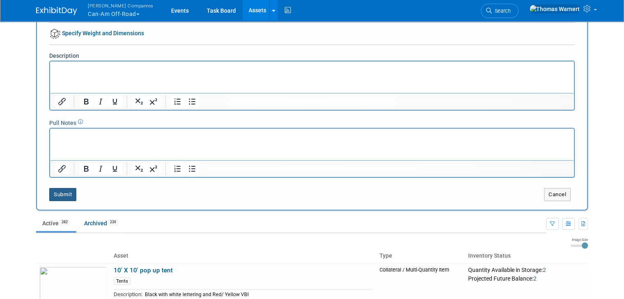
type input "Metal Lineup Frames"
click at [49, 192] on button "Submit" at bounding box center [62, 194] width 27 height 13
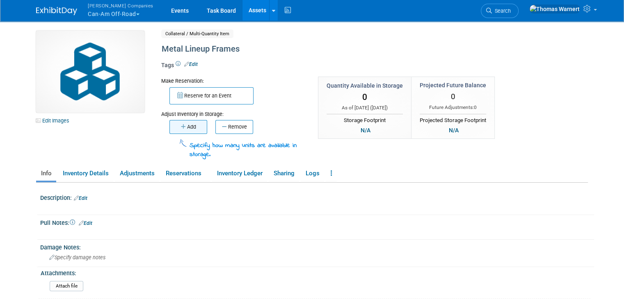
click at [181, 130] on button "Add" at bounding box center [188, 127] width 38 height 14
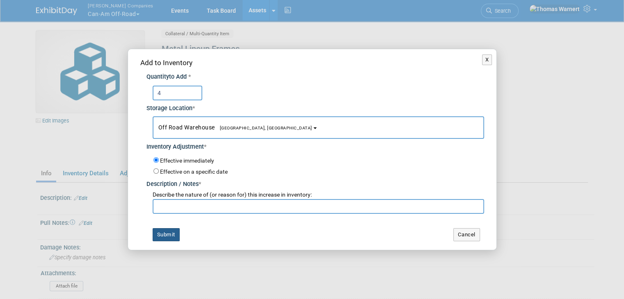
type input "4"
click at [166, 233] on button "Submit" at bounding box center [166, 234] width 27 height 13
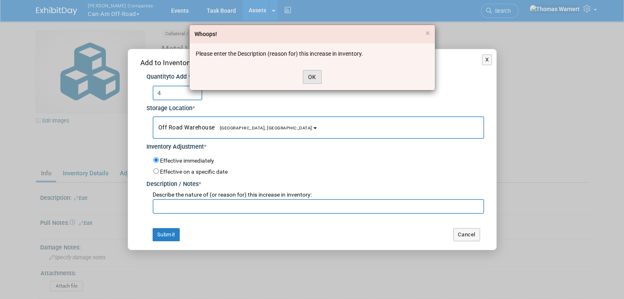
click at [310, 82] on button "OK" at bounding box center [312, 77] width 19 height 14
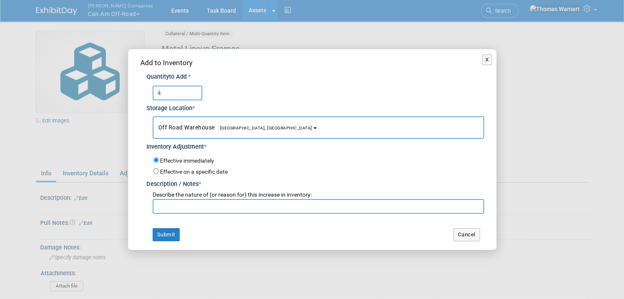
click at [207, 203] on input "text" at bounding box center [318, 206] width 331 height 15
type input "."
click at [169, 235] on button "Submit" at bounding box center [166, 234] width 27 height 13
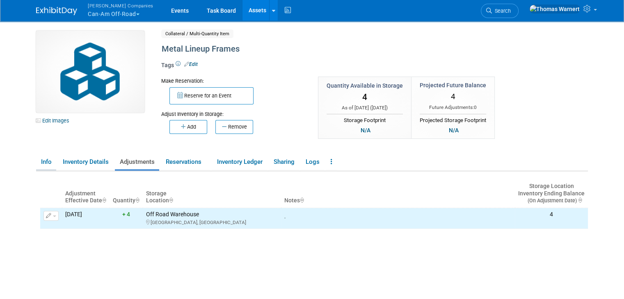
click at [36, 164] on link "Info" at bounding box center [46, 162] width 20 height 14
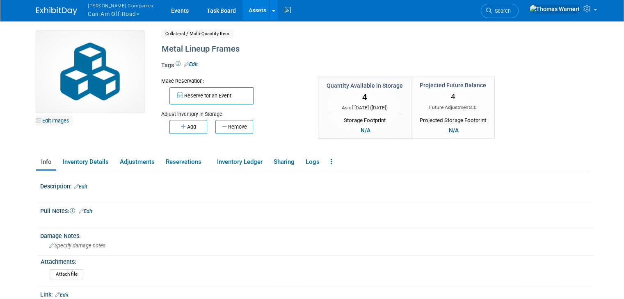
click at [59, 121] on link "Edit Images" at bounding box center [54, 121] width 36 height 10
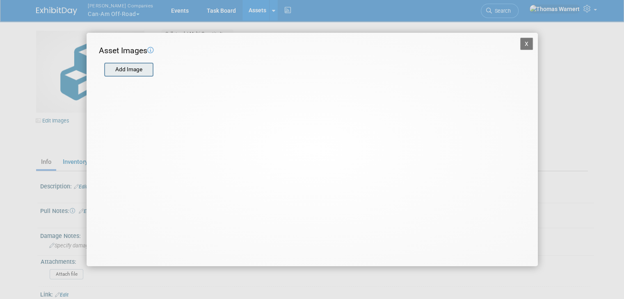
click at [140, 67] on input "file" at bounding box center [104, 70] width 98 height 12
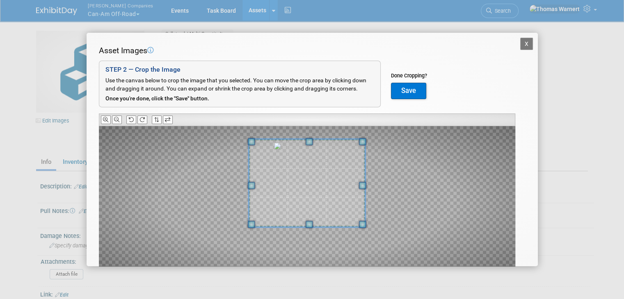
click at [301, 140] on div at bounding box center [307, 182] width 116 height 87
click at [420, 88] on button "Save" at bounding box center [408, 91] width 35 height 16
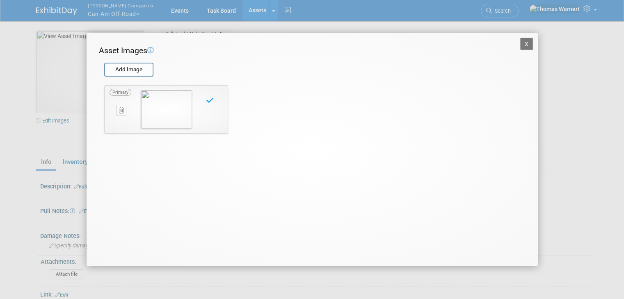
click at [529, 43] on button "X" at bounding box center [526, 44] width 13 height 12
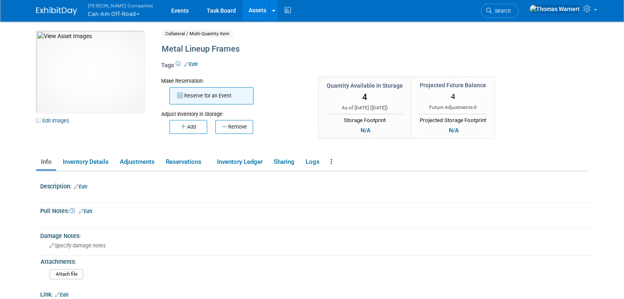
click at [206, 99] on button "Reserve for an Event" at bounding box center [211, 95] width 84 height 17
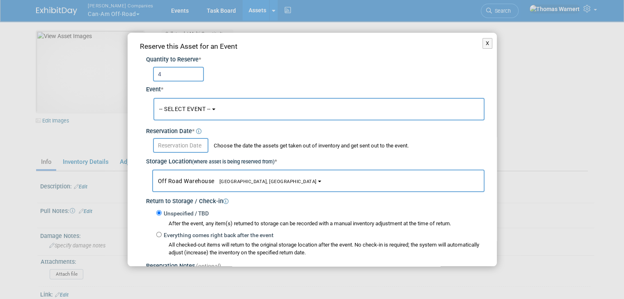
type input "4"
click at [185, 117] on button "-- SELECT EVENT --" at bounding box center [318, 109] width 331 height 23
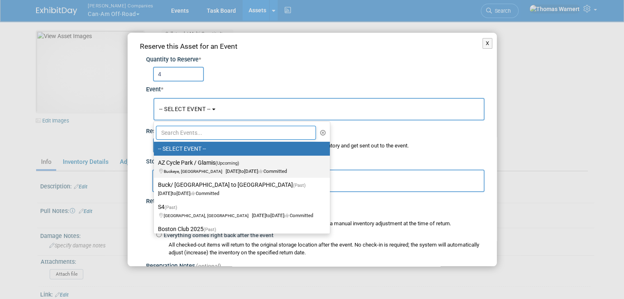
click at [189, 164] on label "AZ Cycle Park / Glamis (Upcoming) Buckeye, AZ Oct 23, 2025 to Nov 5, 2025 Commi…" at bounding box center [240, 166] width 164 height 19
click at [155, 164] on input "AZ Cycle Park / Glamis (Upcoming) Buckeye, AZ Oct 23, 2025 to Nov 5, 2025 Commi…" at bounding box center [152, 162] width 5 height 5
select select "11178699"
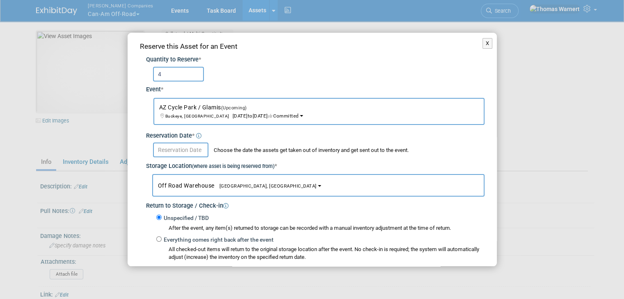
click at [180, 147] on input "text" at bounding box center [180, 150] width 55 height 15
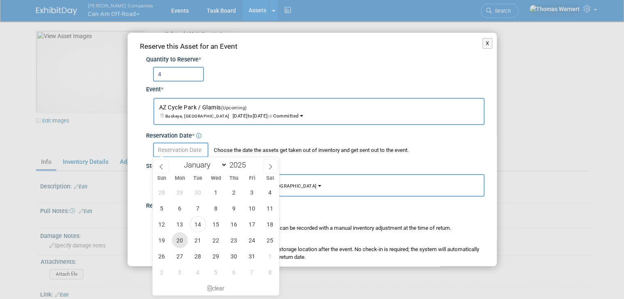
click at [185, 242] on span "20" at bounding box center [180, 241] width 16 height 16
type input "Oct 20, 2025"
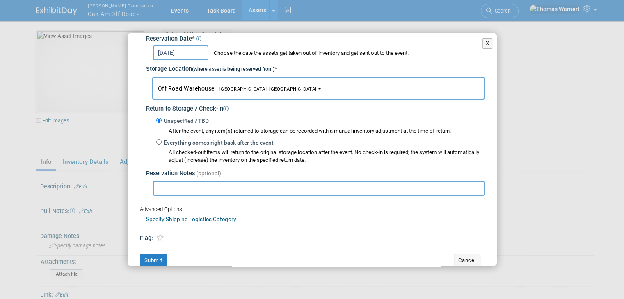
scroll to position [105, 0]
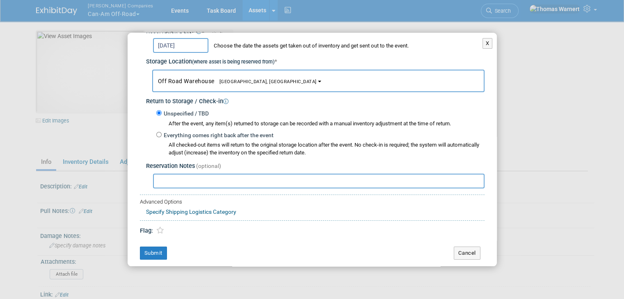
click at [190, 134] on label "Everything comes right back after the event" at bounding box center [218, 136] width 112 height 8
click at [162, 134] on input "Everything comes right back after the event" at bounding box center [158, 134] width 5 height 5
radio input "true"
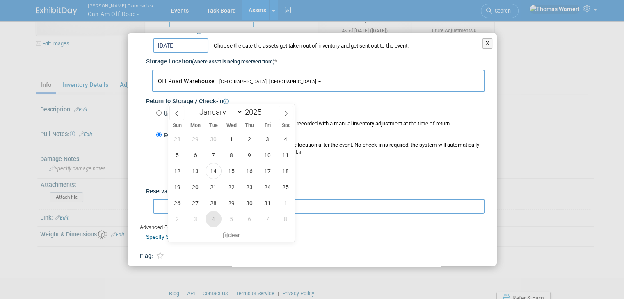
scroll to position [82, 0]
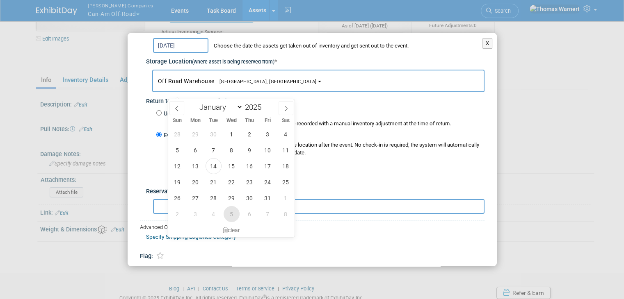
click at [226, 212] on span "5" at bounding box center [231, 214] width 16 height 16
type input "[DATE]"
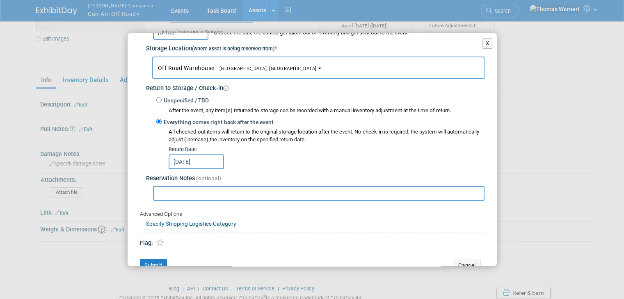
scroll to position [130, 0]
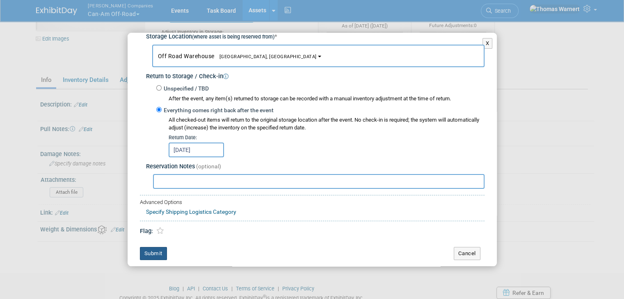
click at [157, 252] on button "Submit" at bounding box center [153, 253] width 27 height 13
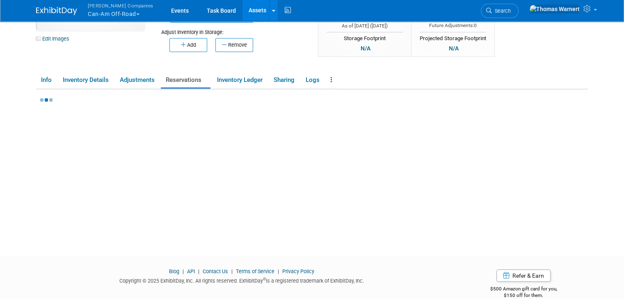
scroll to position [0, 0]
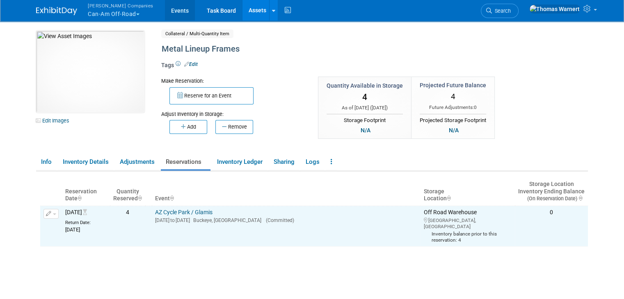
click at [165, 11] on link "Events" at bounding box center [180, 10] width 30 height 21
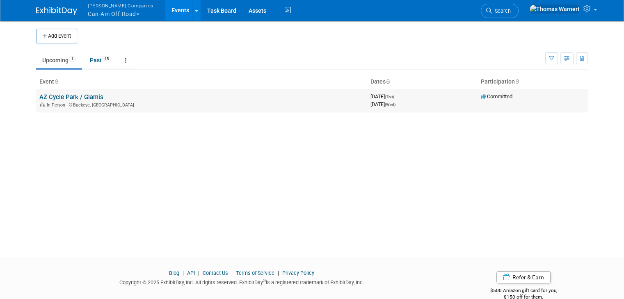
click at [47, 103] on span "In-Person" at bounding box center [57, 105] width 21 height 5
click at [56, 96] on link "AZ Cycle Park / Glamis" at bounding box center [71, 96] width 64 height 7
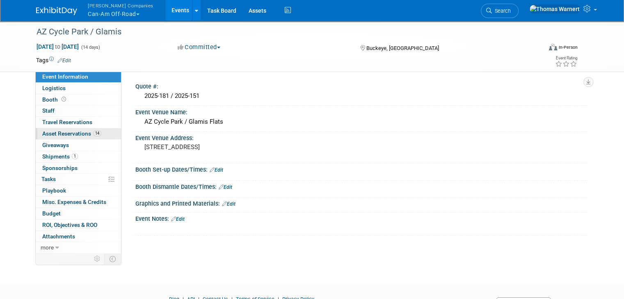
click at [71, 133] on span "Asset Reservations 14" at bounding box center [71, 133] width 59 height 7
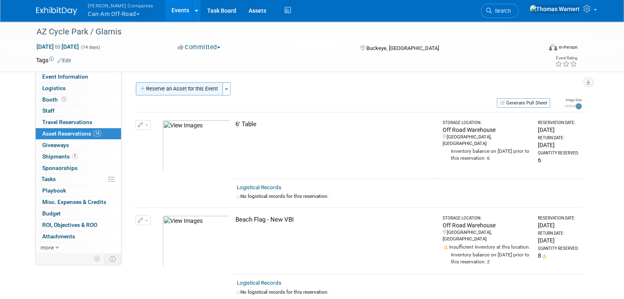
click at [193, 89] on button "Reserve an Asset for this Event" at bounding box center [179, 88] width 87 height 13
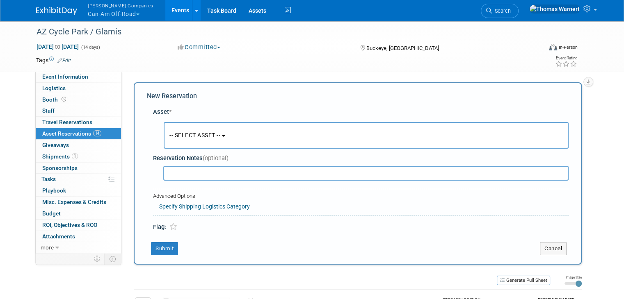
scroll to position [7, 0]
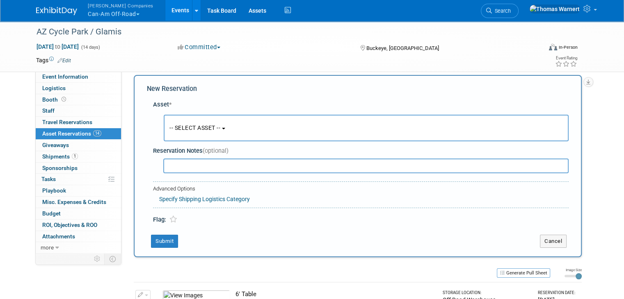
drag, startPoint x: 220, startPoint y: 124, endPoint x: 217, endPoint y: 129, distance: 6.2
click at [220, 124] on button "-- SELECT ASSET --" at bounding box center [366, 128] width 405 height 27
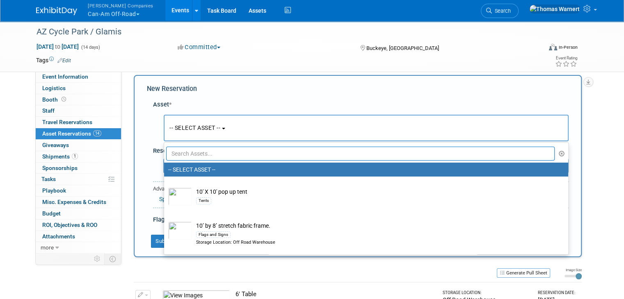
click at [205, 156] on input "text" at bounding box center [360, 154] width 388 height 14
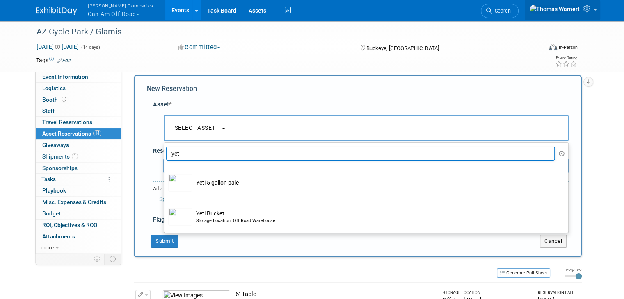
type input "yet"
click at [242, 9] on link "Assets" at bounding box center [257, 10] width 30 height 21
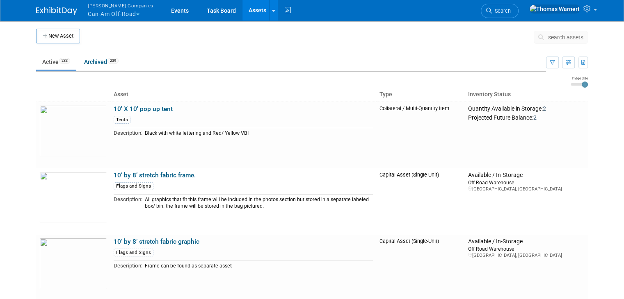
click at [56, 39] on button "New Asset" at bounding box center [58, 36] width 44 height 15
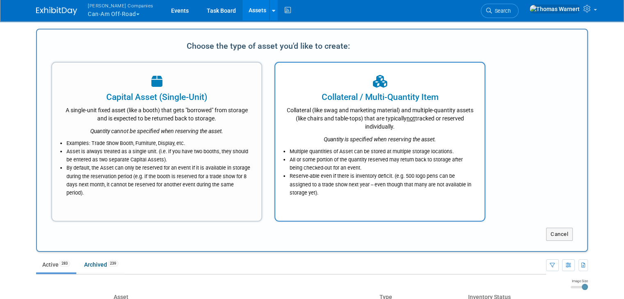
click at [357, 151] on li "Multiple quantities of Asset can be stored at multiple storage locations." at bounding box center [382, 152] width 185 height 8
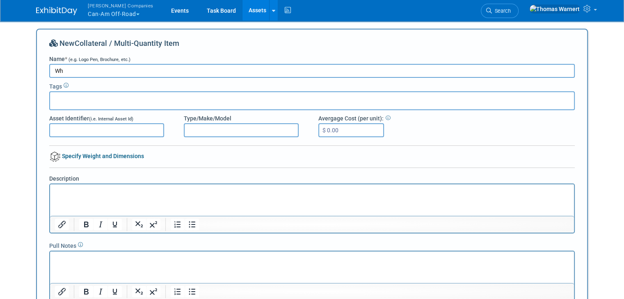
type input "W"
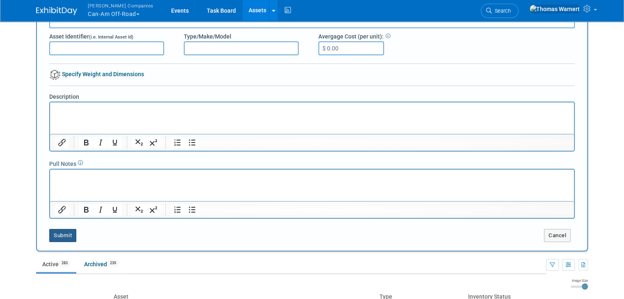
type input "Yeti Cooler"
click at [61, 232] on button "Submit" at bounding box center [62, 235] width 27 height 13
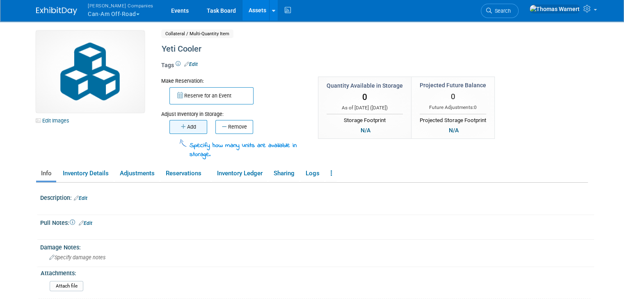
click at [181, 128] on icon "button" at bounding box center [184, 126] width 6 height 5
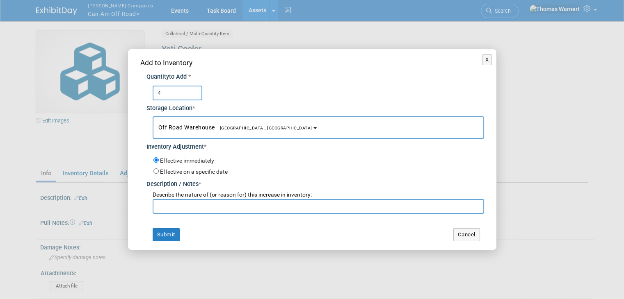
type input "4"
click at [173, 211] on input "text" at bounding box center [318, 206] width 331 height 15
type input "."
click at [166, 233] on button "Submit" at bounding box center [166, 234] width 27 height 13
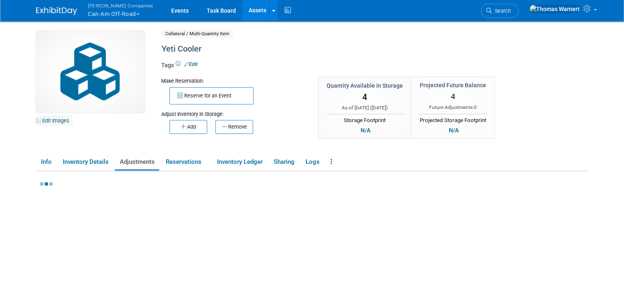
click at [41, 122] on link "Edit Images" at bounding box center [54, 121] width 36 height 10
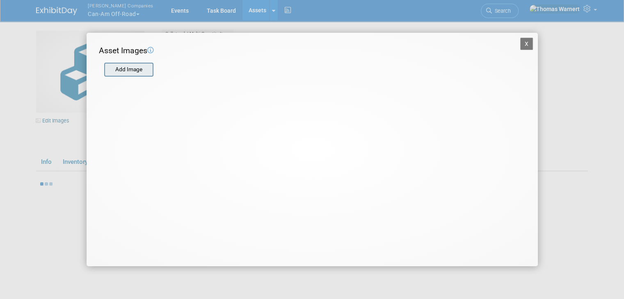
click at [135, 69] on input "file" at bounding box center [104, 70] width 98 height 12
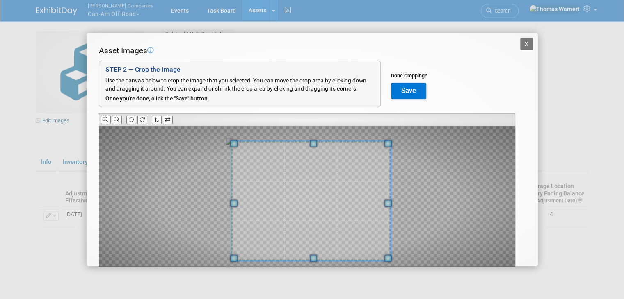
click at [337, 196] on span at bounding box center [310, 201] width 159 height 120
click at [410, 88] on button "Save" at bounding box center [408, 91] width 35 height 16
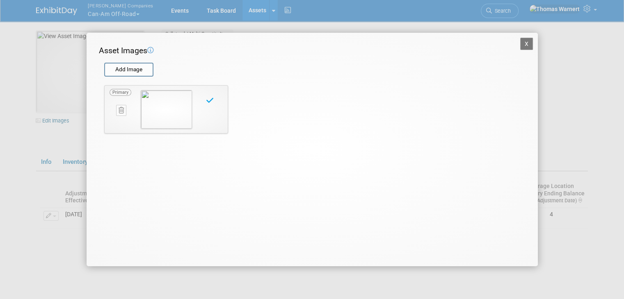
click at [523, 43] on button "X" at bounding box center [526, 44] width 13 height 12
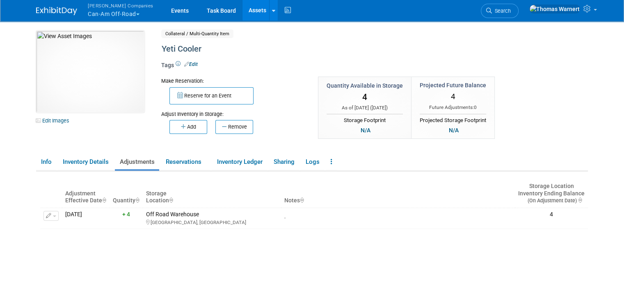
click at [187, 96] on button "Reserve for an Event" at bounding box center [211, 95] width 84 height 17
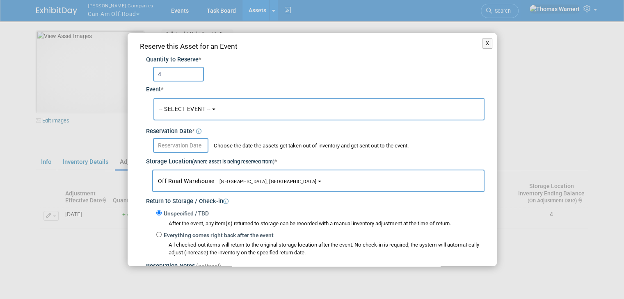
type input "4"
click at [185, 110] on span "-- SELECT EVENT --" at bounding box center [185, 109] width 52 height 7
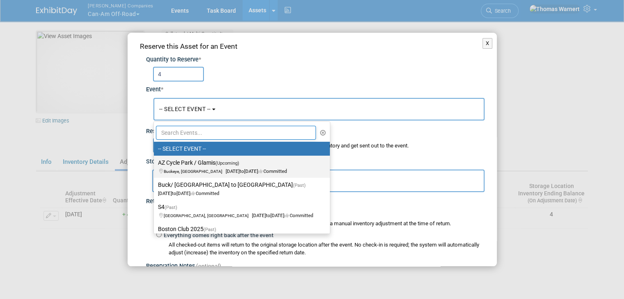
click at [186, 166] on label "AZ Cycle Park / Glamis (Upcoming) Buckeye, [GEOGRAPHIC_DATA] [DATE] to [DATE] C…" at bounding box center [240, 166] width 164 height 19
click at [155, 166] on input "AZ Cycle Park / Glamis (Upcoming) Buckeye, [GEOGRAPHIC_DATA] [DATE] to [DATE] C…" at bounding box center [152, 162] width 5 height 5
select select "11178699"
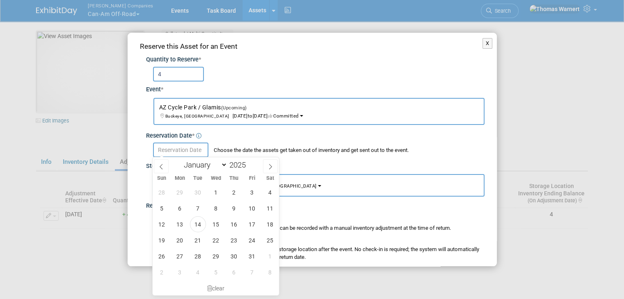
click at [172, 146] on input "text" at bounding box center [180, 150] width 55 height 15
click at [183, 240] on span "20" at bounding box center [180, 241] width 16 height 16
type input "[DATE]"
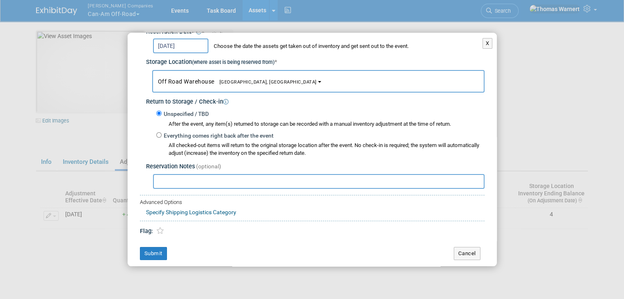
scroll to position [105, 0]
click at [184, 133] on label "Everything comes right back after the event" at bounding box center [218, 136] width 112 height 8
click at [162, 133] on input "Everything comes right back after the event" at bounding box center [158, 134] width 5 height 5
radio input "true"
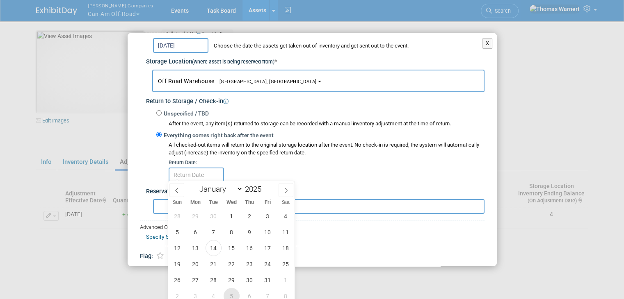
click at [231, 292] on span "5" at bounding box center [231, 296] width 16 height 16
type input "[DATE]"
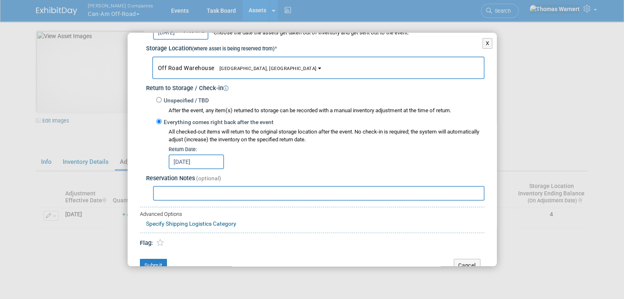
scroll to position [130, 0]
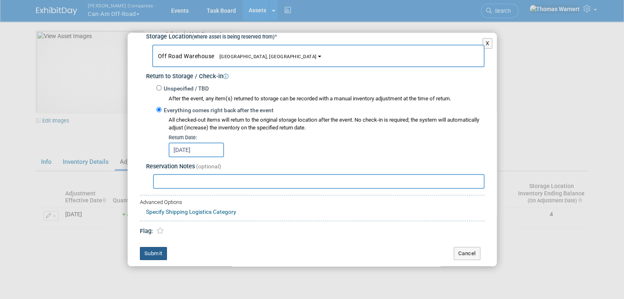
click at [153, 248] on button "Submit" at bounding box center [153, 253] width 27 height 13
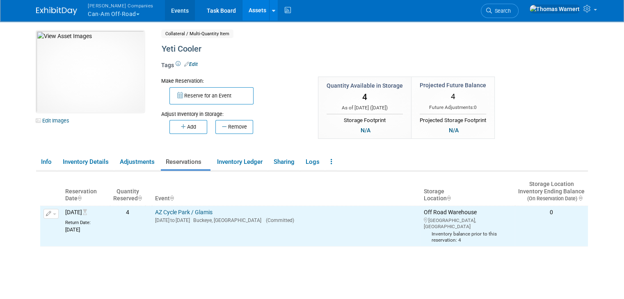
click at [165, 7] on link "Events" at bounding box center [180, 10] width 30 height 21
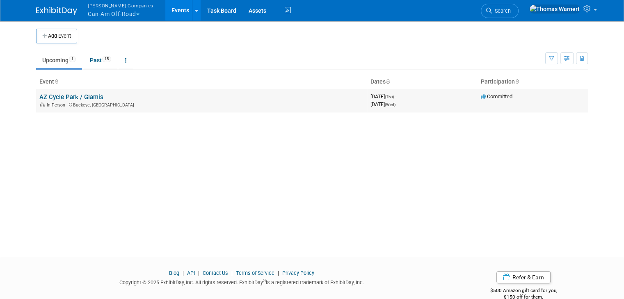
click at [66, 98] on link "AZ Cycle Park / Glamis" at bounding box center [71, 96] width 64 height 7
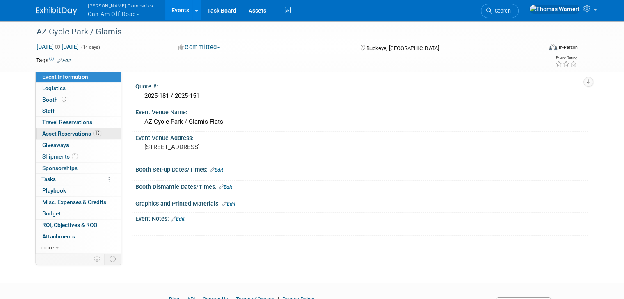
click at [72, 129] on link "15 Asset Reservations 15" at bounding box center [78, 133] width 85 height 11
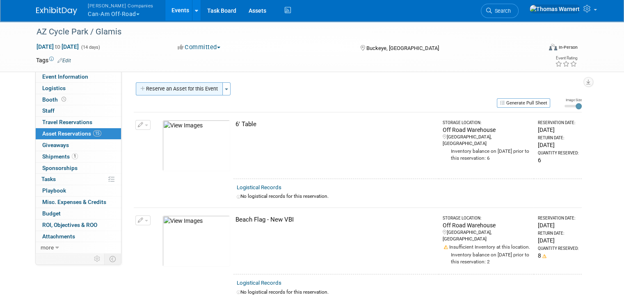
click at [182, 88] on button "Reserve an Asset for this Event" at bounding box center [179, 88] width 87 height 13
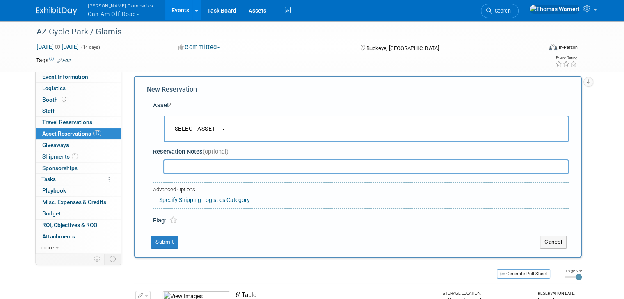
scroll to position [7, 0]
click at [203, 126] on span "-- SELECT ASSET --" at bounding box center [194, 128] width 51 height 7
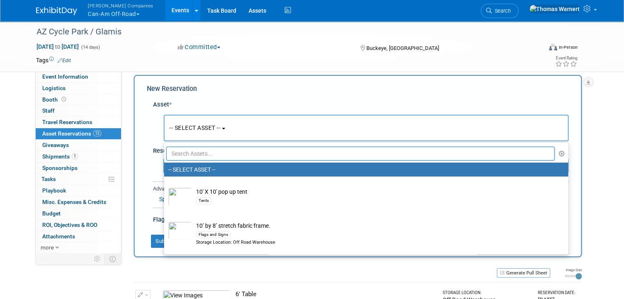
click at [195, 160] on input "text" at bounding box center [360, 154] width 388 height 14
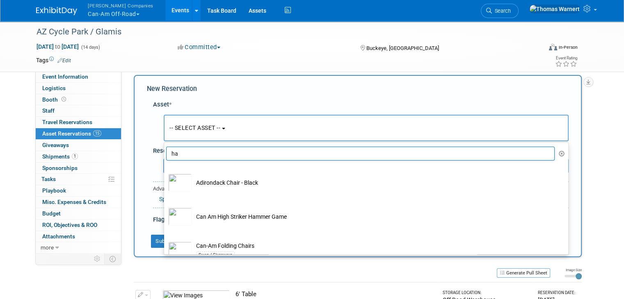
type input "h"
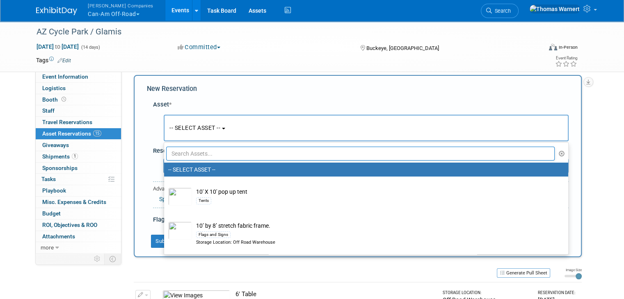
click at [458, 49] on div "Buckeye, AZ" at bounding box center [422, 48] width 126 height 10
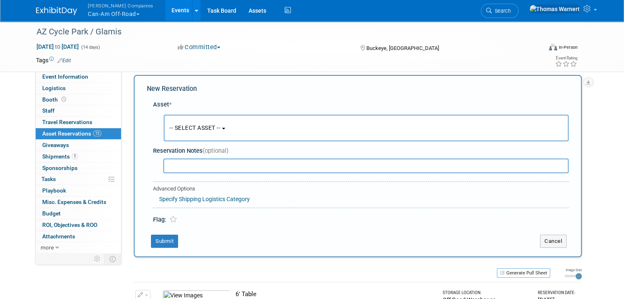
click at [203, 130] on span "-- SELECT ASSET --" at bounding box center [194, 128] width 51 height 7
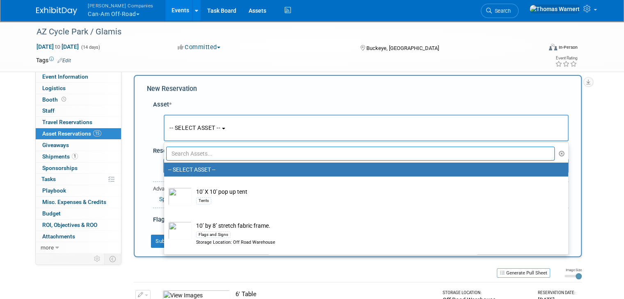
click at [202, 153] on input "text" at bounding box center [360, 154] width 388 height 14
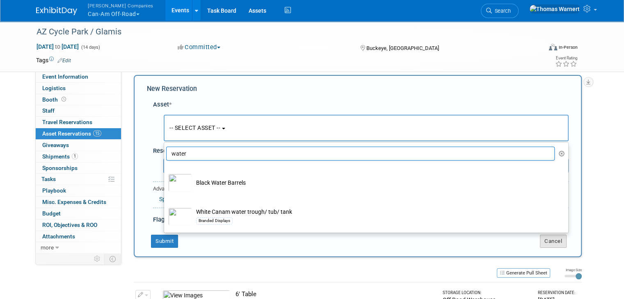
type input "water"
click at [566, 238] on button "Cancel" at bounding box center [553, 241] width 27 height 13
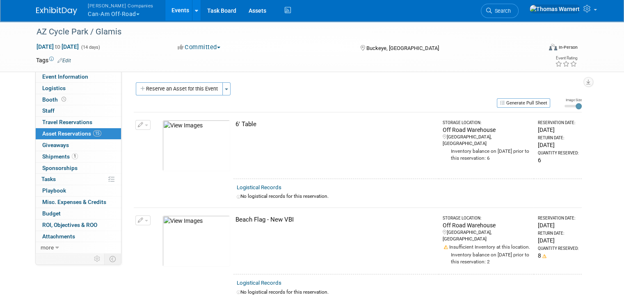
click at [165, 89] on button "Reserve an Asset for this Event" at bounding box center [179, 88] width 87 height 13
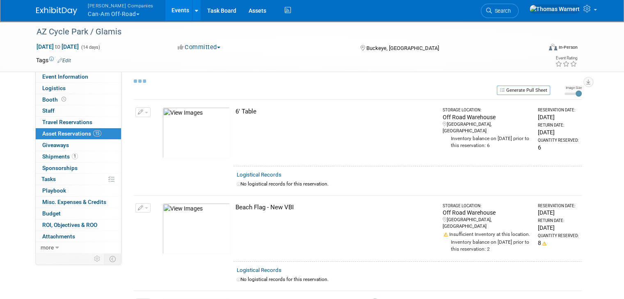
select select "9"
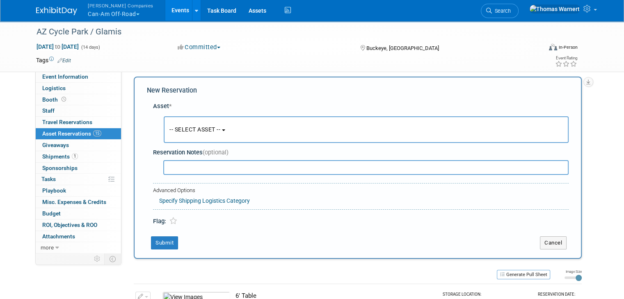
scroll to position [7, 0]
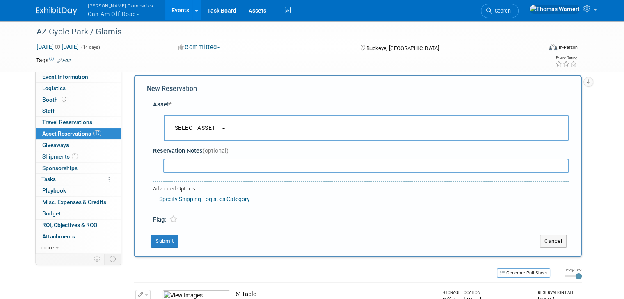
click at [187, 122] on button "-- SELECT ASSET --" at bounding box center [366, 128] width 405 height 27
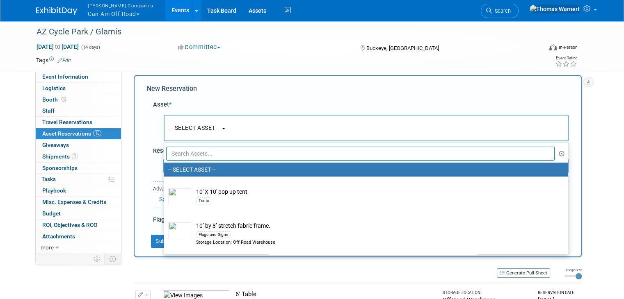
click at [191, 150] on input "text" at bounding box center [360, 154] width 388 height 14
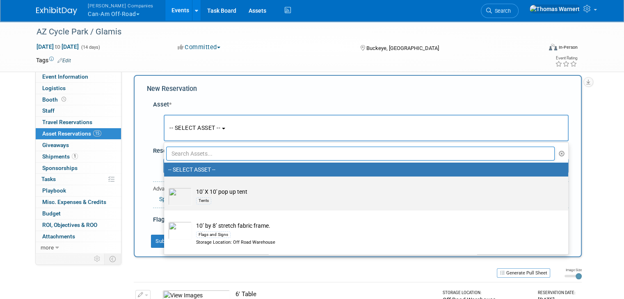
click at [199, 188] on td "10' X 10' pop up tent Tents" at bounding box center [372, 197] width 360 height 18
click at [165, 187] on input "10' X 10' pop up tent Tents" at bounding box center [162, 183] width 5 height 5
select select "10727623"
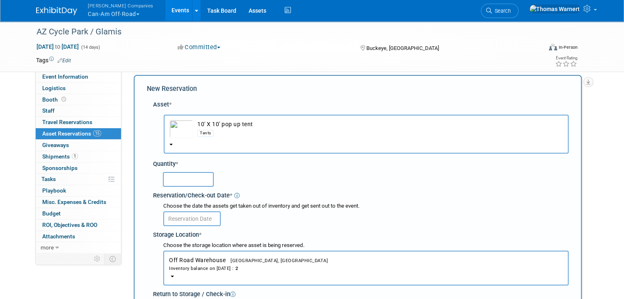
click at [186, 182] on input "text" at bounding box center [188, 179] width 51 height 15
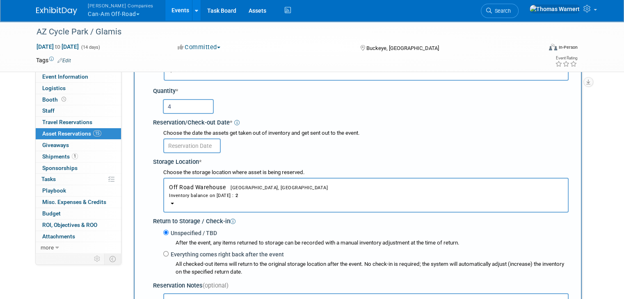
scroll to position [89, 0]
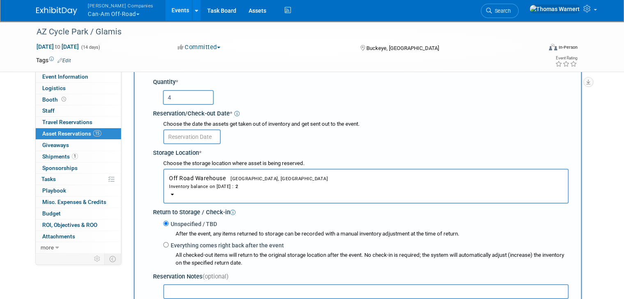
type input "4"
click at [194, 135] on input "text" at bounding box center [191, 137] width 57 height 15
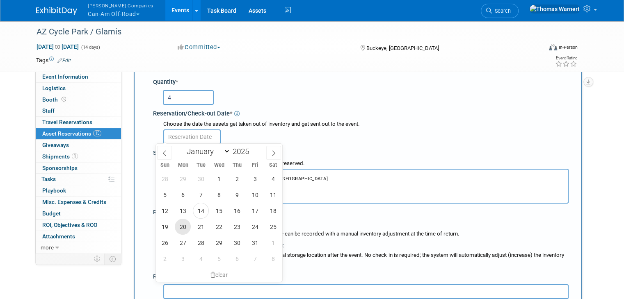
click at [184, 227] on span "20" at bounding box center [183, 227] width 16 height 16
type input "Oct 20, 2025"
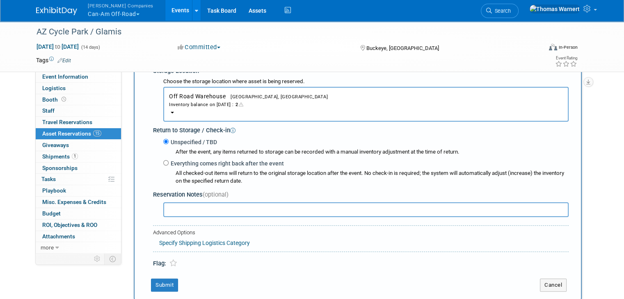
click at [194, 161] on label "Everything comes right back after the event" at bounding box center [226, 164] width 115 height 8
click at [169, 161] on input "Everything comes right back after the event" at bounding box center [165, 162] width 5 height 5
radio input "true"
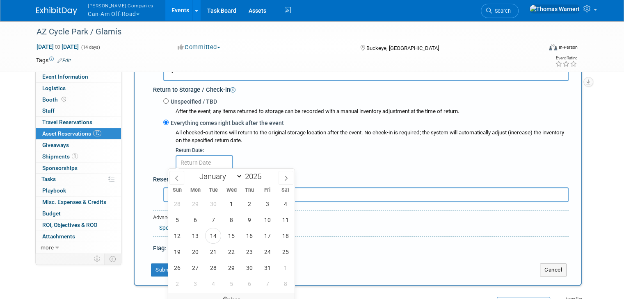
scroll to position [294, 0]
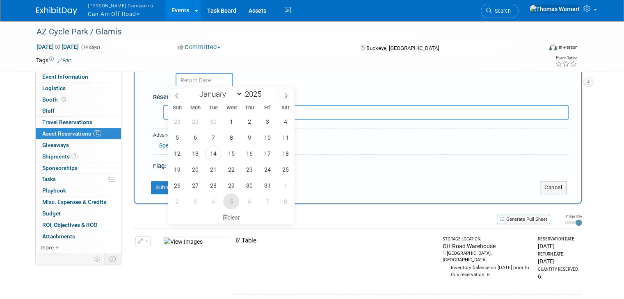
click at [228, 202] on span "5" at bounding box center [231, 202] width 16 height 16
type input "Nov 5, 2025"
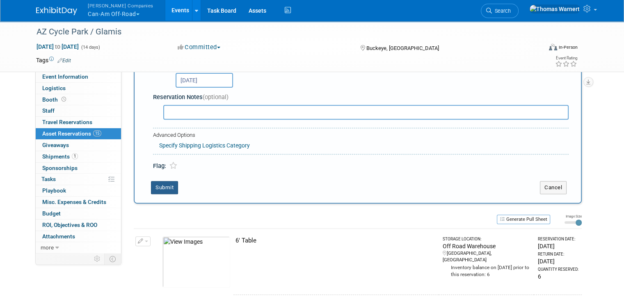
click at [160, 188] on button "Submit" at bounding box center [164, 187] width 27 height 13
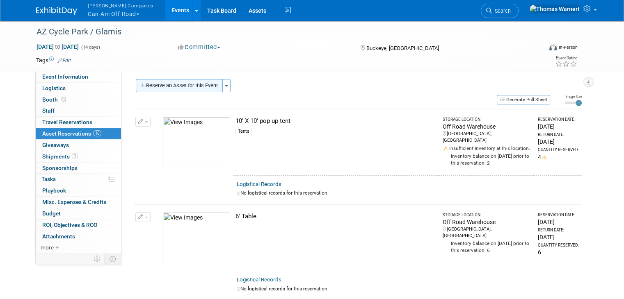
scroll to position [0, 0]
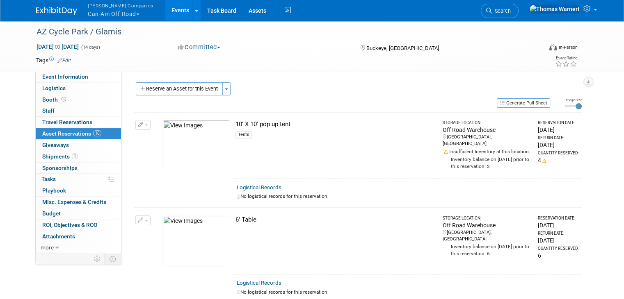
click at [161, 87] on button "Reserve an Asset for this Event" at bounding box center [179, 88] width 87 height 13
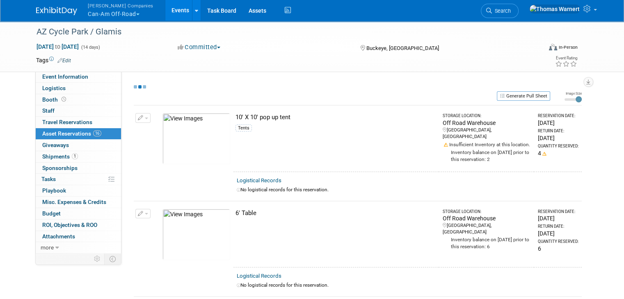
select select "9"
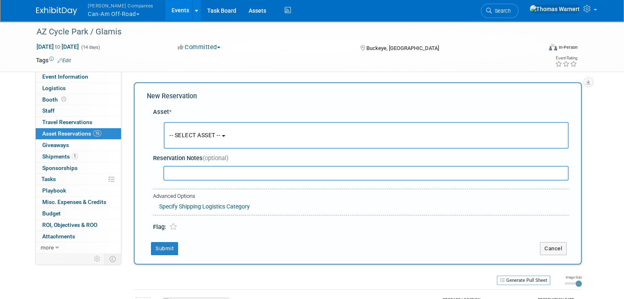
scroll to position [7, 0]
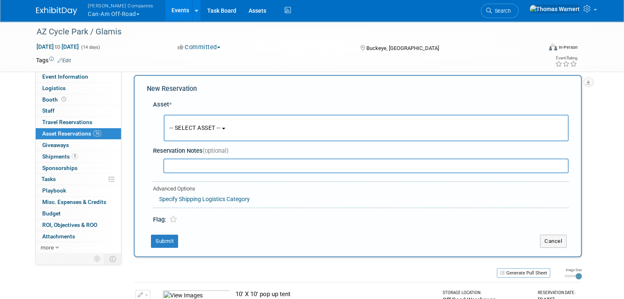
click at [197, 125] on span "-- SELECT ASSET --" at bounding box center [194, 128] width 51 height 7
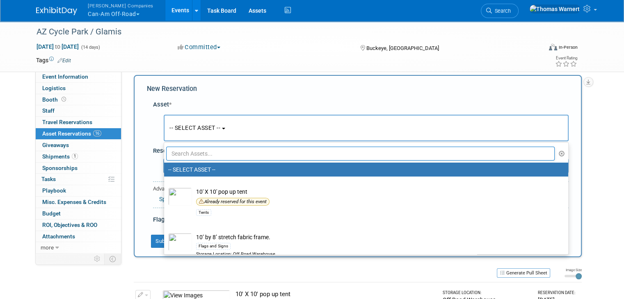
click at [200, 150] on input "text" at bounding box center [360, 154] width 388 height 14
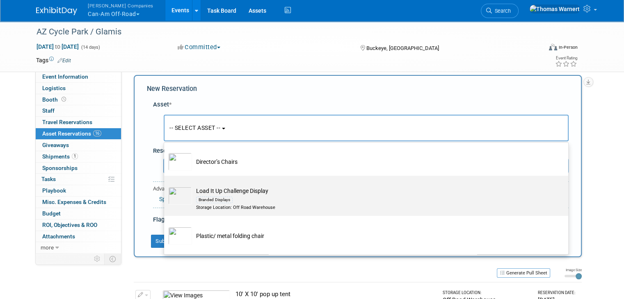
scroll to position [205, 0]
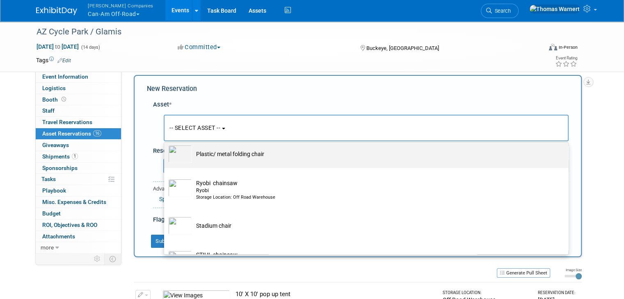
type input "cha"
click at [213, 158] on td "Plastic/ metal folding chair" at bounding box center [372, 154] width 360 height 18
click at [165, 144] on input "Plastic/ metal folding chair" at bounding box center [162, 141] width 5 height 5
select select "10727215"
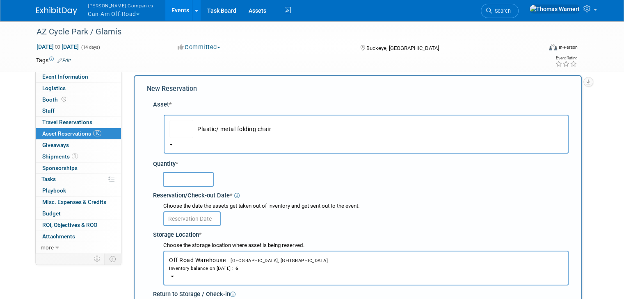
click at [195, 178] on input "text" at bounding box center [188, 179] width 51 height 15
type input "10"
click at [194, 216] on input "text" at bounding box center [191, 219] width 57 height 15
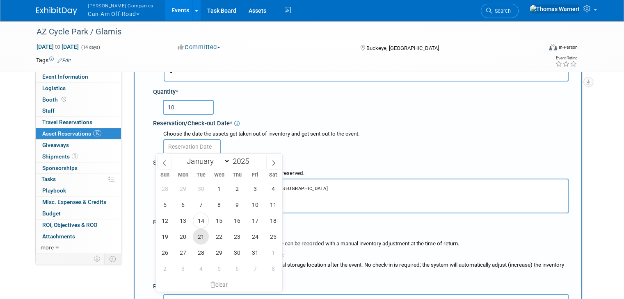
scroll to position [89, 0]
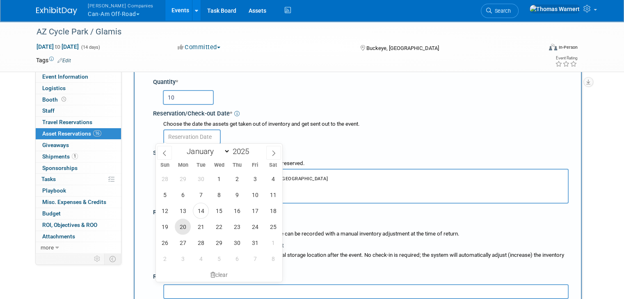
click at [186, 227] on span "20" at bounding box center [183, 227] width 16 height 16
type input "Oct 20, 2025"
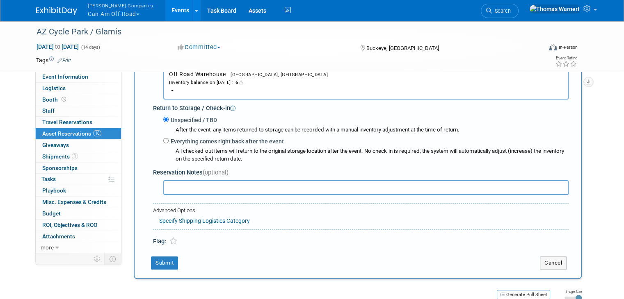
scroll to position [212, 0]
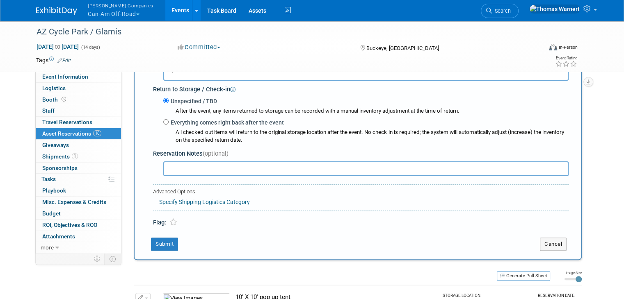
click at [185, 120] on label "Everything comes right back after the event" at bounding box center [226, 123] width 115 height 8
click at [169, 120] on label "Everything comes right back after the event" at bounding box center [226, 123] width 115 height 8
click at [167, 120] on input "Everything comes right back after the event" at bounding box center [165, 121] width 5 height 5
radio input "true"
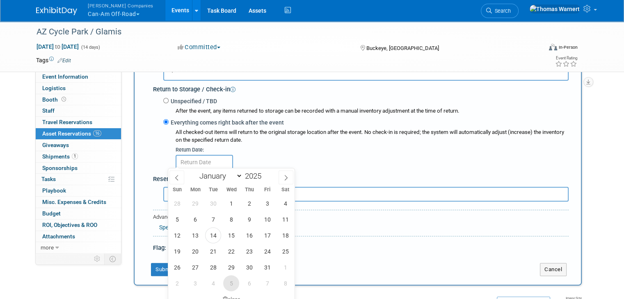
click at [228, 284] on span "5" at bounding box center [231, 284] width 16 height 16
type input "Nov 5, 2025"
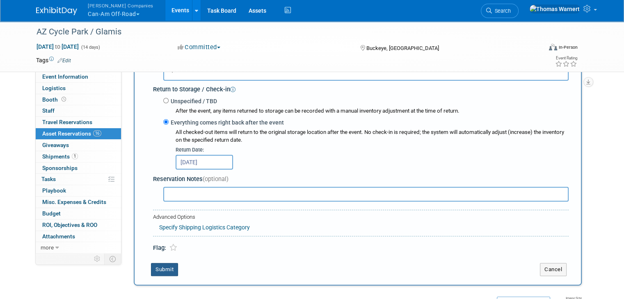
click at [153, 269] on button "Submit" at bounding box center [164, 269] width 27 height 13
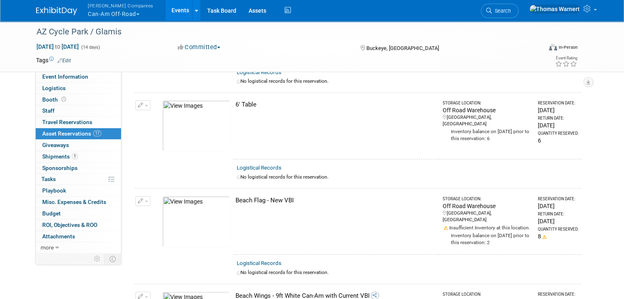
scroll to position [0, 0]
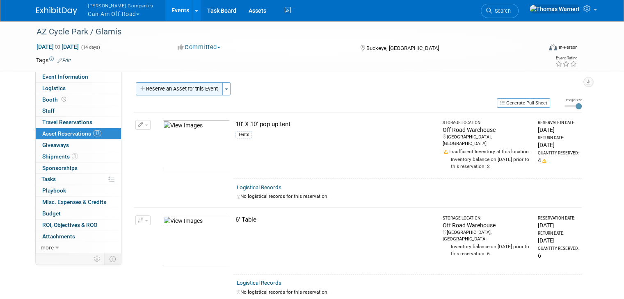
click at [189, 86] on button "Reserve an Asset for this Event" at bounding box center [179, 88] width 87 height 13
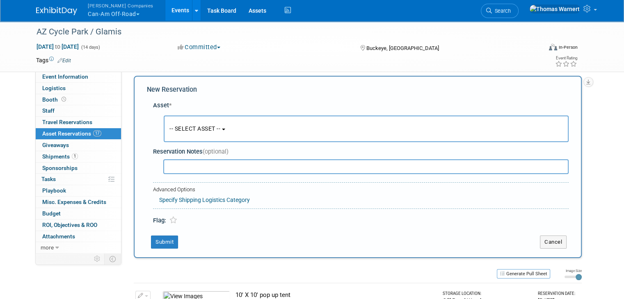
scroll to position [7, 0]
click at [202, 120] on button "-- SELECT ASSET --" at bounding box center [366, 128] width 405 height 27
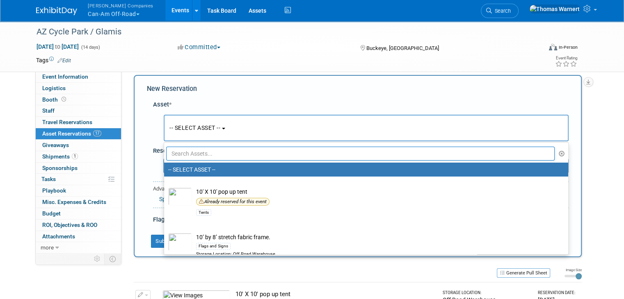
click at [193, 155] on input "text" at bounding box center [360, 154] width 388 height 14
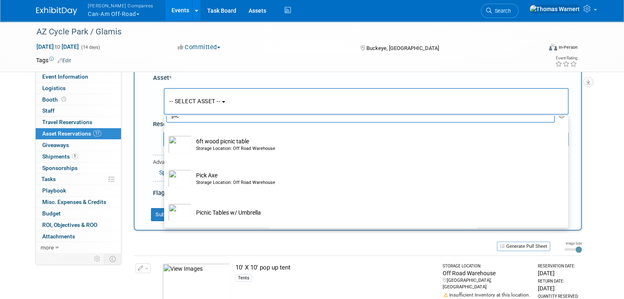
scroll to position [48, 0]
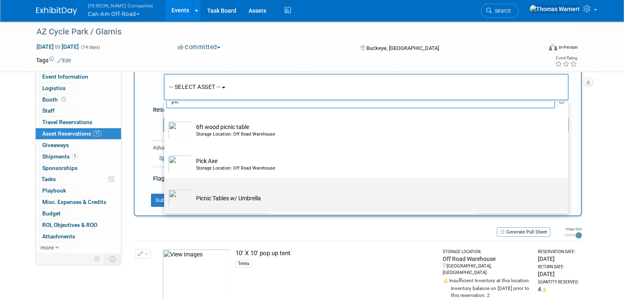
type input "pic"
click at [223, 201] on td "Picnic Tables w/ Umbrella" at bounding box center [372, 198] width 360 height 18
click at [165, 188] on input "Picnic Tables w/ Umbrella" at bounding box center [162, 185] width 5 height 5
select select "10727482"
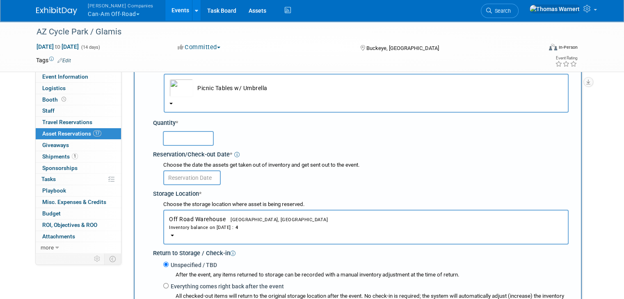
click at [189, 138] on input "text" at bounding box center [188, 138] width 51 height 15
type input "4"
click at [190, 174] on input "text" at bounding box center [191, 178] width 57 height 15
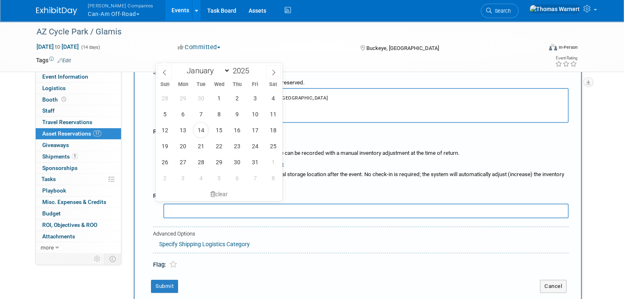
scroll to position [171, 0]
click at [178, 145] on span "20" at bounding box center [183, 145] width 16 height 16
type input "Oct 20, 2025"
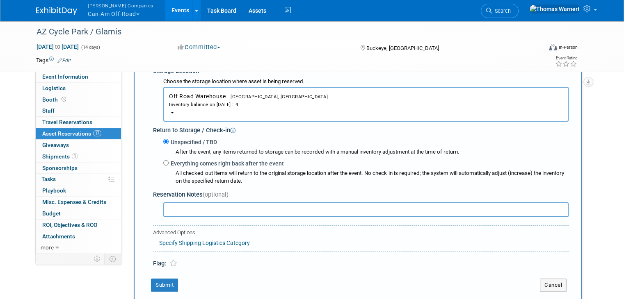
click at [207, 160] on label "Everything comes right back after the event" at bounding box center [226, 164] width 115 height 8
click at [169, 160] on input "Everything comes right back after the event" at bounding box center [165, 162] width 5 height 5
radio input "true"
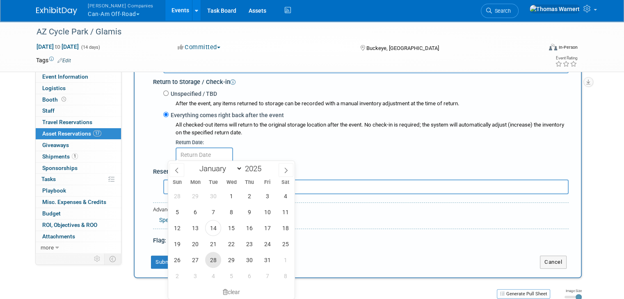
scroll to position [294, 0]
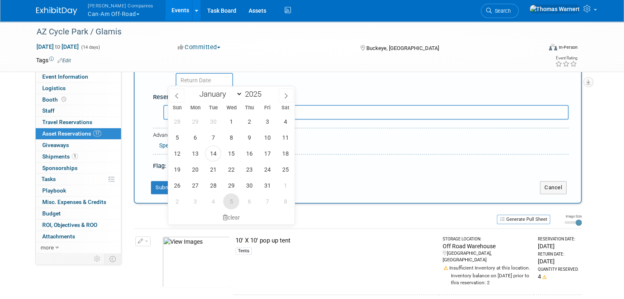
click at [231, 203] on span "5" at bounding box center [231, 202] width 16 height 16
type input "Nov 5, 2025"
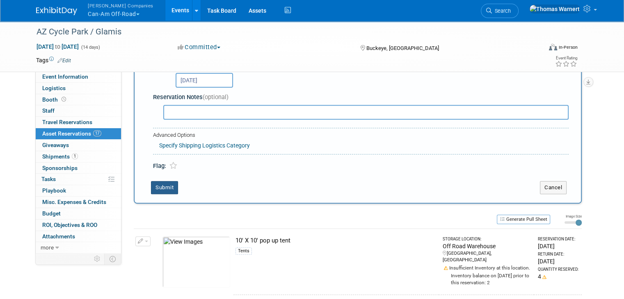
click at [161, 181] on button "Submit" at bounding box center [164, 187] width 27 height 13
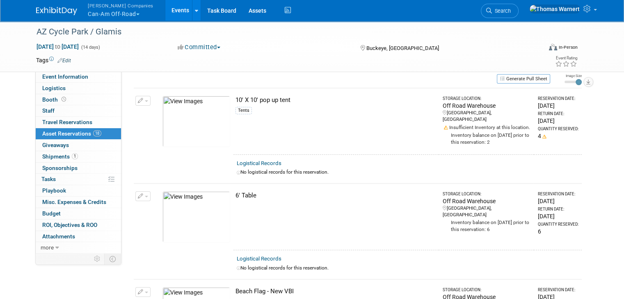
scroll to position [0, 0]
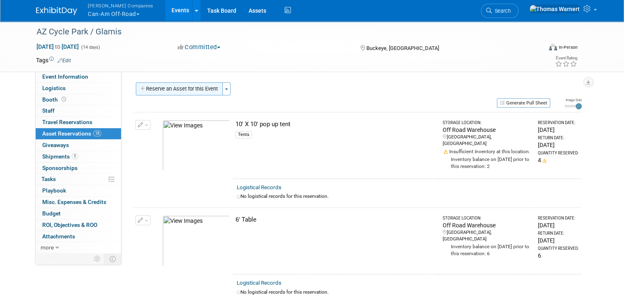
click at [175, 93] on button "Reserve an Asset for this Event" at bounding box center [179, 88] width 87 height 13
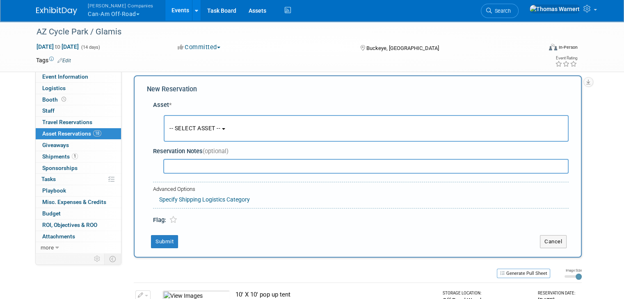
scroll to position [7, 0]
drag, startPoint x: 186, startPoint y: 125, endPoint x: 189, endPoint y: 130, distance: 5.3
click at [186, 126] on span "-- SELECT ASSET --" at bounding box center [194, 128] width 51 height 7
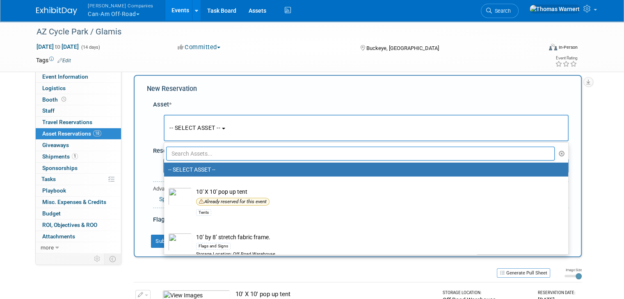
click at [184, 156] on input "text" at bounding box center [360, 154] width 388 height 14
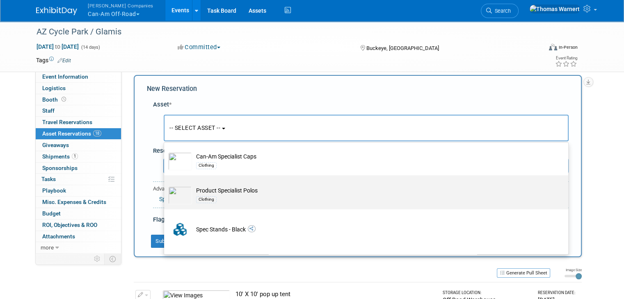
scroll to position [41, 0]
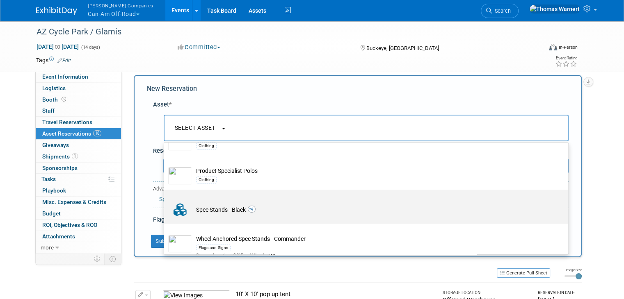
type input "spec"
click at [219, 202] on td "Spec Stands - Black" at bounding box center [372, 210] width 360 height 18
click at [165, 200] on input "Spec Stands - Black" at bounding box center [162, 196] width 5 height 5
select select "10723736"
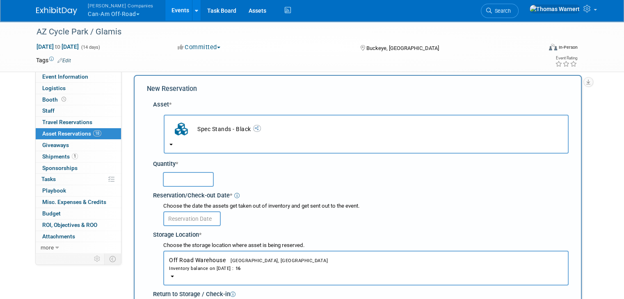
click at [190, 179] on input "text" at bounding box center [188, 179] width 51 height 15
type input "11"
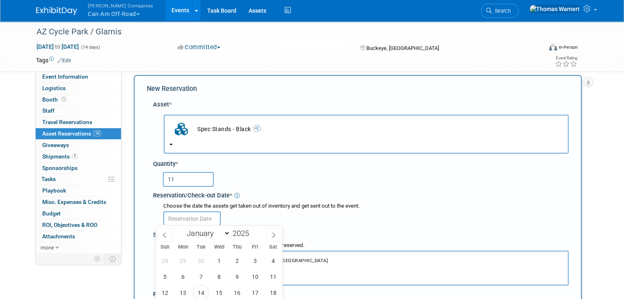
click at [186, 216] on input "text" at bounding box center [191, 219] width 57 height 15
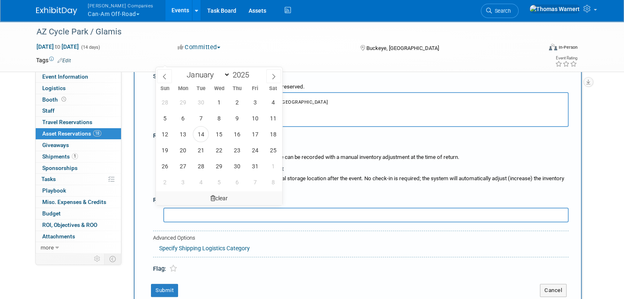
scroll to position [171, 0]
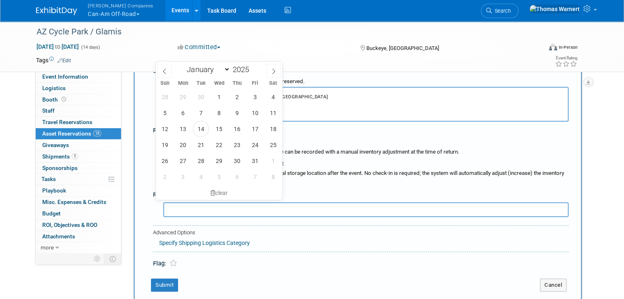
click at [191, 146] on div "28 29 30 1 2 3 4 5 6 7 8 9 10 11 12 13 14 15 16 17 18 19 20 21 22 23 24 25 26 2…" at bounding box center [219, 137] width 126 height 96
click at [186, 147] on span "20" at bounding box center [183, 145] width 16 height 16
type input "Oct 20, 2025"
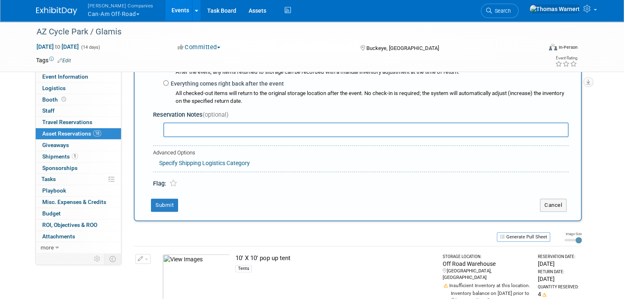
scroll to position [253, 0]
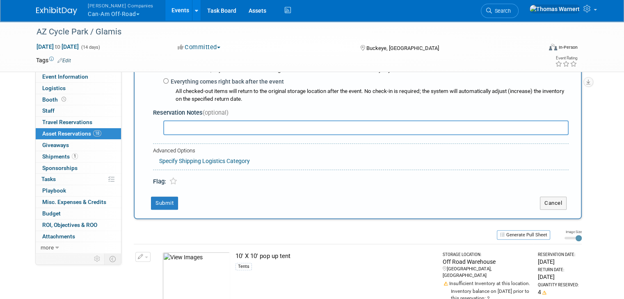
click at [173, 78] on label "Everything comes right back after the event" at bounding box center [226, 82] width 115 height 8
click at [169, 78] on input "Everything comes right back after the event" at bounding box center [165, 80] width 5 height 5
radio input "true"
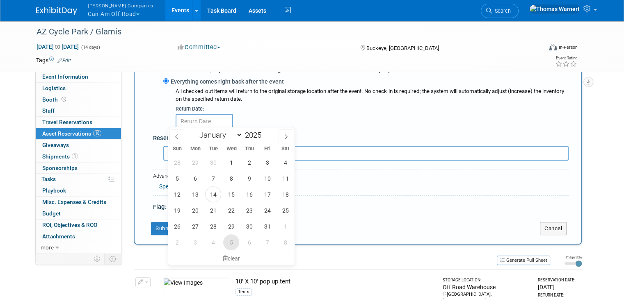
click at [230, 242] on span "5" at bounding box center [231, 243] width 16 height 16
type input "Nov 5, 2025"
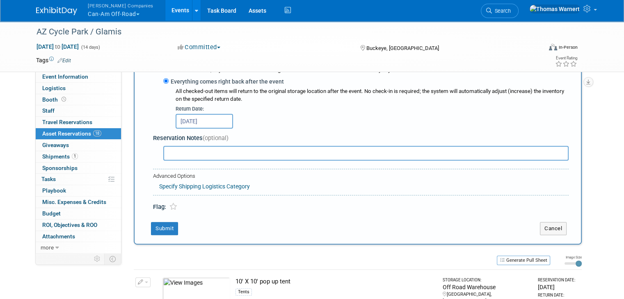
click at [183, 153] on input "text" at bounding box center [365, 153] width 405 height 15
type input "3 w/ Rotax decal"
click at [163, 226] on button "Submit" at bounding box center [164, 228] width 27 height 13
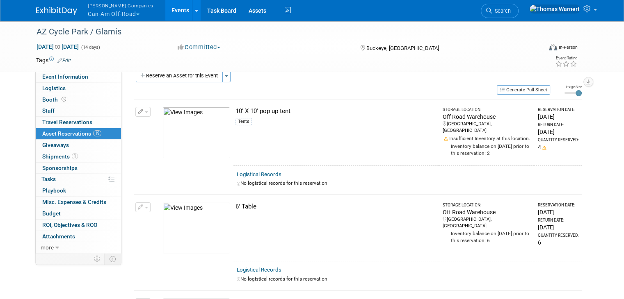
scroll to position [0, 0]
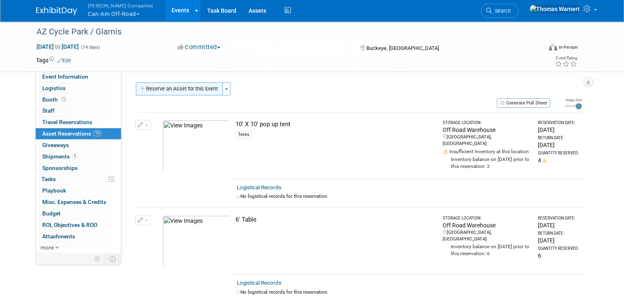
click at [164, 89] on button "Reserve an Asset for this Event" at bounding box center [179, 88] width 87 height 13
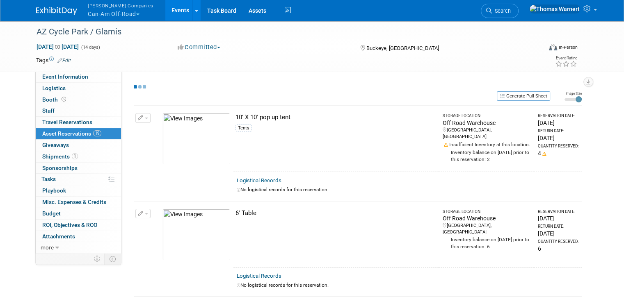
select select "9"
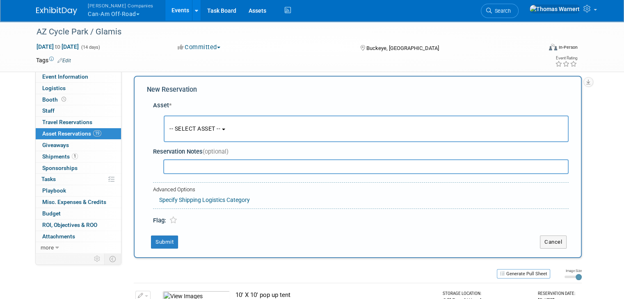
scroll to position [7, 0]
click at [202, 123] on button "-- SELECT ASSET --" at bounding box center [366, 128] width 405 height 27
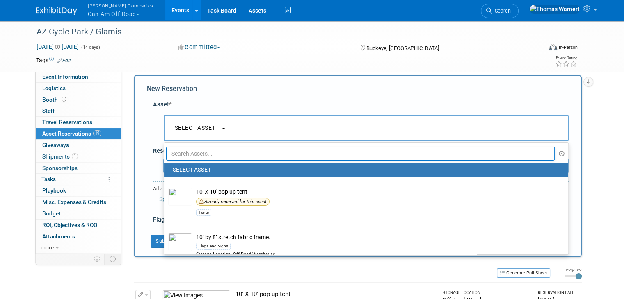
click at [197, 150] on input "text" at bounding box center [360, 154] width 388 height 14
type input "tv"
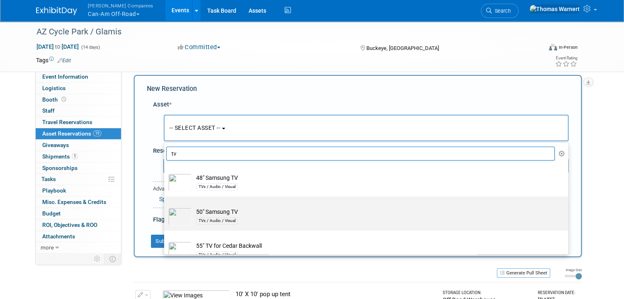
click at [241, 210] on td "50" Samsung TV TVs / Audio / Visual" at bounding box center [372, 217] width 360 height 18
click at [165, 207] on input "50" Samsung TV TVs / Audio / Visual" at bounding box center [162, 203] width 5 height 5
select select "10723751"
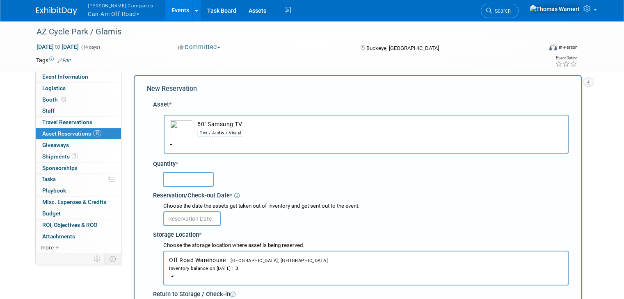
click at [186, 178] on input "text" at bounding box center [188, 179] width 51 height 15
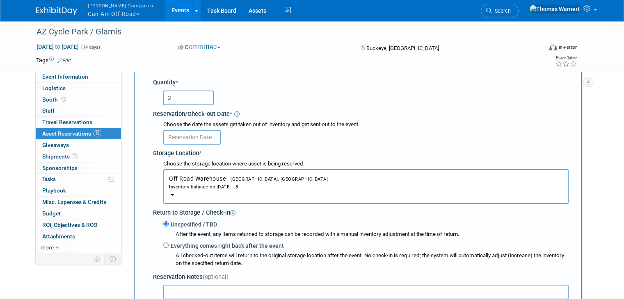
scroll to position [89, 0]
type input "2"
click at [186, 133] on input "text" at bounding box center [191, 137] width 57 height 15
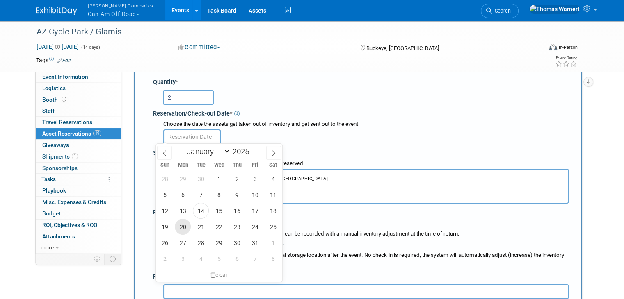
click at [184, 228] on span "20" at bounding box center [183, 227] width 16 height 16
type input "Oct 20, 2025"
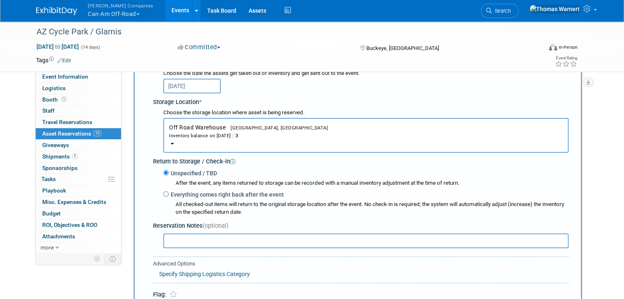
scroll to position [212, 0]
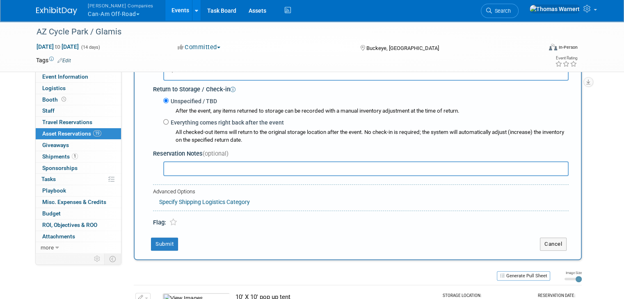
click at [179, 120] on label "Everything comes right back after the event" at bounding box center [226, 123] width 115 height 8
click at [169, 120] on input "Everything comes right back after the event" at bounding box center [165, 121] width 5 height 5
radio input "true"
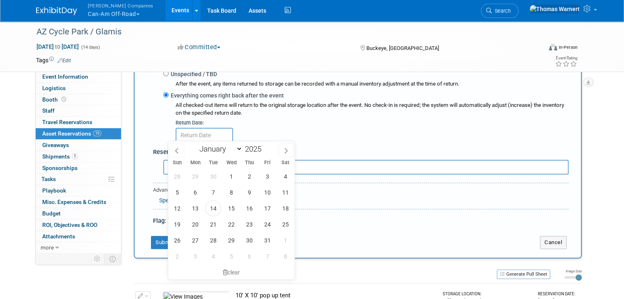
scroll to position [294, 0]
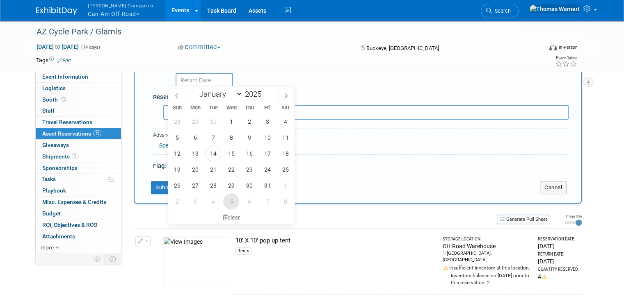
click at [234, 201] on span "5" at bounding box center [231, 202] width 16 height 16
type input "Nov 5, 2025"
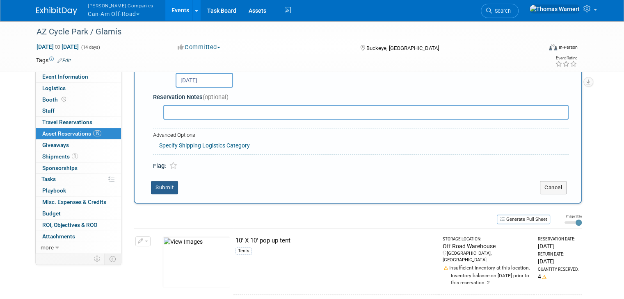
click at [170, 184] on button "Submit" at bounding box center [164, 187] width 27 height 13
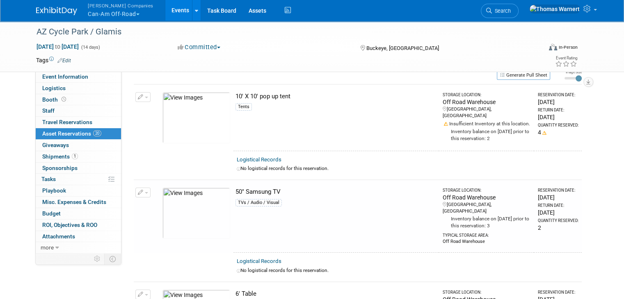
scroll to position [0, 0]
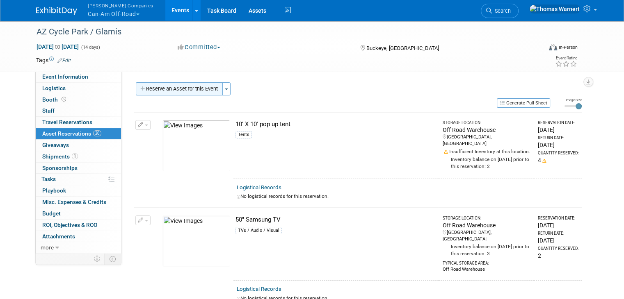
click at [156, 85] on button "Reserve an Asset for this Event" at bounding box center [179, 88] width 87 height 13
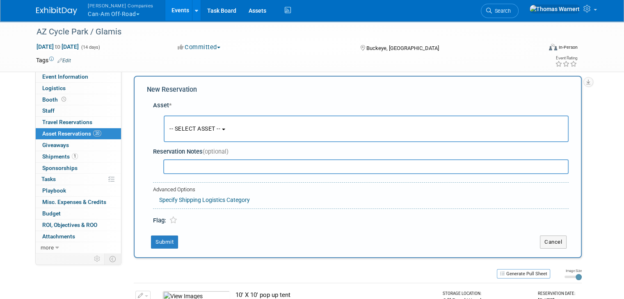
scroll to position [7, 0]
drag, startPoint x: 190, startPoint y: 123, endPoint x: 190, endPoint y: 133, distance: 10.3
click at [190, 123] on button "-- SELECT ASSET --" at bounding box center [366, 128] width 405 height 27
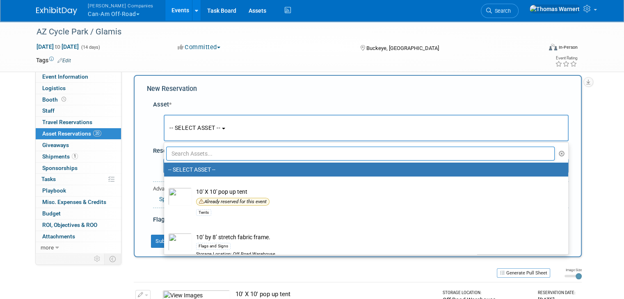
click at [190, 149] on input "text" at bounding box center [360, 154] width 388 height 14
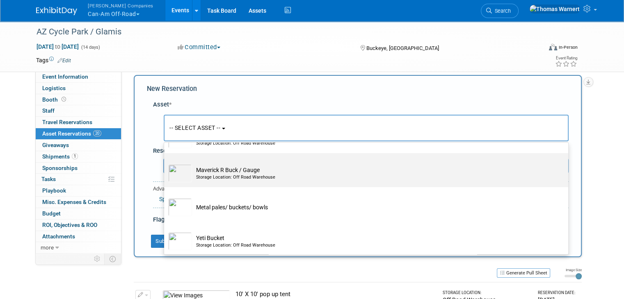
scroll to position [154, 0]
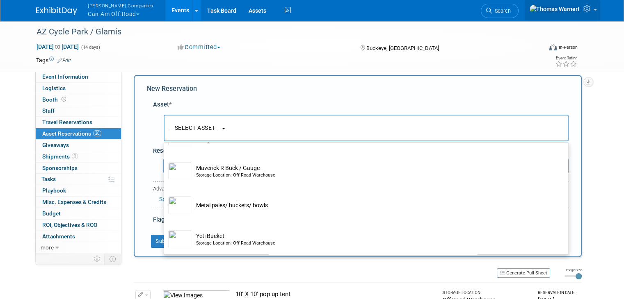
type input "buck"
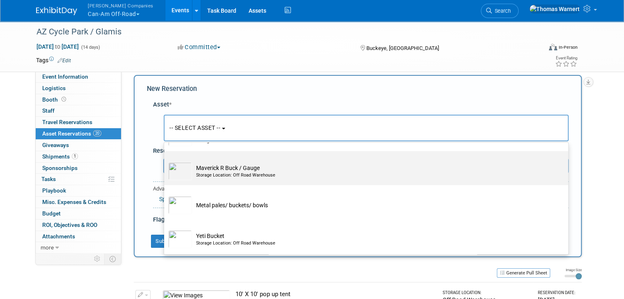
click at [232, 167] on td "Maverick R Buck / Gauge Storage Location: Off Road Warehouse" at bounding box center [372, 171] width 360 height 18
click at [165, 161] on input "Maverick R Buck / Gauge Storage Location: Off Road Warehouse" at bounding box center [162, 158] width 5 height 5
select select "10727129"
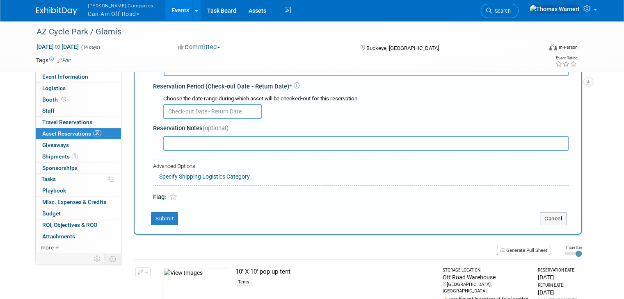
scroll to position [89, 0]
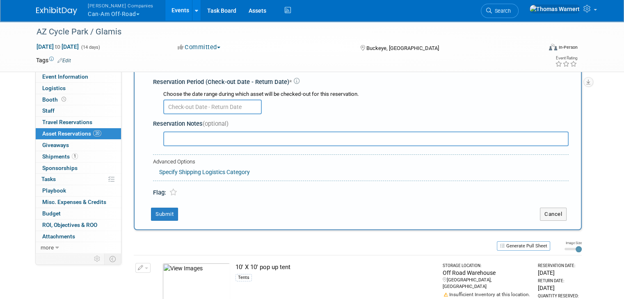
click at [196, 104] on input "text" at bounding box center [212, 107] width 98 height 15
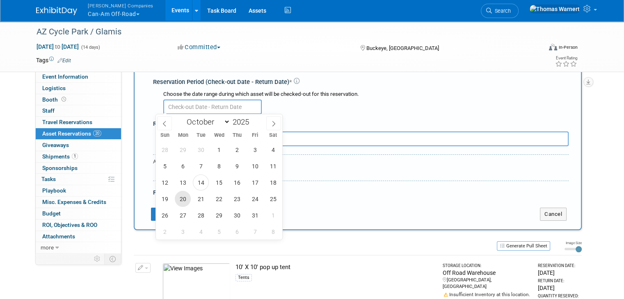
click at [184, 198] on span "20" at bounding box center [183, 199] width 16 height 16
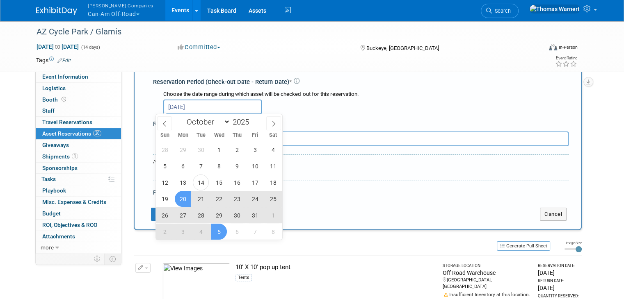
click at [218, 227] on span "5" at bounding box center [219, 232] width 16 height 16
type input "Oct 20, 2025 to Nov 5, 2025"
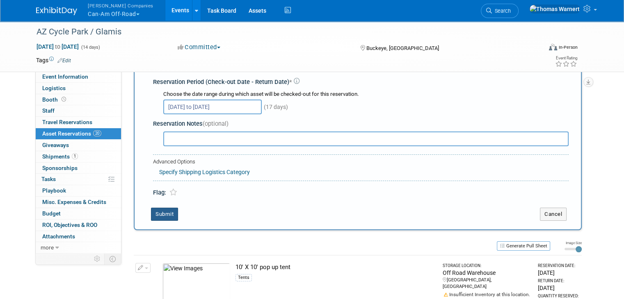
click at [157, 210] on button "Submit" at bounding box center [164, 214] width 27 height 13
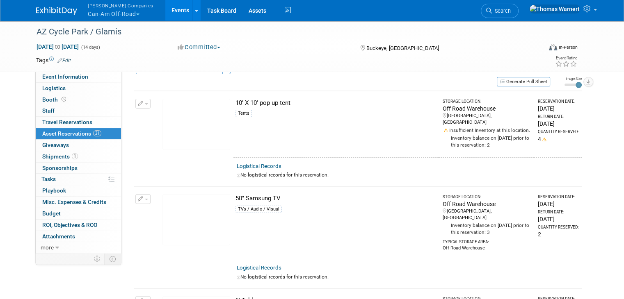
scroll to position [0, 0]
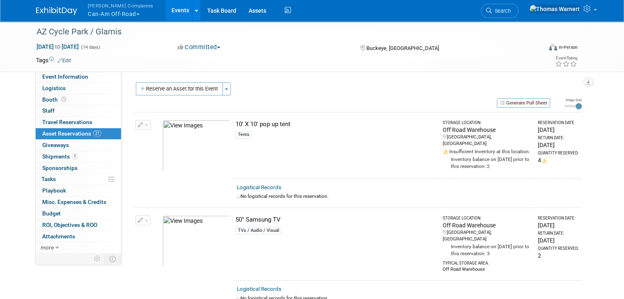
click at [191, 85] on button "Reserve an Asset for this Event" at bounding box center [179, 88] width 87 height 13
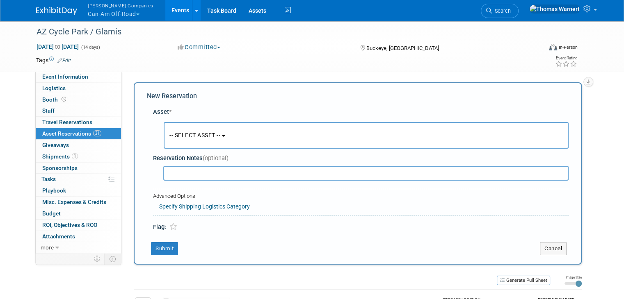
scroll to position [7, 0]
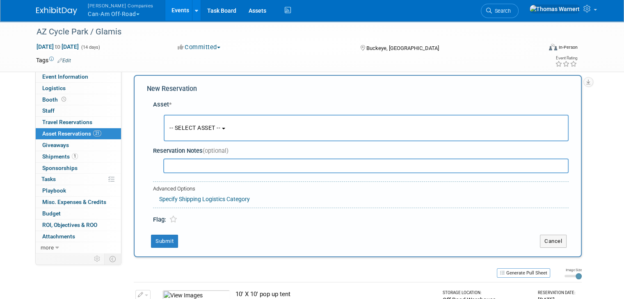
click at [190, 128] on span "-- SELECT ASSET --" at bounding box center [194, 128] width 51 height 7
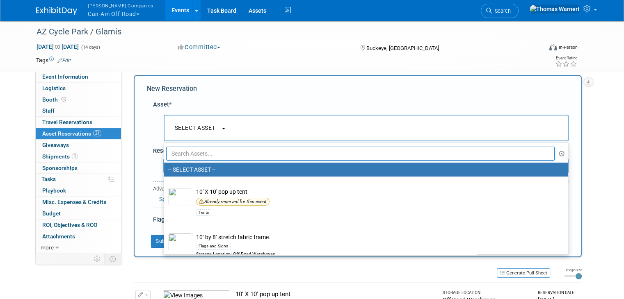
click at [191, 151] on input "text" at bounding box center [360, 154] width 388 height 14
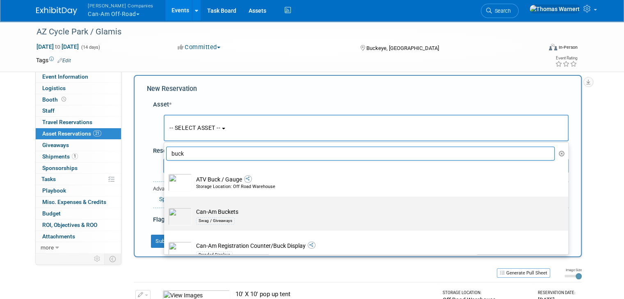
scroll to position [41, 0]
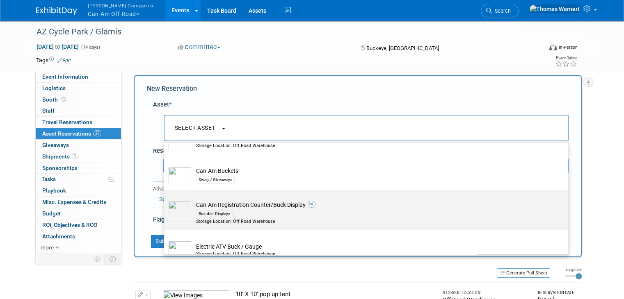
type input "buck"
click at [262, 203] on td "Can-Am Registration Counter/Buck Display Branded Displays Storage Location: Off…" at bounding box center [372, 213] width 360 height 24
click at [165, 200] on input "Can-Am Registration Counter/Buck Display Branded Displays Storage Location: Off…" at bounding box center [162, 196] width 5 height 5
select select "10727319"
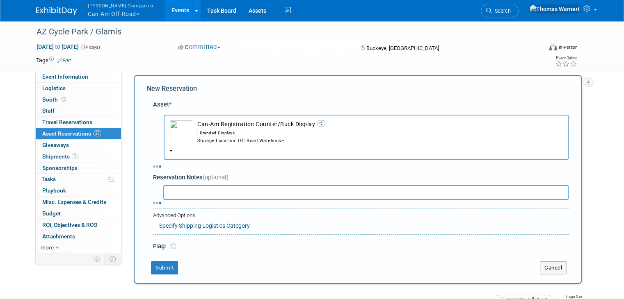
select select "9"
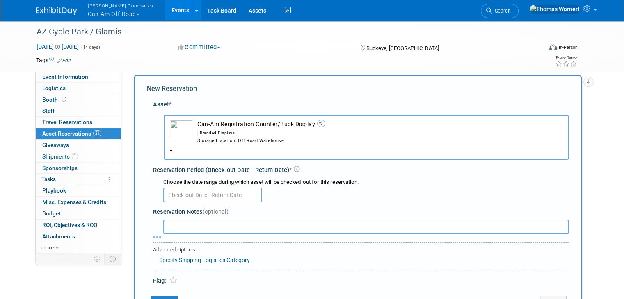
click at [200, 195] on input "text" at bounding box center [212, 195] width 98 height 15
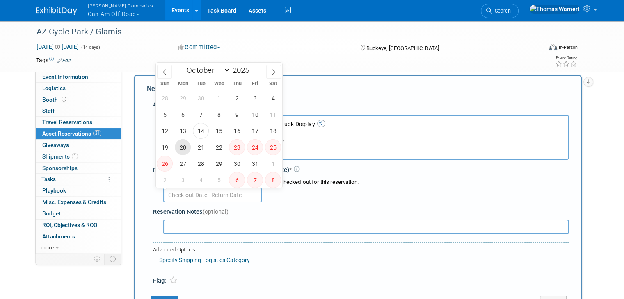
click at [187, 149] on span "20" at bounding box center [183, 147] width 16 height 16
type input "Oct 20, 2025"
click at [215, 177] on span "5" at bounding box center [219, 180] width 16 height 16
click at [187, 146] on span "20" at bounding box center [183, 147] width 16 height 16
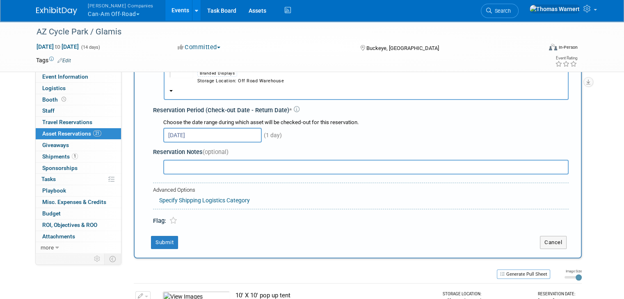
scroll to position [48, 0]
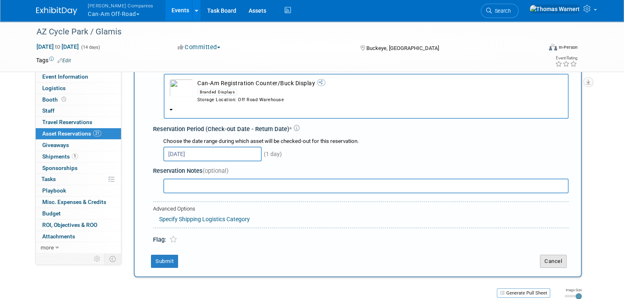
click at [566, 262] on button "Cancel" at bounding box center [553, 261] width 27 height 13
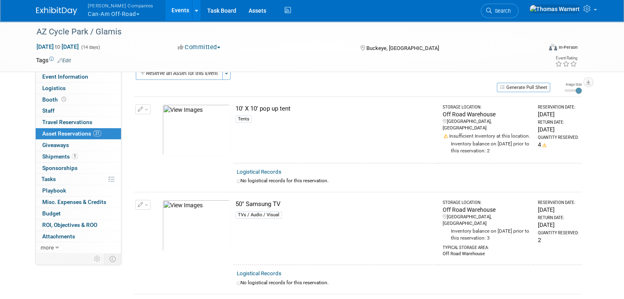
scroll to position [0, 0]
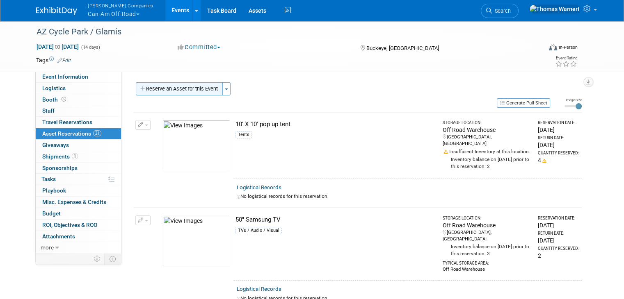
click at [184, 87] on button "Reserve an Asset for this Event" at bounding box center [179, 88] width 87 height 13
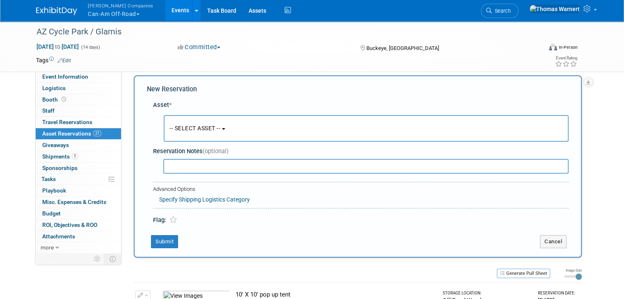
scroll to position [7, 0]
click at [207, 121] on button "-- SELECT ASSET --" at bounding box center [366, 128] width 405 height 27
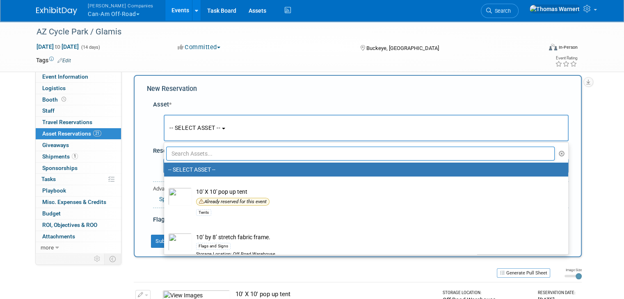
click at [204, 148] on input "text" at bounding box center [360, 154] width 388 height 14
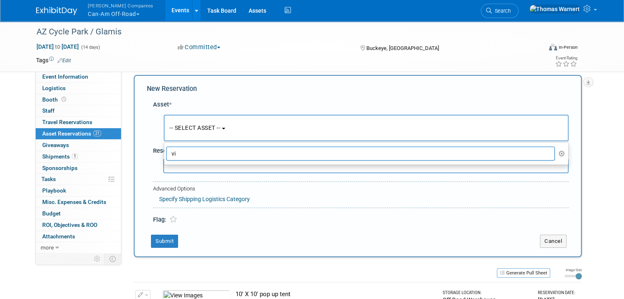
type input "v"
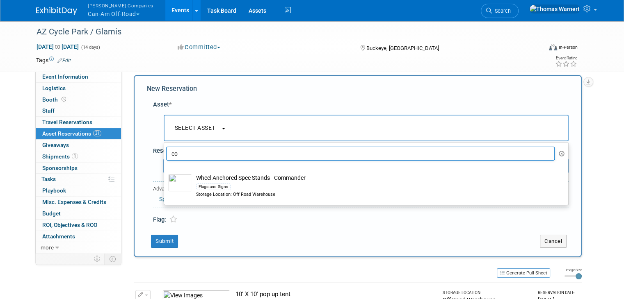
type input "c"
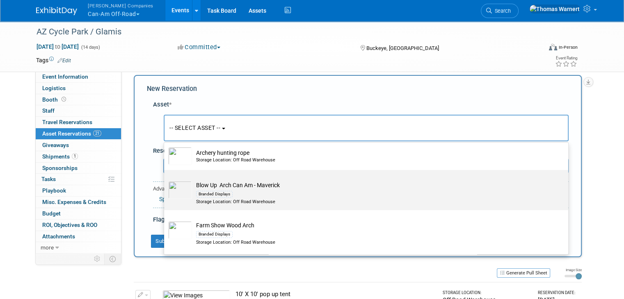
scroll to position [41, 0]
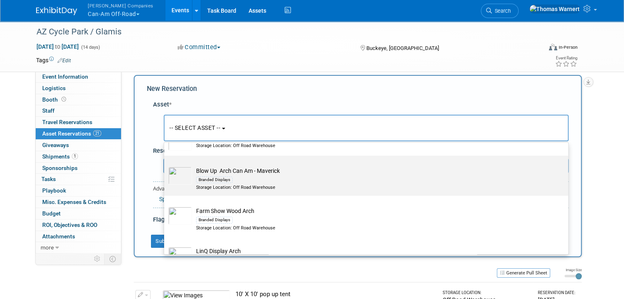
type input "arch"
click at [245, 175] on div "Branded Displays" at bounding box center [374, 179] width 356 height 9
click at [165, 166] on input "Blow Up Arch Can Am - Maverick Branded Displays Storage Location: Off Road Ware…" at bounding box center [162, 162] width 5 height 5
select select "10723527"
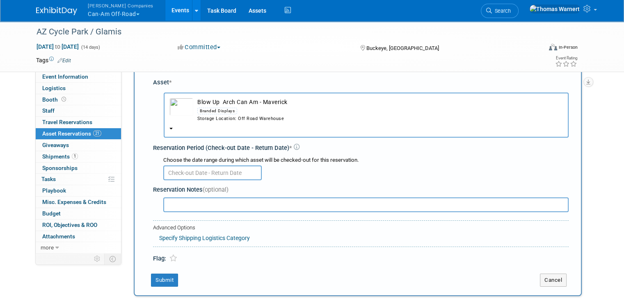
scroll to position [48, 0]
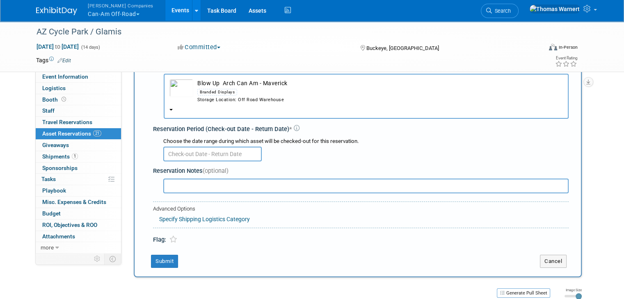
click at [205, 153] on input "text" at bounding box center [212, 154] width 98 height 15
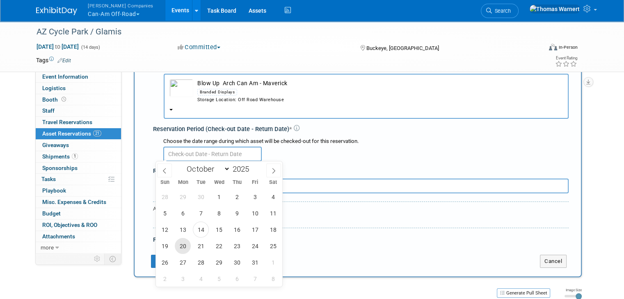
click at [185, 251] on span "20" at bounding box center [183, 246] width 16 height 16
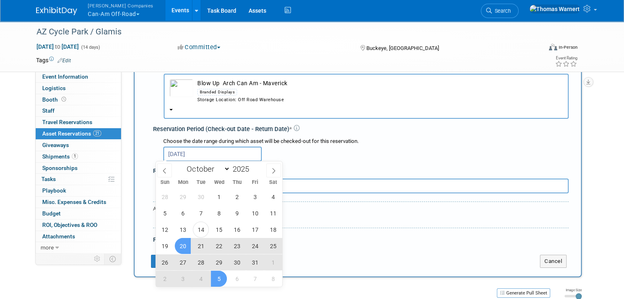
click at [217, 276] on span "5" at bounding box center [219, 279] width 16 height 16
type input "Oct 20, 2025 to Nov 5, 2025"
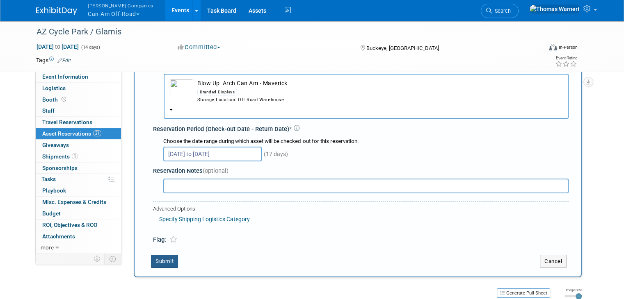
click at [151, 260] on button "Submit" at bounding box center [164, 261] width 27 height 13
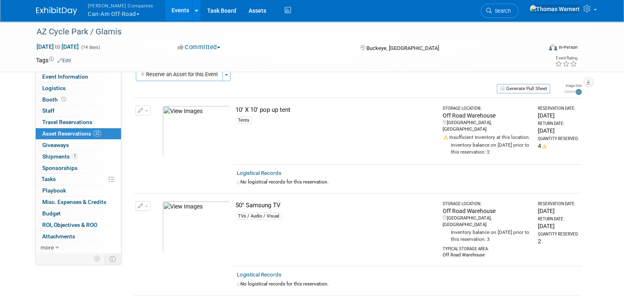
scroll to position [0, 0]
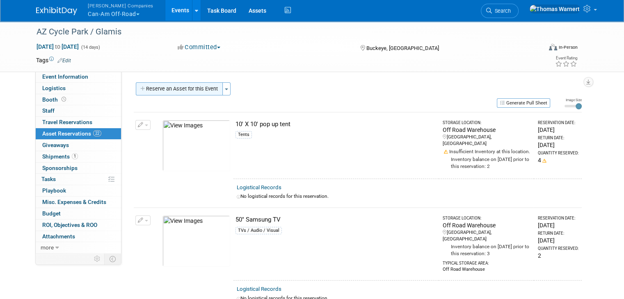
click at [187, 89] on button "Reserve an Asset for this Event" at bounding box center [179, 88] width 87 height 13
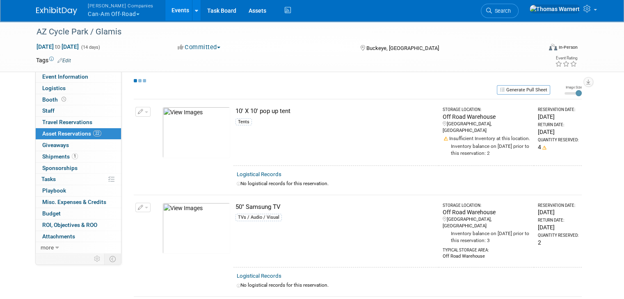
select select "9"
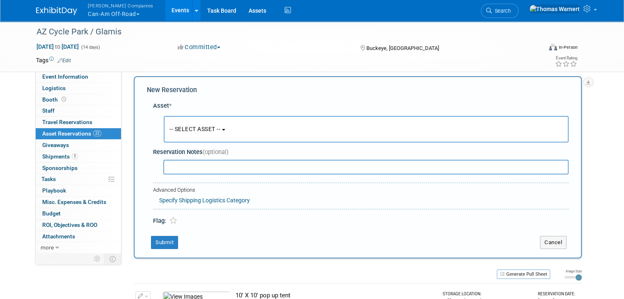
scroll to position [7, 0]
click at [191, 122] on button "-- SELECT ASSET --" at bounding box center [366, 128] width 405 height 27
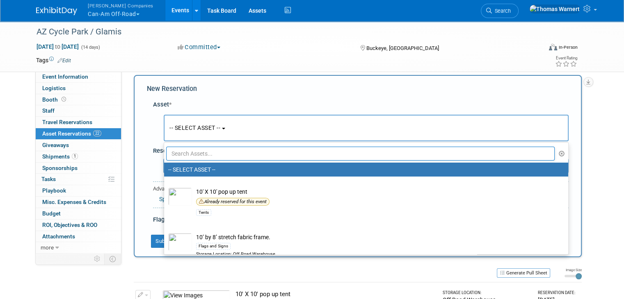
click at [185, 155] on input "text" at bounding box center [360, 154] width 388 height 14
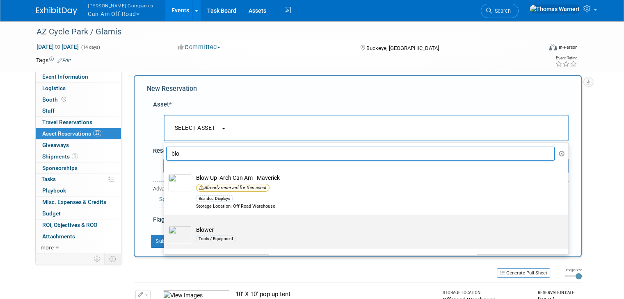
type input "blo"
click at [193, 232] on td "Blower Tools / Equipment" at bounding box center [372, 235] width 360 height 18
click at [165, 225] on input "Blower Tools / Equipment" at bounding box center [162, 221] width 5 height 5
select select "10723528"
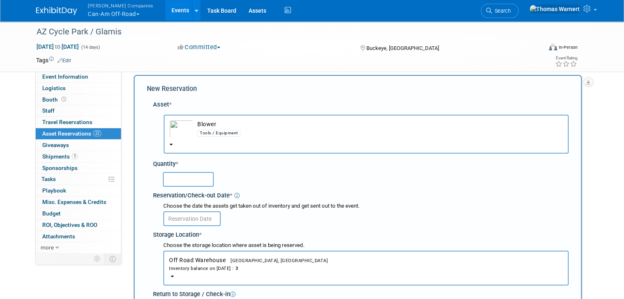
click at [186, 175] on input "text" at bounding box center [188, 179] width 51 height 15
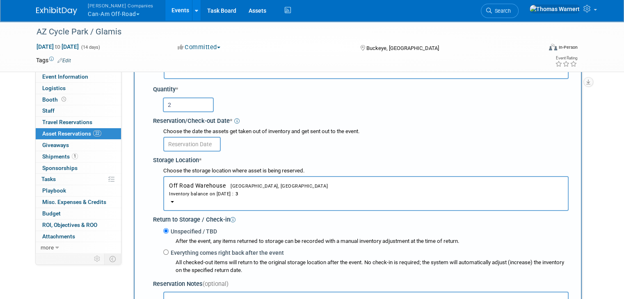
scroll to position [89, 0]
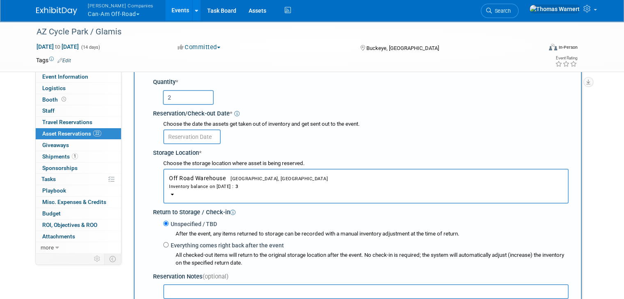
type input "2"
click at [182, 136] on input "text" at bounding box center [191, 137] width 57 height 15
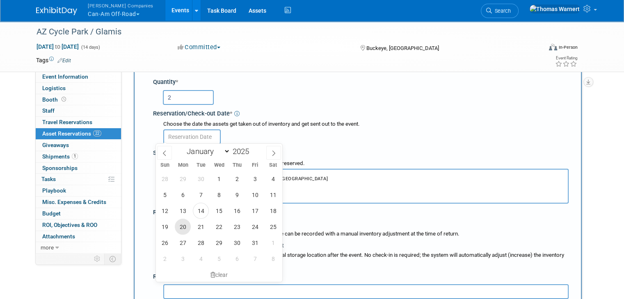
click at [184, 226] on span "20" at bounding box center [183, 227] width 16 height 16
type input "Oct 20, 2025"
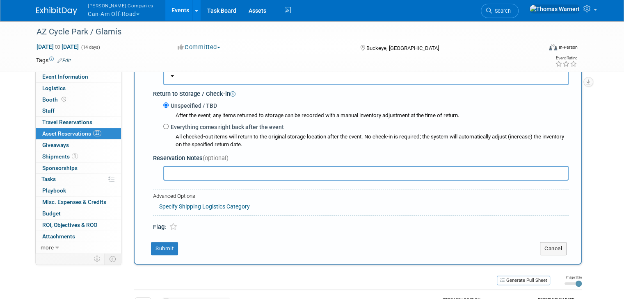
scroll to position [212, 0]
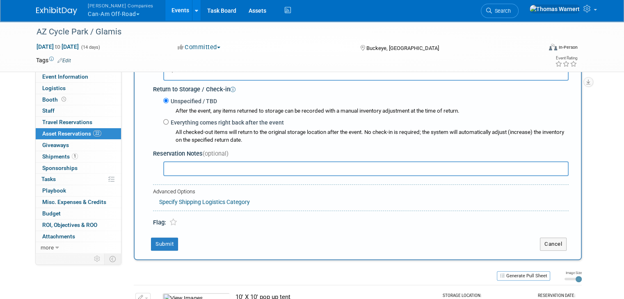
click at [183, 122] on label "Everything comes right back after the event" at bounding box center [226, 123] width 115 height 8
click at [169, 122] on input "Everything comes right back after the event" at bounding box center [165, 121] width 5 height 5
radio input "true"
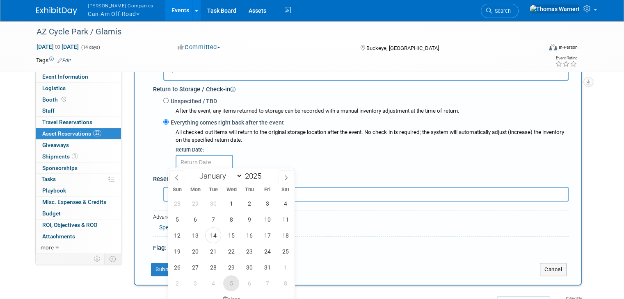
click at [228, 282] on span "5" at bounding box center [231, 284] width 16 height 16
type input "Nov 5, 2025"
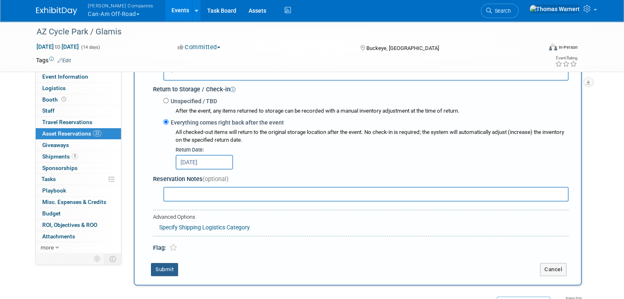
click at [154, 264] on button "Submit" at bounding box center [164, 269] width 27 height 13
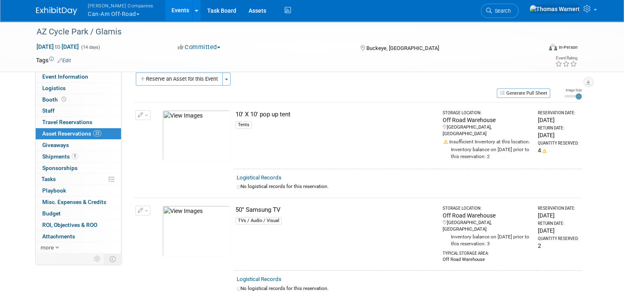
scroll to position [0, 0]
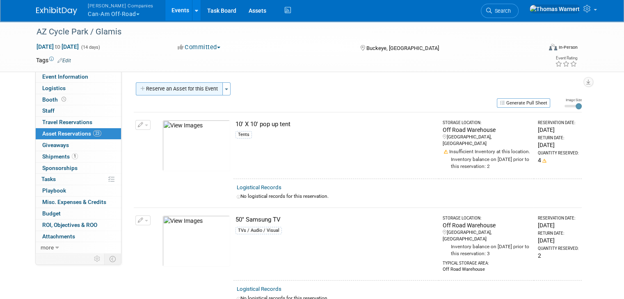
click at [166, 87] on button "Reserve an Asset for this Event" at bounding box center [179, 88] width 87 height 13
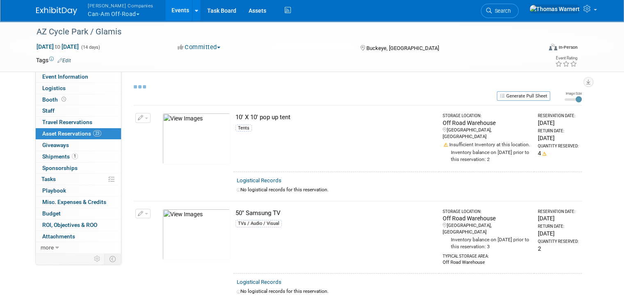
select select "9"
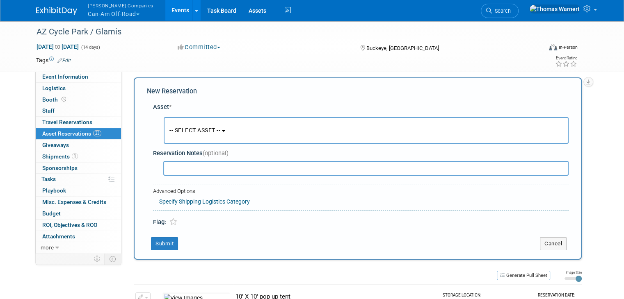
scroll to position [7, 0]
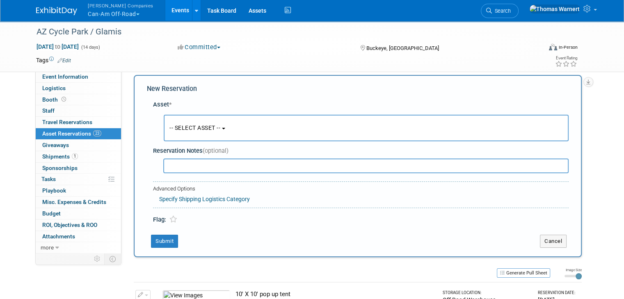
click at [177, 123] on button "-- SELECT ASSET --" at bounding box center [366, 128] width 405 height 27
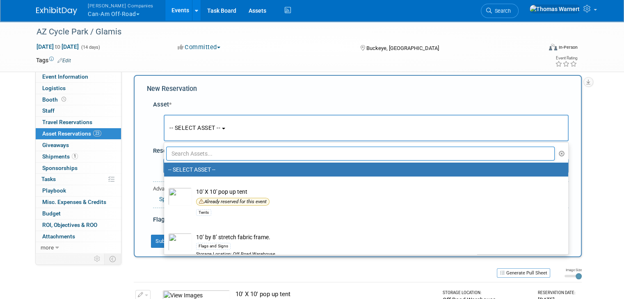
click at [194, 151] on input "text" at bounding box center [360, 154] width 388 height 14
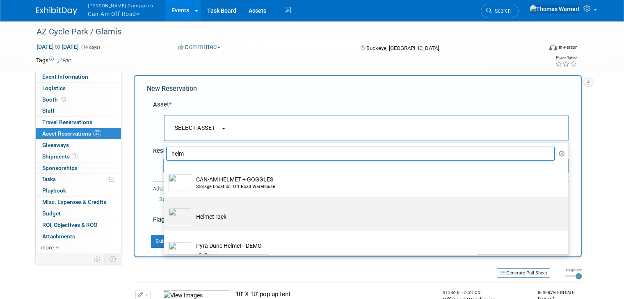
type input "helm"
click at [211, 222] on td "Helmet rack" at bounding box center [372, 217] width 360 height 18
click at [165, 207] on input "Helmet rack" at bounding box center [162, 203] width 5 height 5
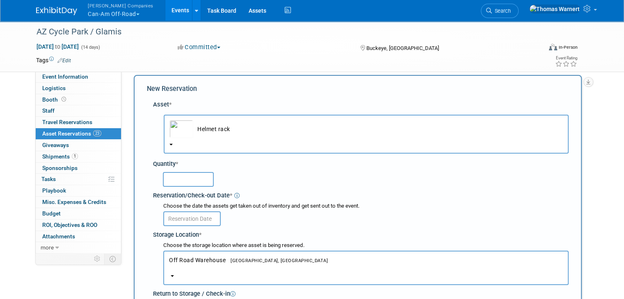
select select "10723627"
click at [167, 174] on input "text" at bounding box center [188, 179] width 51 height 15
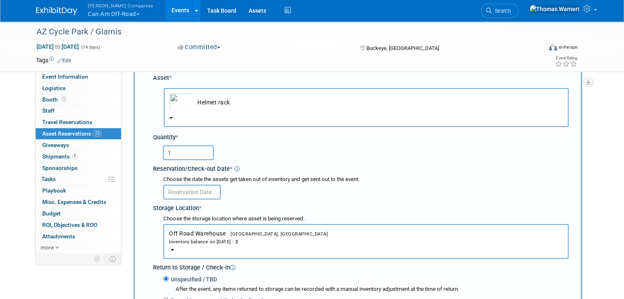
scroll to position [48, 0]
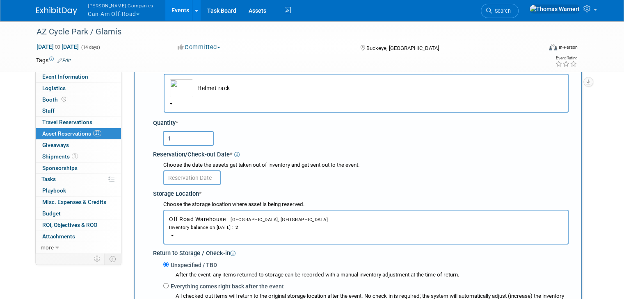
type input "1"
click at [180, 178] on input "text" at bounding box center [191, 178] width 57 height 15
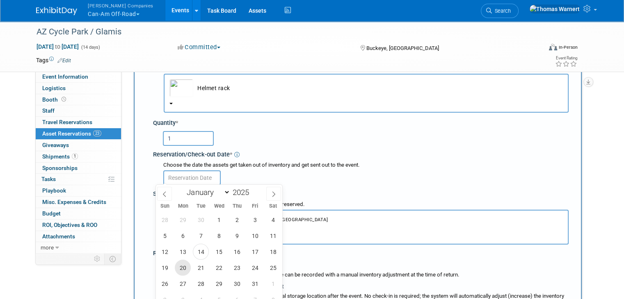
click at [188, 268] on span "20" at bounding box center [183, 268] width 16 height 16
type input "Oct 20, 2025"
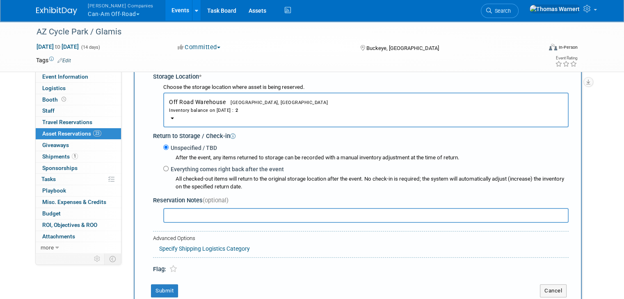
scroll to position [171, 0]
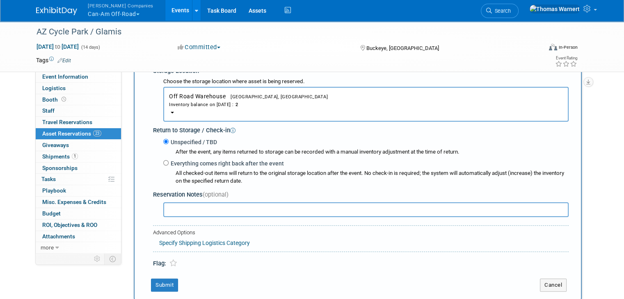
click at [163, 156] on div "Unspecified / TBD After the event, any items returned to storage can be recorde…" at bounding box center [365, 161] width 405 height 48
click at [169, 160] on label "Everything comes right back after the event" at bounding box center [226, 164] width 115 height 8
click at [163, 160] on input "Everything comes right back after the event" at bounding box center [165, 162] width 5 height 5
radio input "true"
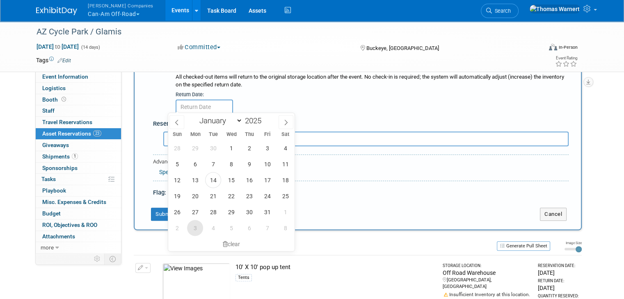
scroll to position [294, 0]
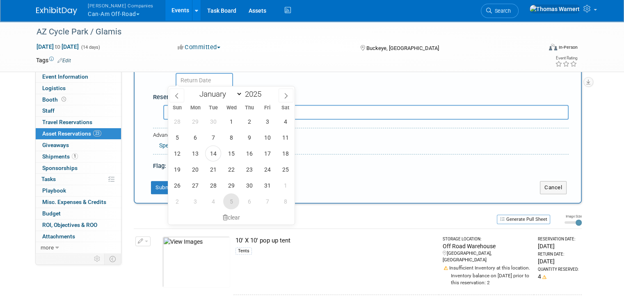
click at [226, 199] on span "5" at bounding box center [231, 202] width 16 height 16
type input "Nov 5, 2025"
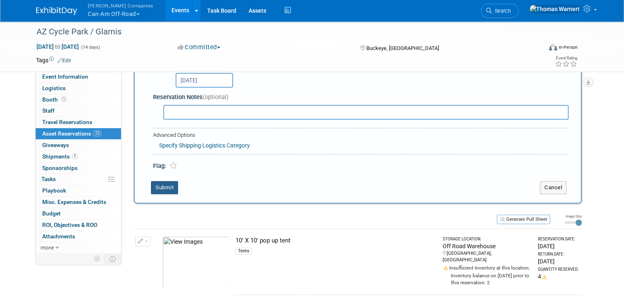
click at [161, 184] on button "Submit" at bounding box center [164, 187] width 27 height 13
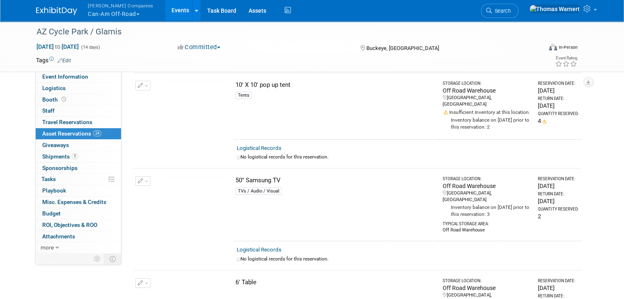
scroll to position [0, 0]
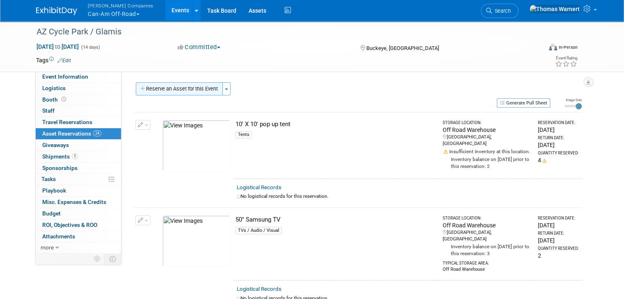
click at [201, 90] on button "Reserve an Asset for this Event" at bounding box center [179, 88] width 87 height 13
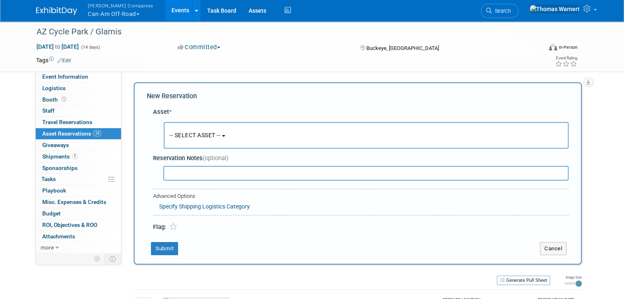
scroll to position [7, 0]
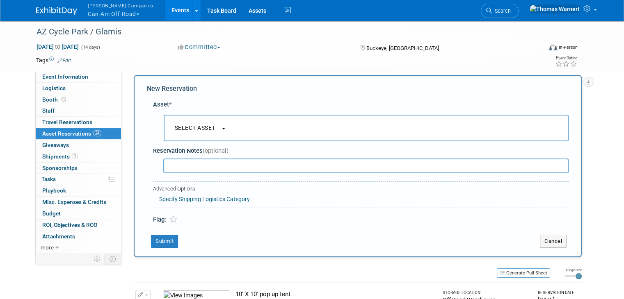
click at [200, 121] on button "-- SELECT ASSET --" at bounding box center [366, 128] width 405 height 27
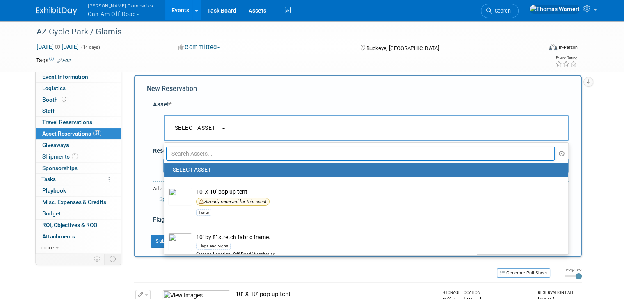
click at [186, 148] on input "text" at bounding box center [360, 154] width 388 height 14
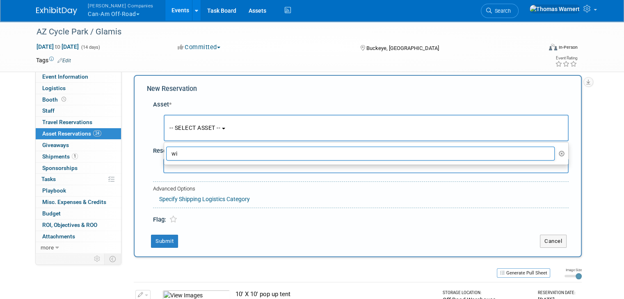
type input "w"
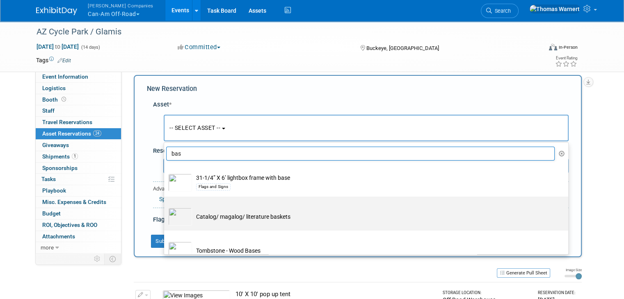
type input "bas"
click at [271, 213] on td "Catalog/ magalog/ literature baskets" at bounding box center [372, 217] width 360 height 18
click at [165, 207] on input "Catalog/ magalog/ literature baskets" at bounding box center [162, 203] width 5 height 5
select select "10727176"
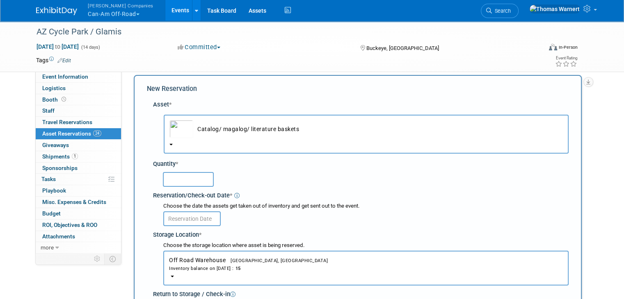
click at [180, 183] on input "text" at bounding box center [188, 179] width 51 height 15
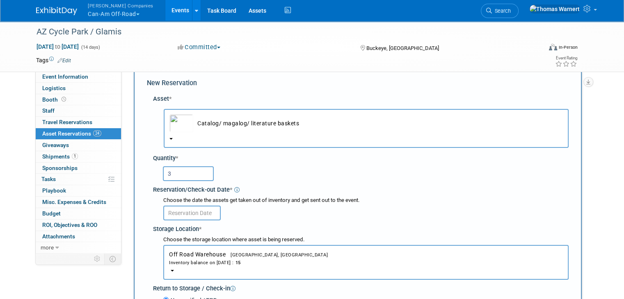
scroll to position [48, 0]
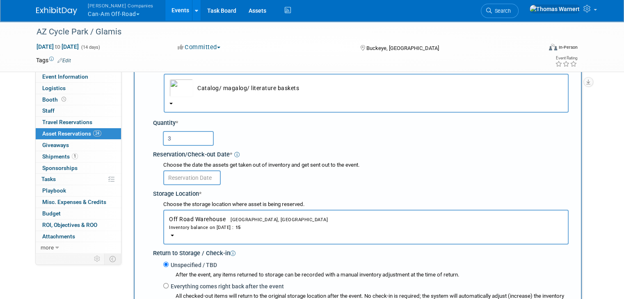
type input "3"
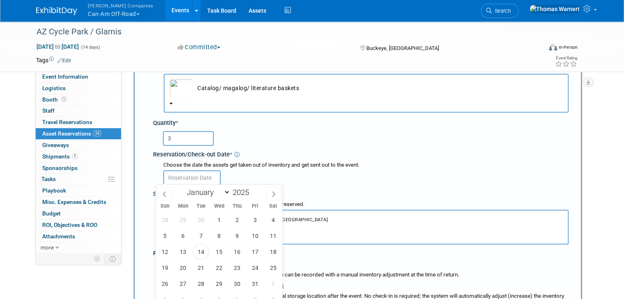
click at [181, 175] on input "text" at bounding box center [191, 178] width 57 height 15
click at [187, 266] on span "20" at bounding box center [183, 268] width 16 height 16
type input "Oct 20, 2025"
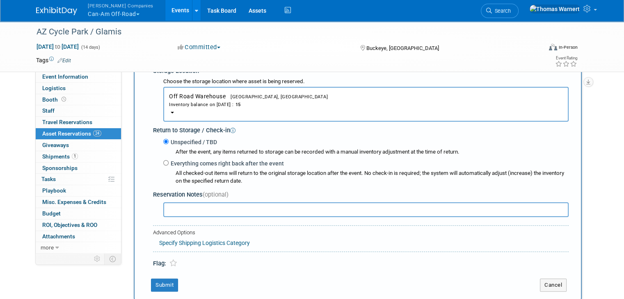
click at [178, 160] on label "Everything comes right back after the event" at bounding box center [226, 164] width 115 height 8
click at [169, 160] on input "Everything comes right back after the event" at bounding box center [165, 162] width 5 height 5
radio input "true"
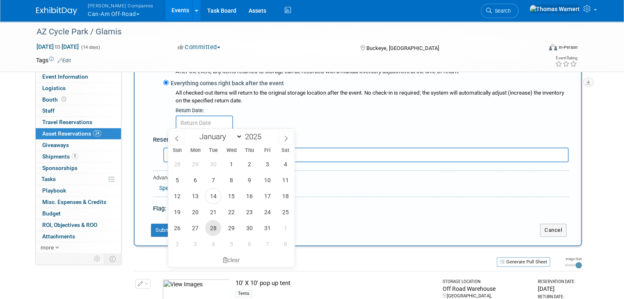
scroll to position [253, 0]
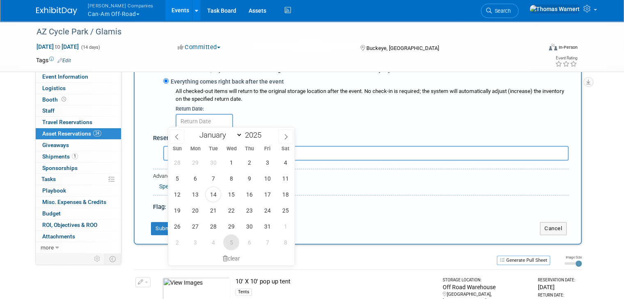
click at [232, 246] on span "5" at bounding box center [231, 243] width 16 height 16
type input "Nov 5, 2025"
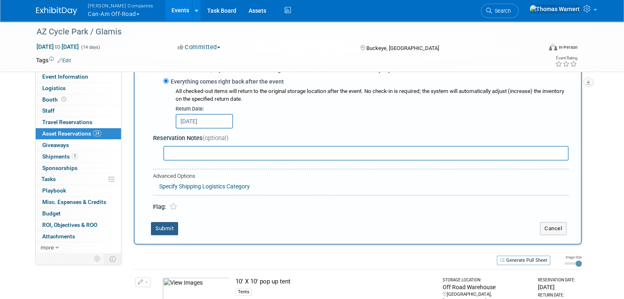
click at [153, 227] on button "Submit" at bounding box center [164, 228] width 27 height 13
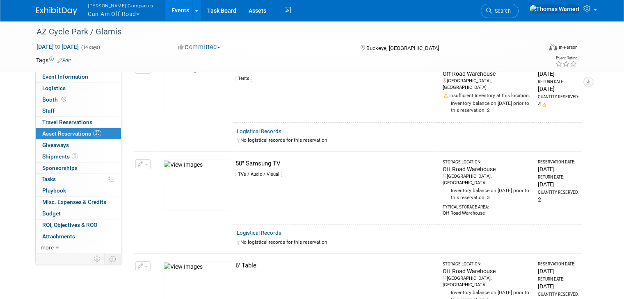
scroll to position [0, 0]
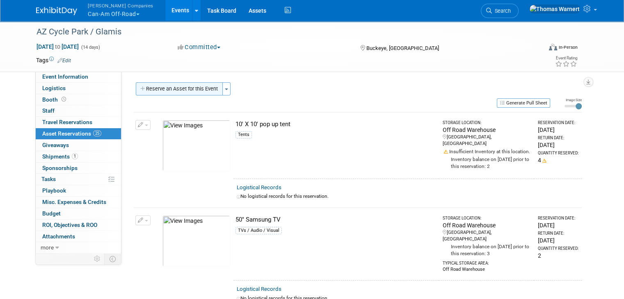
click at [184, 90] on button "Reserve an Asset for this Event" at bounding box center [179, 88] width 87 height 13
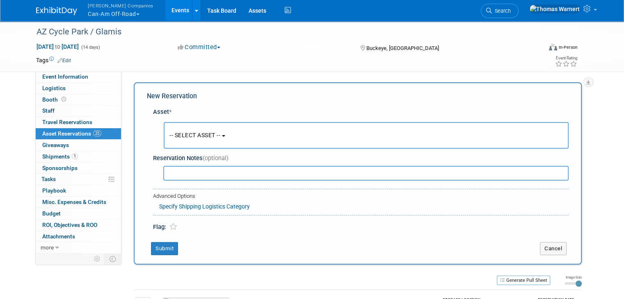
scroll to position [7, 0]
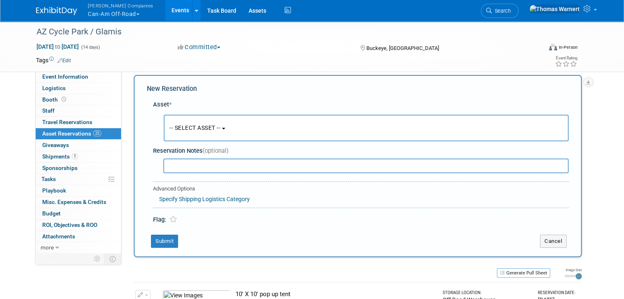
click at [175, 127] on span "-- SELECT ASSET --" at bounding box center [194, 128] width 51 height 7
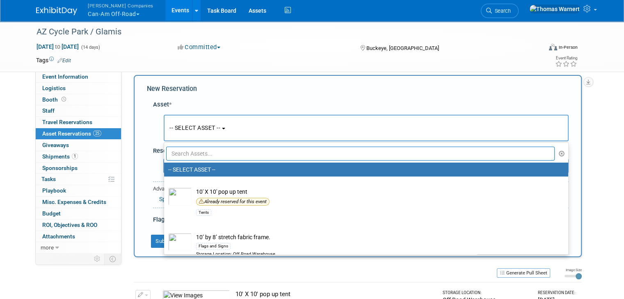
click at [176, 148] on input "text" at bounding box center [360, 154] width 388 height 14
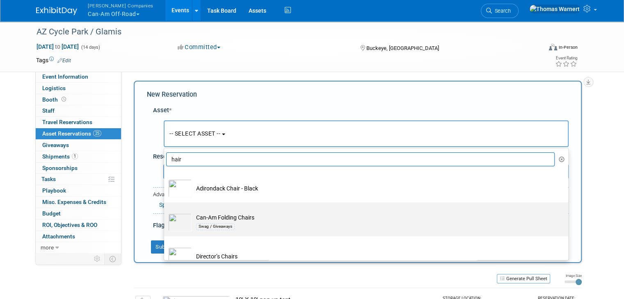
scroll to position [0, 0]
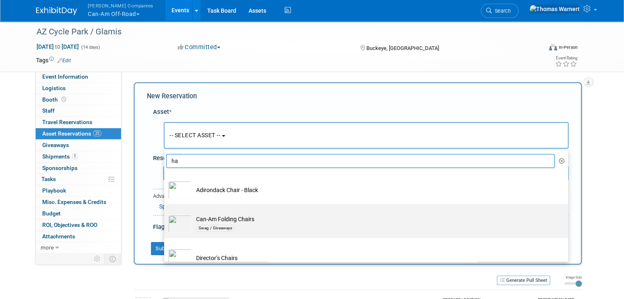
type input "h"
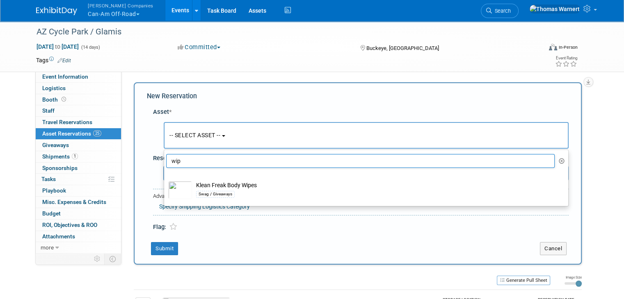
type input "wip"
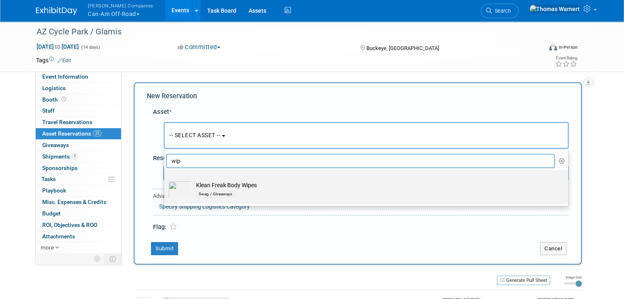
click at [237, 199] on label "Klean Freak Body Wipes Swag / Giveaways" at bounding box center [364, 187] width 392 height 31
click at [165, 180] on input "Klean Freak Body Wipes Swag / Giveaways" at bounding box center [162, 177] width 5 height 5
select select "10723634"
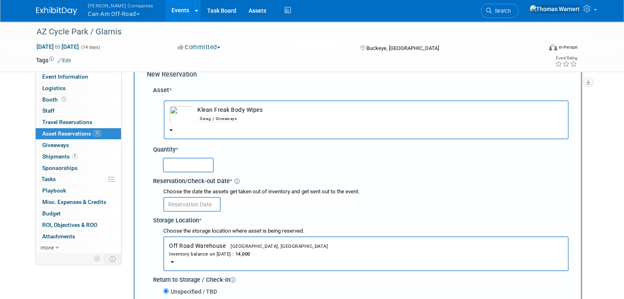
scroll to position [41, 0]
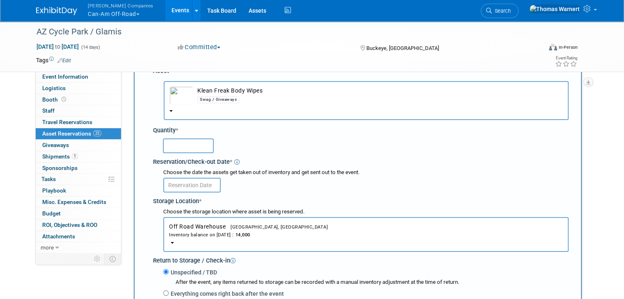
click at [189, 151] on input "text" at bounding box center [188, 146] width 51 height 15
type input "2000"
click at [200, 182] on input "text" at bounding box center [191, 185] width 57 height 15
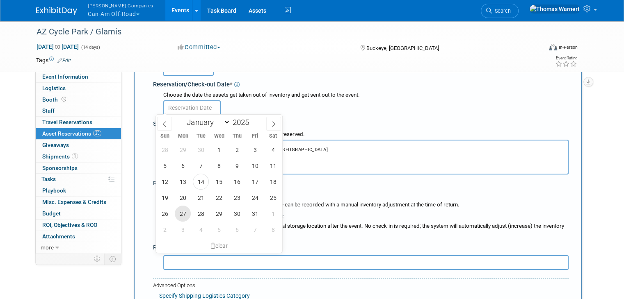
scroll to position [123, 0]
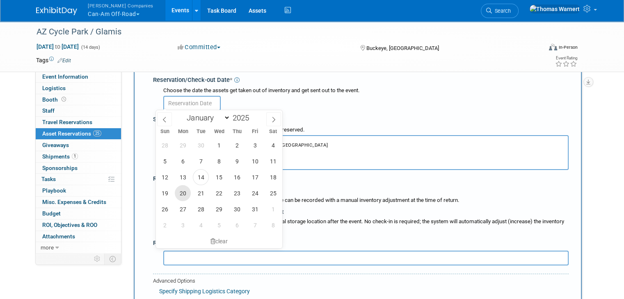
click at [182, 194] on span "20" at bounding box center [183, 193] width 16 height 16
type input "Oct 20, 2025"
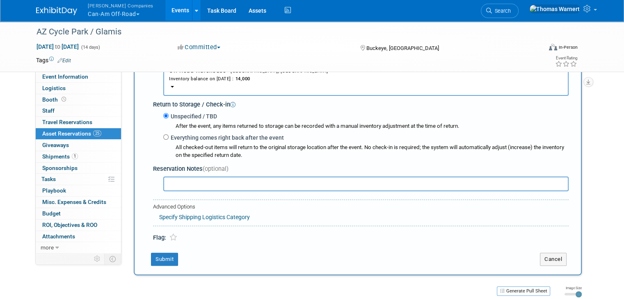
scroll to position [205, 0]
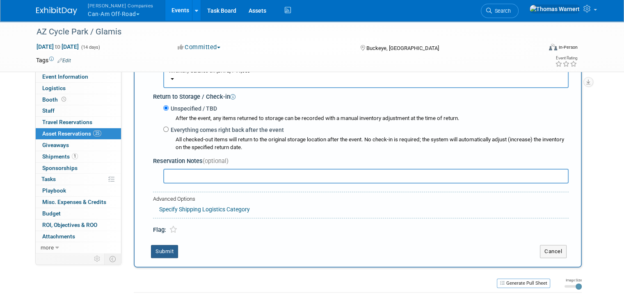
click at [154, 248] on button "Submit" at bounding box center [164, 251] width 27 height 13
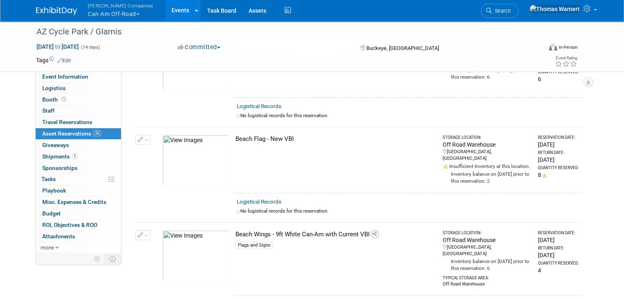
scroll to position [0, 0]
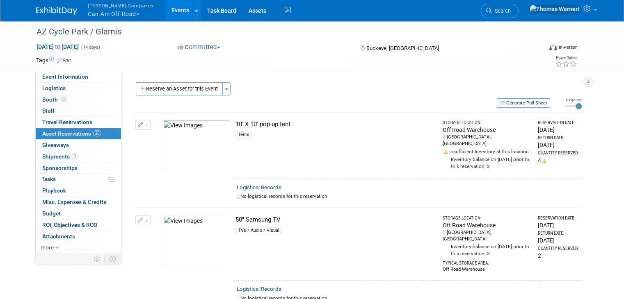
click at [197, 96] on div "Reserve an Asset for this Event Toggle Dropdown New asset reservation Copy asse…" at bounding box center [358, 89] width 448 height 15
click at [196, 94] on button "Reserve an Asset for this Event" at bounding box center [179, 88] width 87 height 13
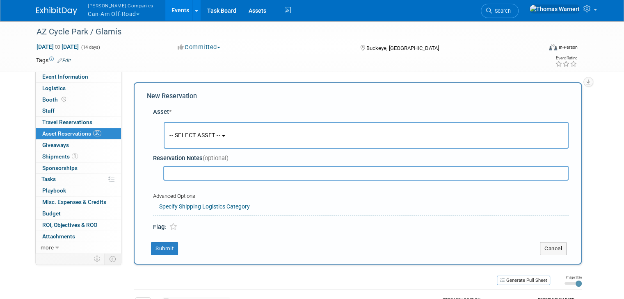
scroll to position [7, 0]
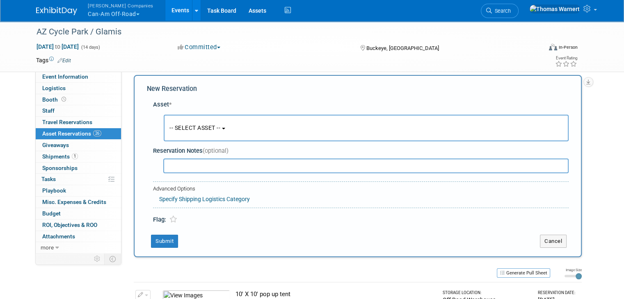
click at [187, 128] on span "-- SELECT ASSET --" at bounding box center [194, 128] width 51 height 7
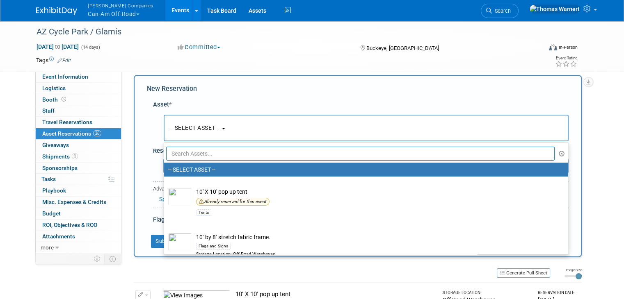
click at [184, 155] on input "text" at bounding box center [360, 154] width 388 height 14
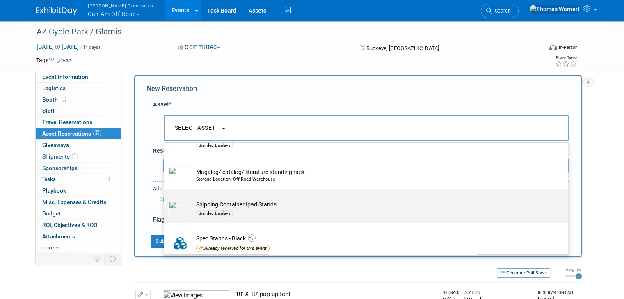
scroll to position [164, 0]
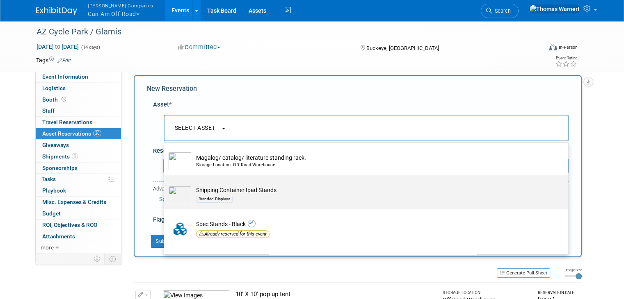
type input "stand"
click at [205, 192] on td "Shipping Container Ipad Stands Branded Displays" at bounding box center [372, 195] width 360 height 18
click at [165, 185] on input "Shipping Container Ipad Stands Branded Displays" at bounding box center [162, 182] width 5 height 5
select select "10723716"
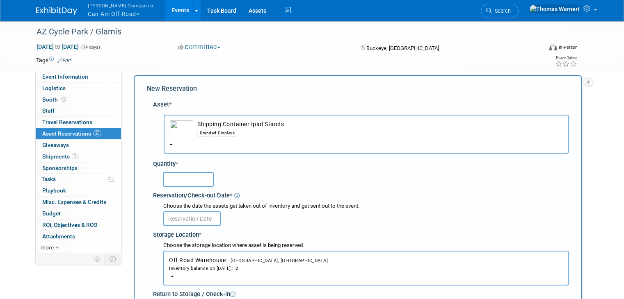
click at [182, 172] on input "text" at bounding box center [188, 179] width 51 height 15
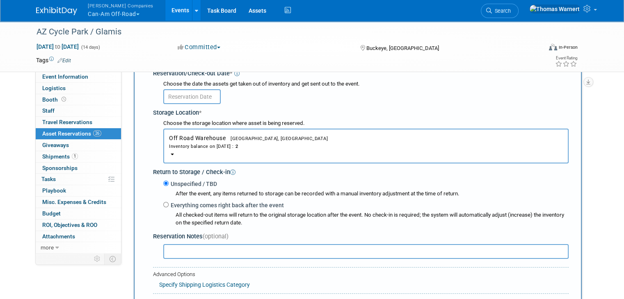
scroll to position [130, 0]
type input "2"
click at [189, 97] on input "text" at bounding box center [191, 96] width 57 height 15
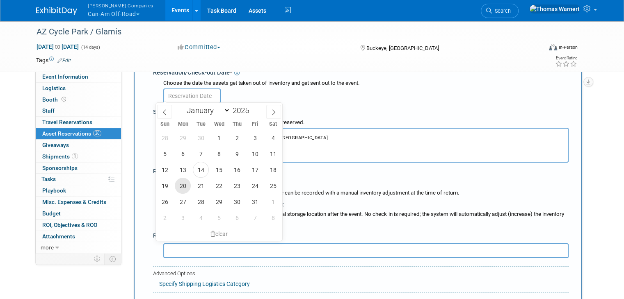
click at [182, 183] on span "20" at bounding box center [183, 186] width 16 height 16
type input "Oct 20, 2025"
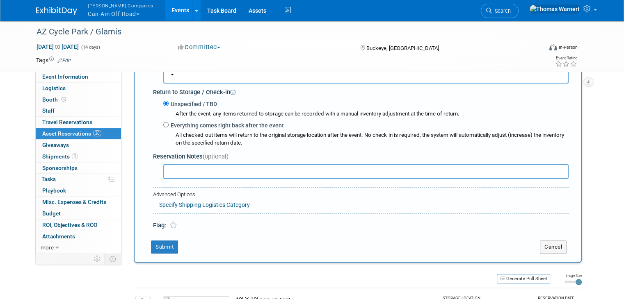
scroll to position [212, 0]
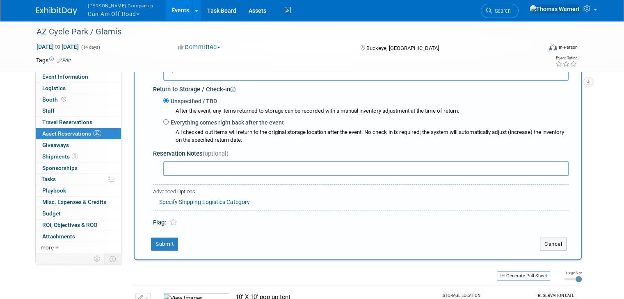
click at [169, 123] on label "Everything comes right back after the event" at bounding box center [226, 123] width 115 height 8
click at [166, 123] on input "Everything comes right back after the event" at bounding box center [165, 121] width 5 height 5
radio input "true"
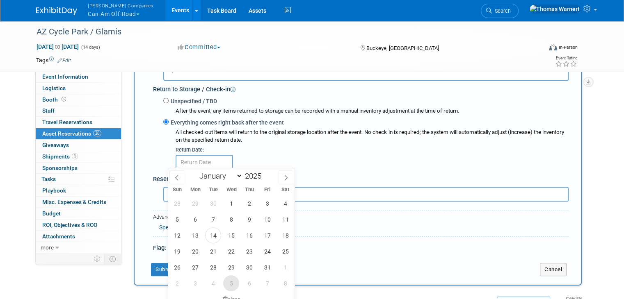
click at [235, 281] on span "5" at bounding box center [231, 284] width 16 height 16
type input "Nov 5, 2025"
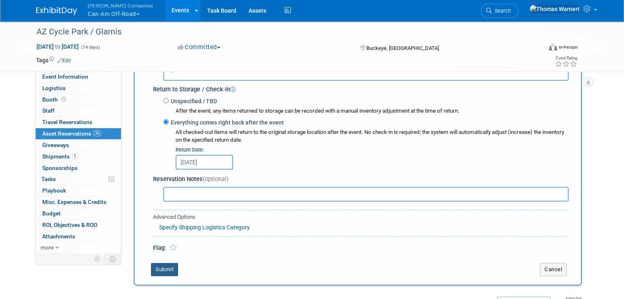
click at [160, 264] on button "Submit" at bounding box center [164, 269] width 27 height 13
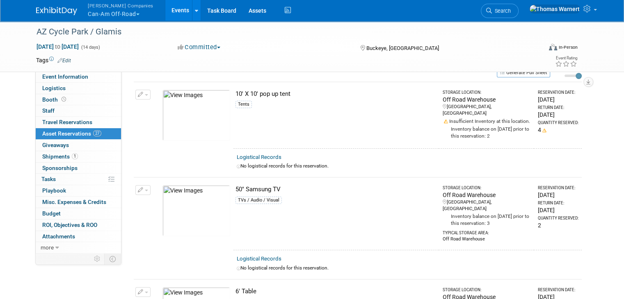
scroll to position [0, 0]
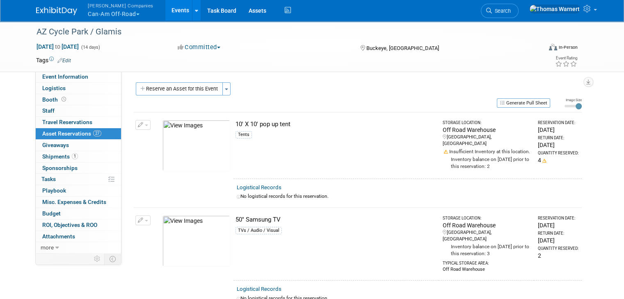
click at [172, 84] on button "Reserve an Asset for this Event" at bounding box center [179, 88] width 87 height 13
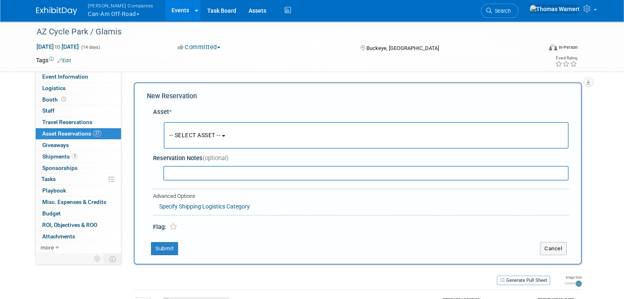
scroll to position [7, 0]
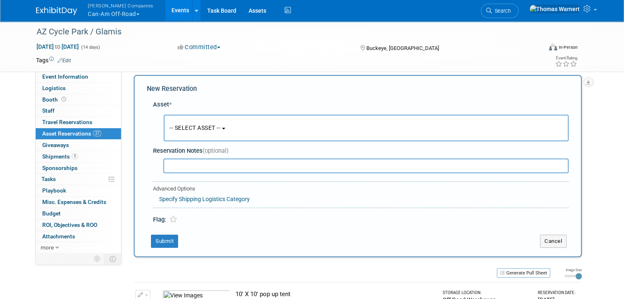
click at [186, 125] on span "-- SELECT ASSET --" at bounding box center [194, 128] width 51 height 7
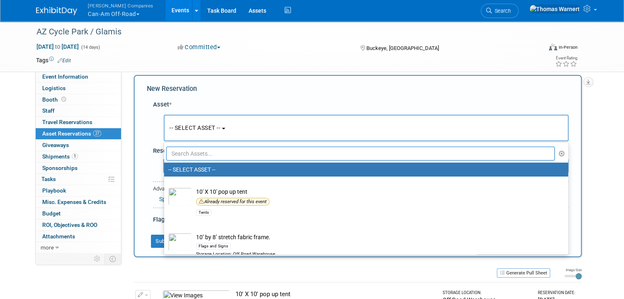
click at [190, 154] on input "text" at bounding box center [360, 154] width 388 height 14
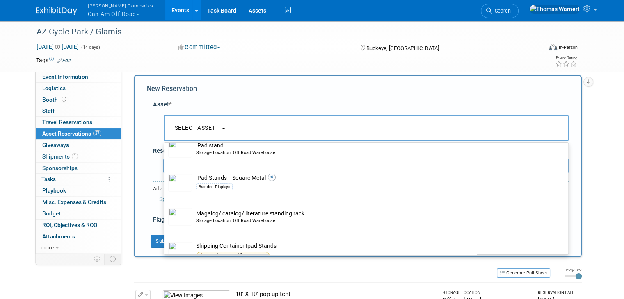
scroll to position [123, 0]
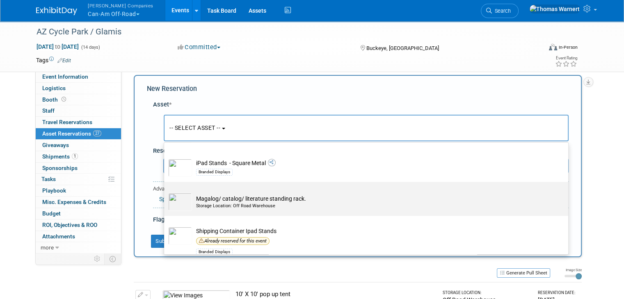
type input "stan"
click at [240, 203] on div "Storage Location: Off Road Warehouse" at bounding box center [374, 206] width 356 height 7
click at [165, 192] on input "Magalog/ catalog/ literature standing rack. Storage Location: Off Road Warehouse" at bounding box center [162, 189] width 5 height 5
select select "10727186"
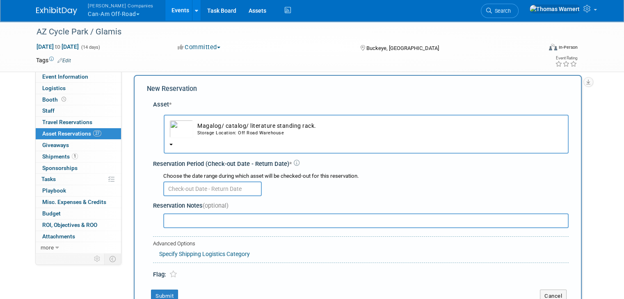
click at [184, 191] on input "text" at bounding box center [212, 189] width 98 height 15
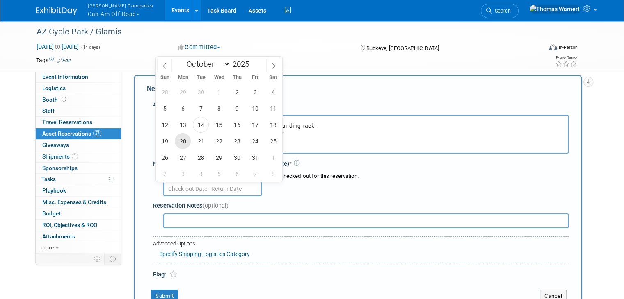
click at [182, 141] on span "20" at bounding box center [183, 141] width 16 height 16
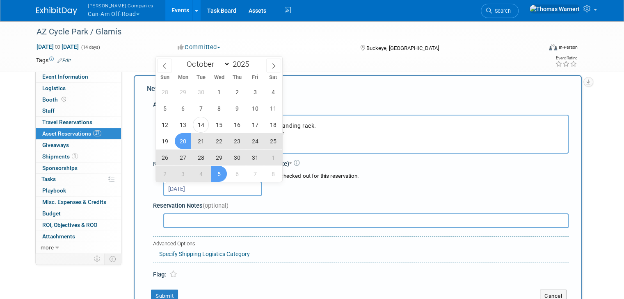
click at [218, 174] on span "5" at bounding box center [219, 174] width 16 height 16
type input "Oct 20, 2025 to Nov 5, 2025"
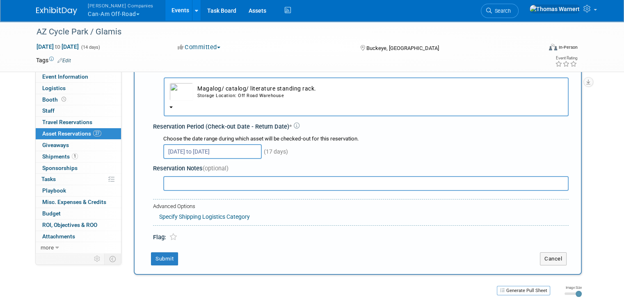
scroll to position [89, 0]
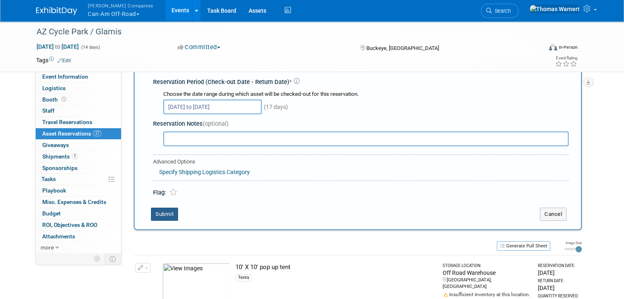
click at [162, 211] on button "Submit" at bounding box center [164, 214] width 27 height 13
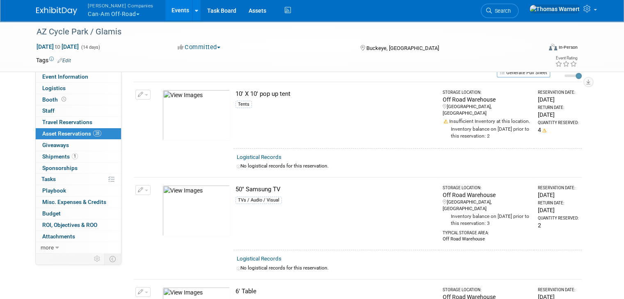
scroll to position [0, 0]
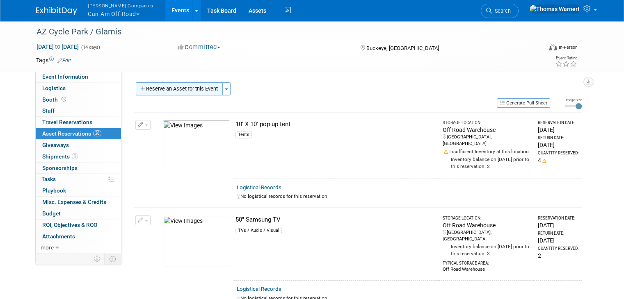
click at [173, 89] on button "Reserve an Asset for this Event" at bounding box center [179, 88] width 87 height 13
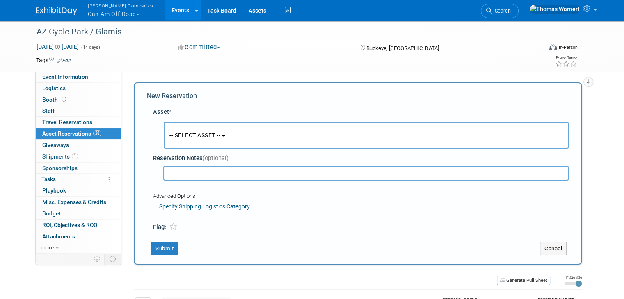
scroll to position [7, 0]
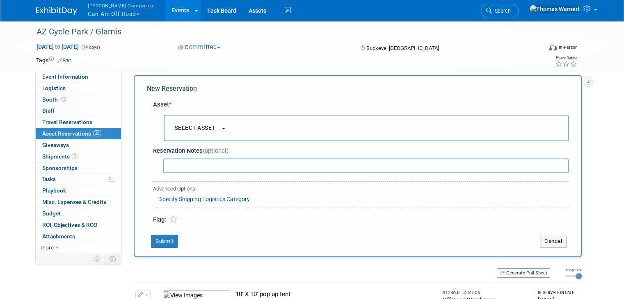
click at [187, 122] on button "-- SELECT ASSET --" at bounding box center [366, 128] width 405 height 27
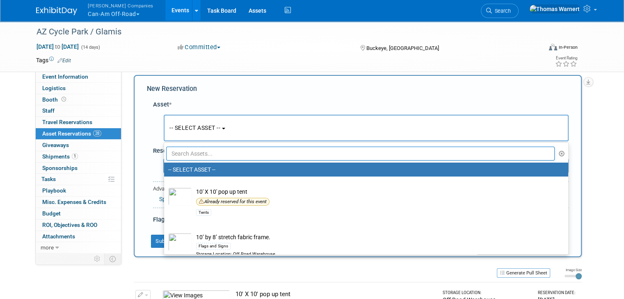
click at [187, 151] on input "text" at bounding box center [360, 154] width 388 height 14
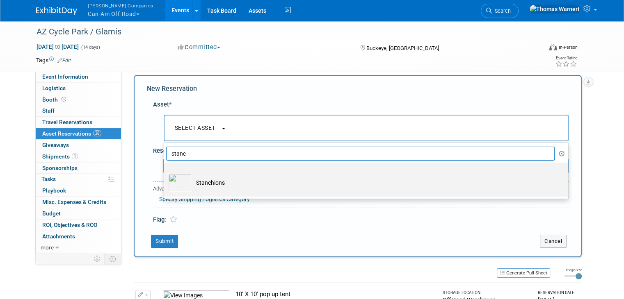
type input "stanc"
click at [212, 188] on td "Stanchions" at bounding box center [372, 183] width 360 height 18
click at [165, 173] on input "Stanchions" at bounding box center [162, 169] width 5 height 5
select select "10723738"
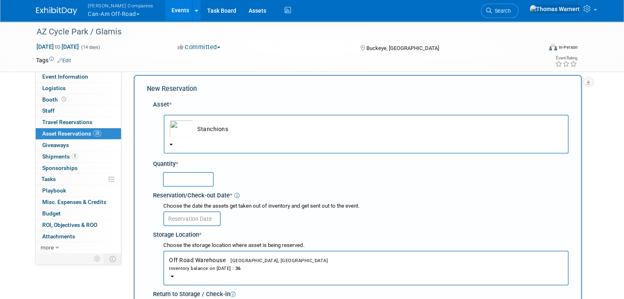
click at [185, 182] on input "text" at bounding box center [188, 179] width 51 height 15
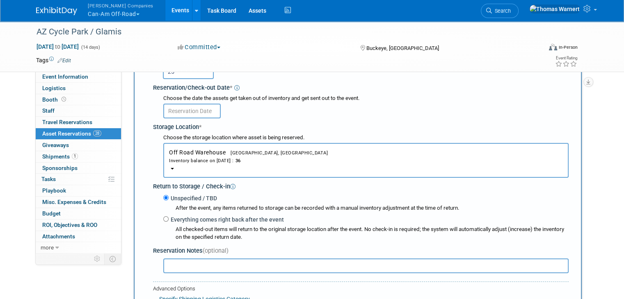
scroll to position [130, 0]
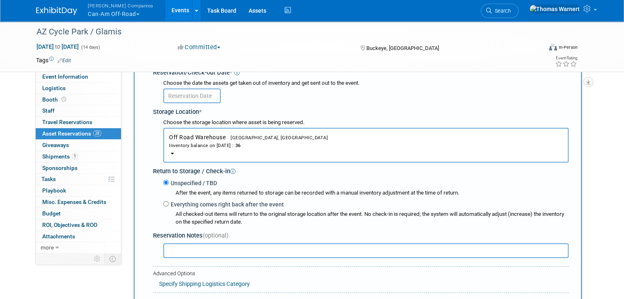
type input "25"
click at [184, 97] on input "text" at bounding box center [191, 96] width 57 height 15
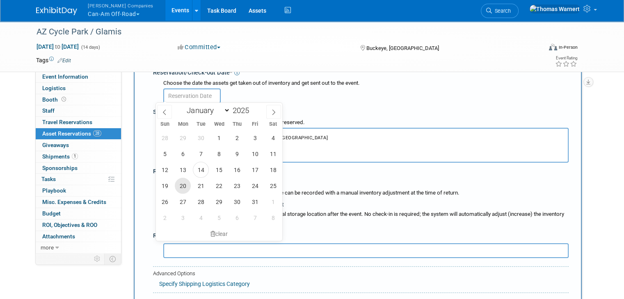
click at [184, 185] on span "20" at bounding box center [183, 186] width 16 height 16
type input "Oct 20, 2025"
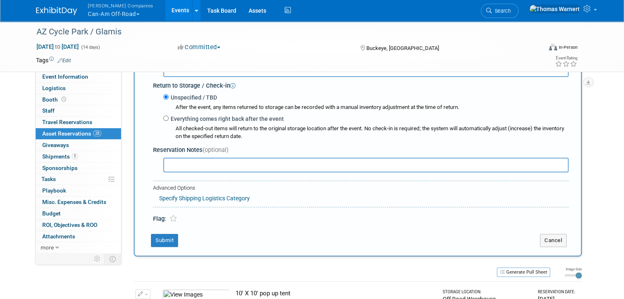
scroll to position [212, 0]
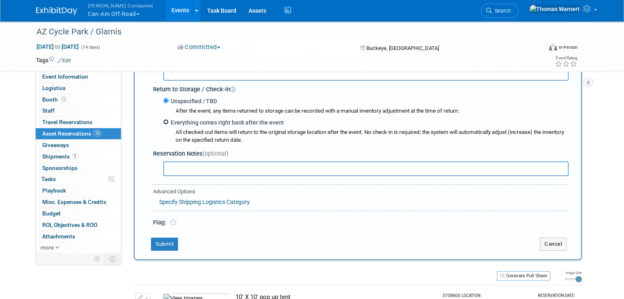
click at [163, 121] on input "Everything comes right back after the event" at bounding box center [165, 121] width 5 height 5
radio input "true"
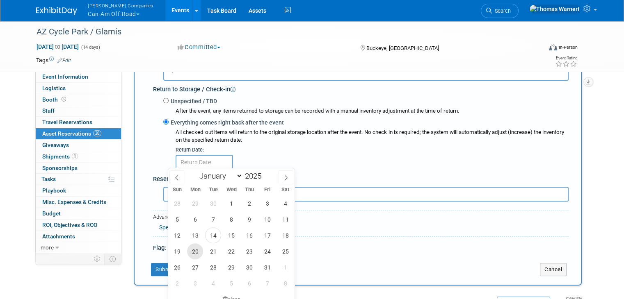
click at [201, 250] on span "20" at bounding box center [195, 252] width 16 height 16
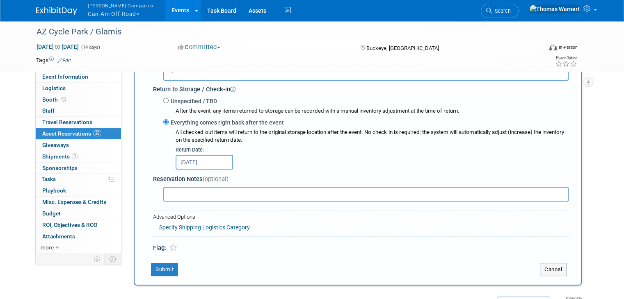
click at [196, 158] on input "Oct 20, 2025" at bounding box center [204, 162] width 57 height 15
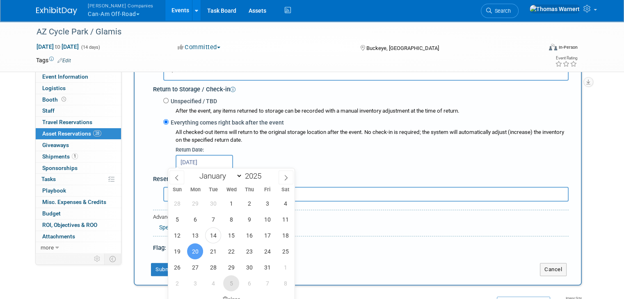
click at [231, 280] on span "5" at bounding box center [231, 284] width 16 height 16
type input "Nov 5, 2025"
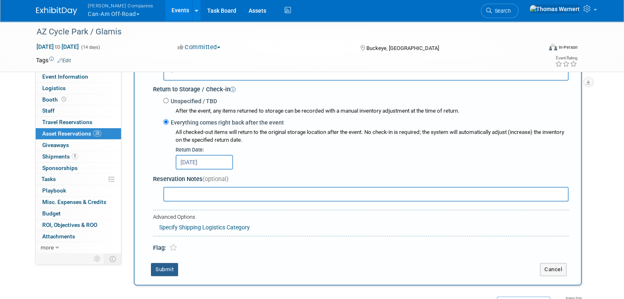
click at [151, 268] on button "Submit" at bounding box center [164, 269] width 27 height 13
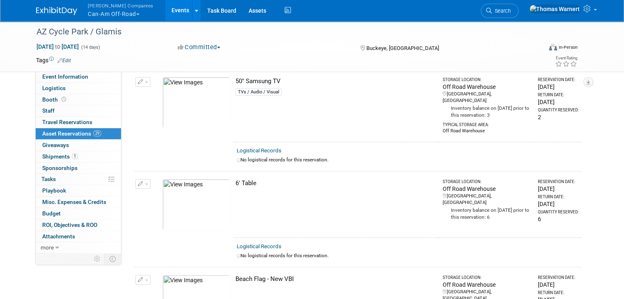
scroll to position [0, 0]
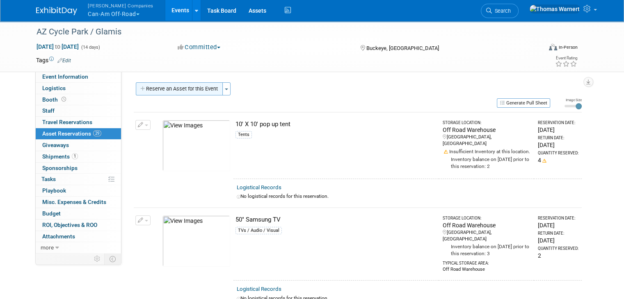
click at [190, 87] on button "Reserve an Asset for this Event" at bounding box center [179, 88] width 87 height 13
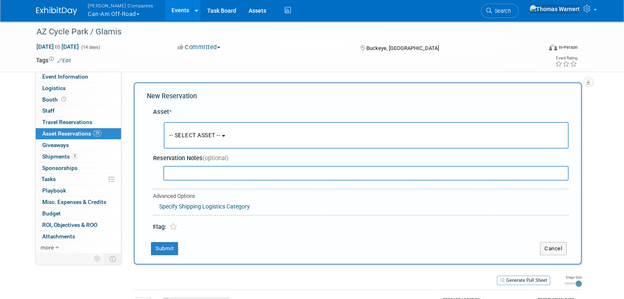
scroll to position [7, 0]
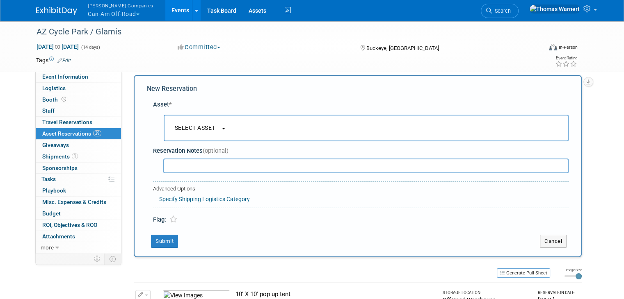
click at [171, 132] on button "-- SELECT ASSET --" at bounding box center [366, 128] width 405 height 27
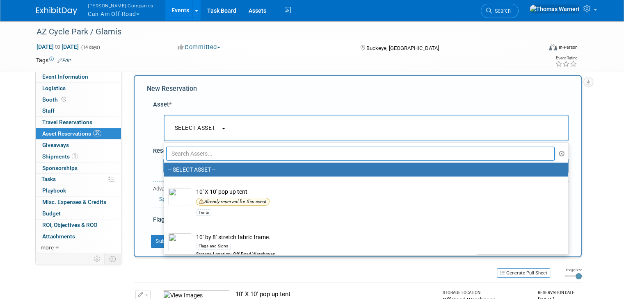
click at [175, 156] on input "text" at bounding box center [360, 154] width 388 height 14
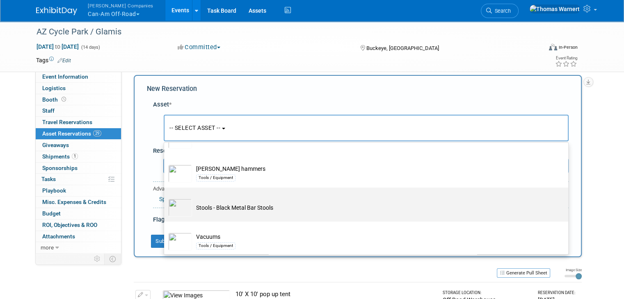
scroll to position [215, 0]
type input "stool"
click at [225, 203] on td "Stools - Black Metal Bar Stools" at bounding box center [372, 206] width 360 height 18
click at [165, 196] on input "Stools - Black Metal Bar Stools" at bounding box center [162, 192] width 5 height 5
select select "10723739"
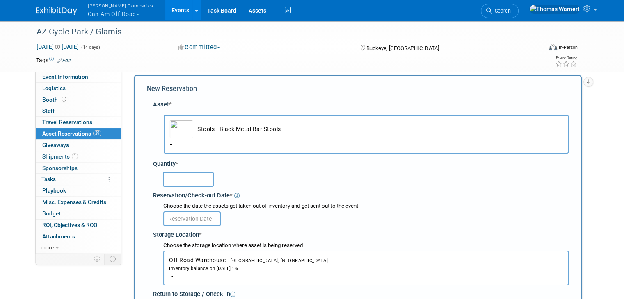
click at [166, 177] on input "text" at bounding box center [188, 179] width 51 height 15
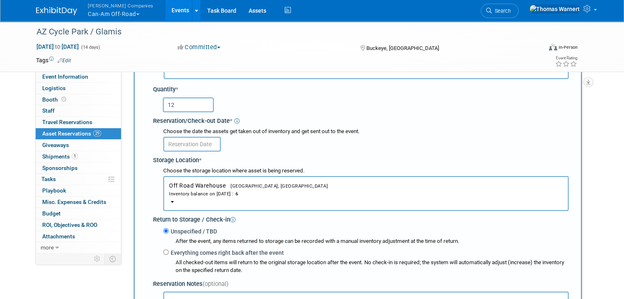
scroll to position [89, 0]
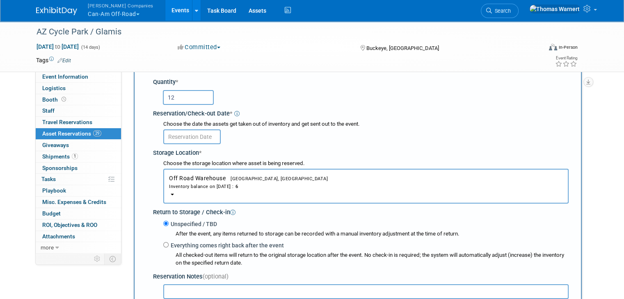
type input "12"
click at [193, 135] on input "text" at bounding box center [191, 137] width 57 height 15
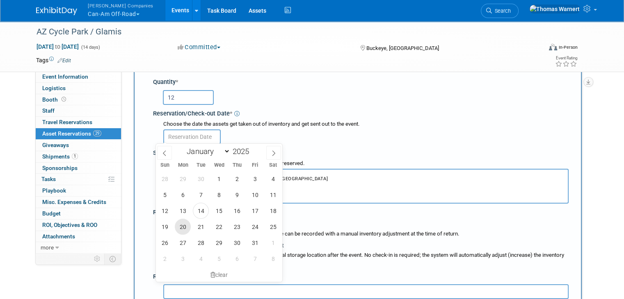
click at [184, 221] on span "20" at bounding box center [183, 227] width 16 height 16
type input "Oct 20, 2025"
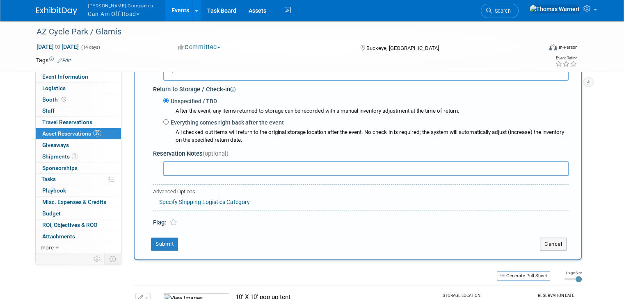
click at [185, 123] on label "Everything comes right back after the event" at bounding box center [226, 123] width 115 height 8
click at [169, 123] on input "Everything comes right back after the event" at bounding box center [165, 121] width 5 height 5
radio input "true"
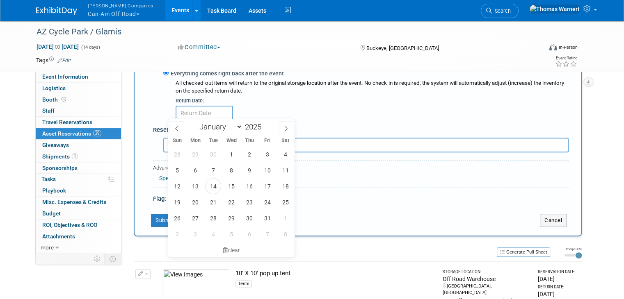
scroll to position [335, 0]
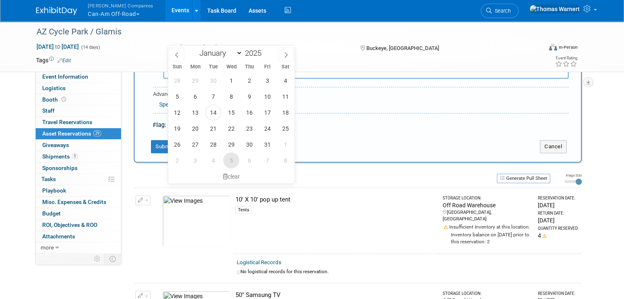
click at [235, 158] on span "5" at bounding box center [231, 161] width 16 height 16
type input "Nov 5, 2025"
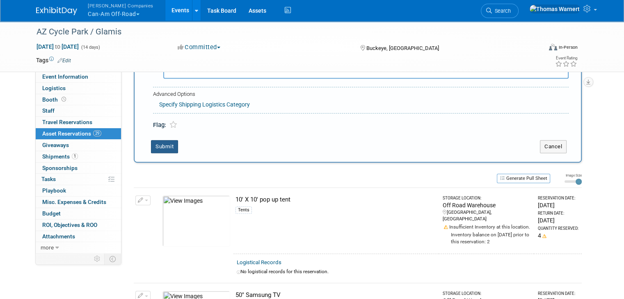
click at [161, 143] on button "Submit" at bounding box center [164, 146] width 27 height 13
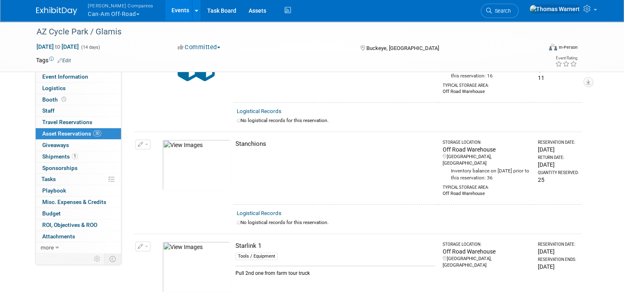
scroll to position [2311, 0]
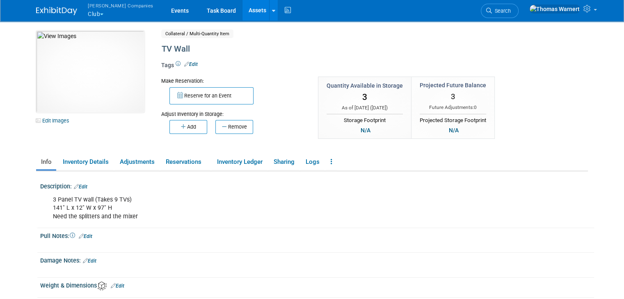
click at [93, 16] on button "[PERSON_NAME] Companies Club" at bounding box center [125, 10] width 77 height 21
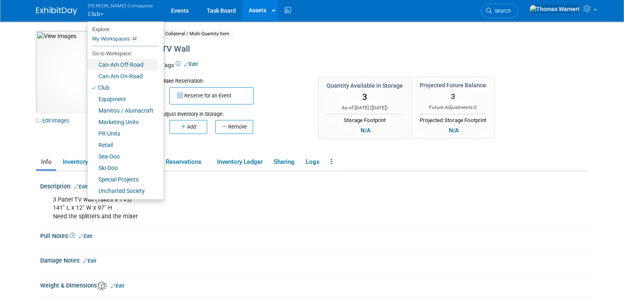
click at [112, 65] on link "Can-Am Off-Road" at bounding box center [122, 64] width 70 height 11
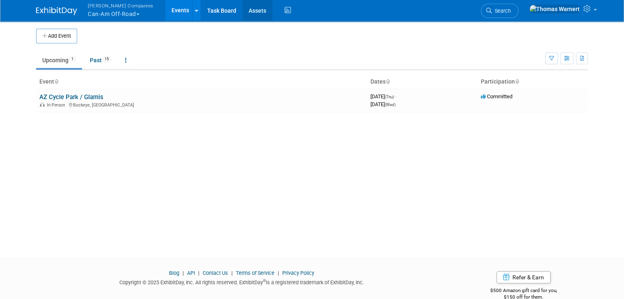
click at [242, 9] on link "Assets" at bounding box center [257, 10] width 30 height 21
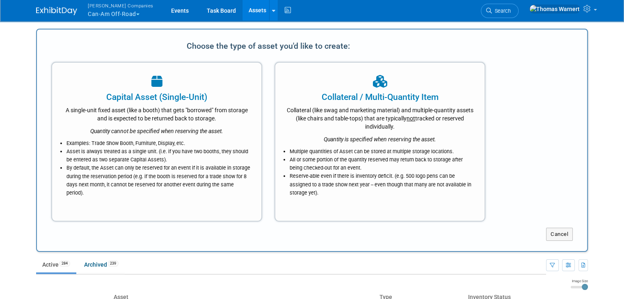
drag, startPoint x: 309, startPoint y: 131, endPoint x: 294, endPoint y: 130, distance: 15.2
click at [310, 131] on div "Quantity is specified when reserving the asset." at bounding box center [379, 137] width 189 height 13
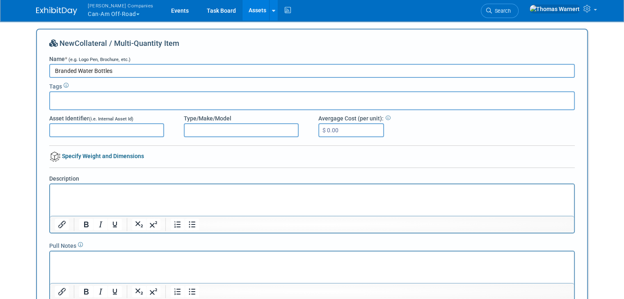
type input "Branded Water Bottles"
click at [79, 192] on p "Rich Text Area. Press ALT-0 for help." at bounding box center [312, 192] width 514 height 8
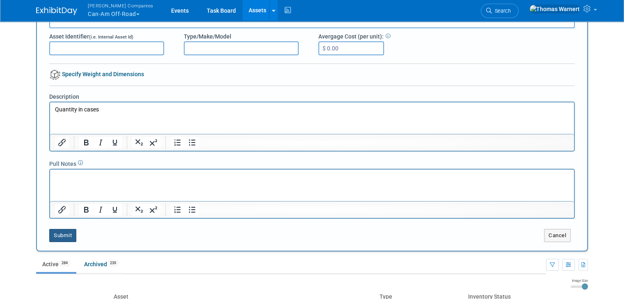
click at [64, 235] on button "Submit" at bounding box center [62, 235] width 27 height 13
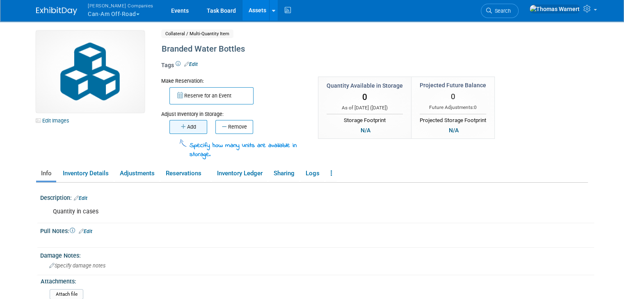
click at [181, 125] on icon "button" at bounding box center [184, 126] width 6 height 5
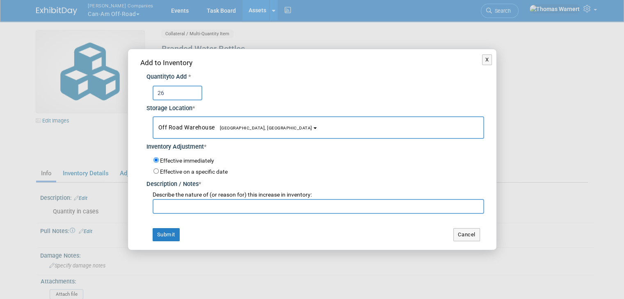
type input "26"
click at [197, 208] on input "text" at bounding box center [318, 206] width 331 height 15
type input "."
click at [168, 231] on button "Submit" at bounding box center [166, 234] width 27 height 13
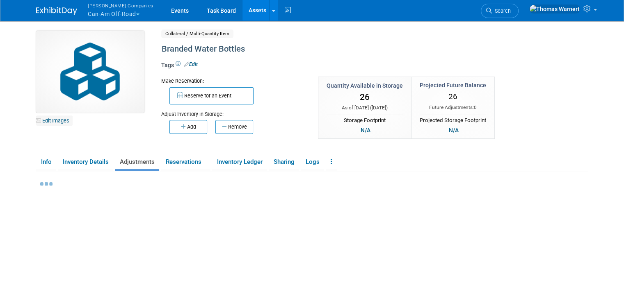
click at [41, 121] on link "Edit Images" at bounding box center [54, 121] width 36 height 10
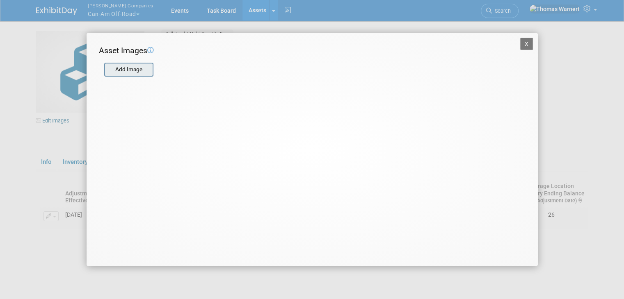
click at [133, 74] on input "file" at bounding box center [104, 70] width 98 height 12
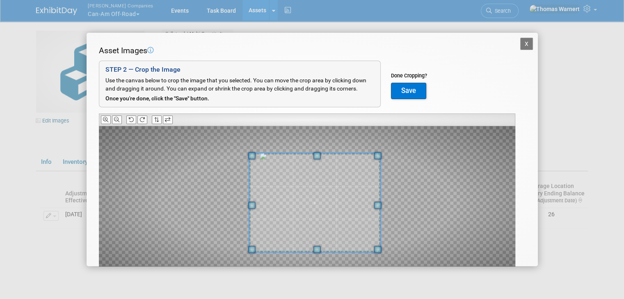
click at [348, 212] on span at bounding box center [314, 203] width 131 height 99
click at [415, 92] on button "Save" at bounding box center [408, 91] width 35 height 16
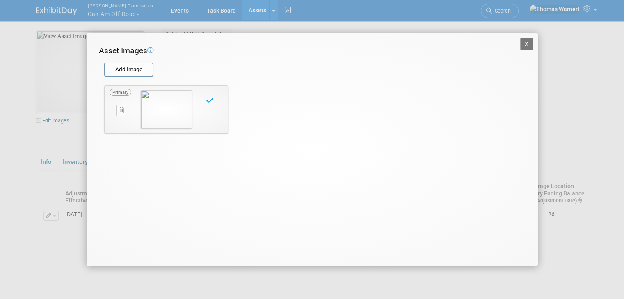
click at [524, 44] on button "X" at bounding box center [526, 44] width 13 height 12
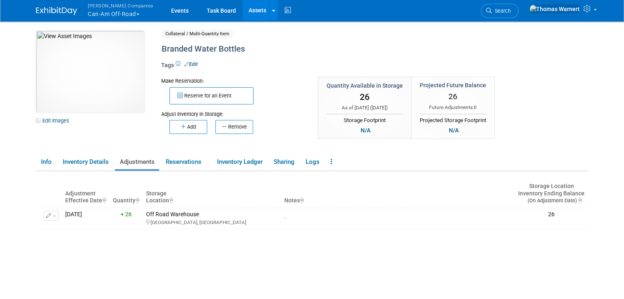
click at [242, 9] on link "Assets" at bounding box center [257, 10] width 30 height 21
